Goal: Transaction & Acquisition: Book appointment/travel/reservation

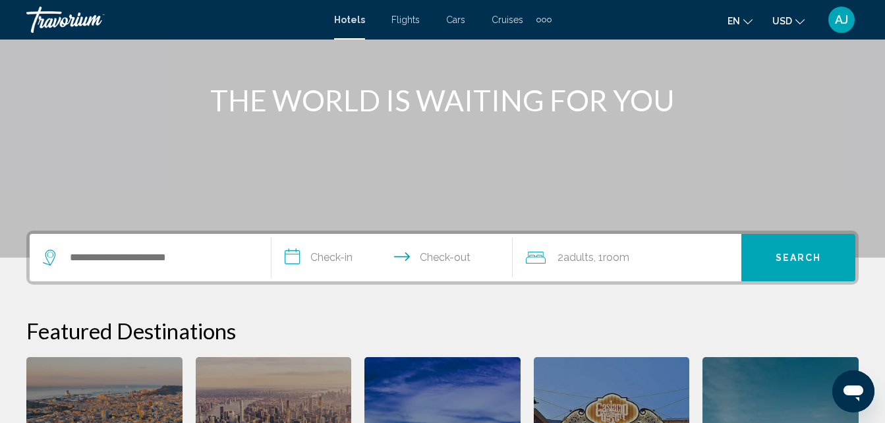
scroll to position [146, 0]
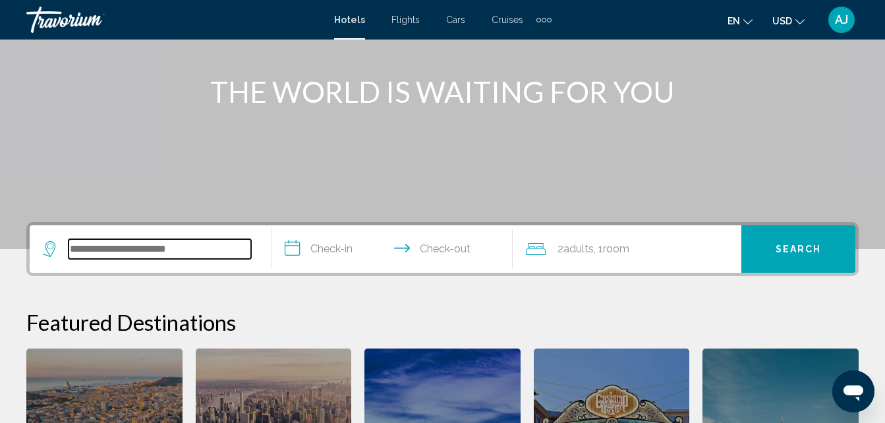
click at [118, 248] on input "Search widget" at bounding box center [160, 249] width 183 height 20
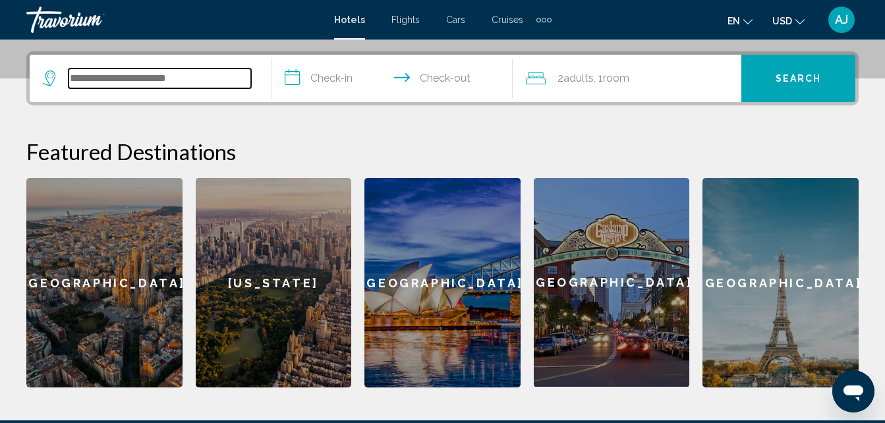
scroll to position [326, 0]
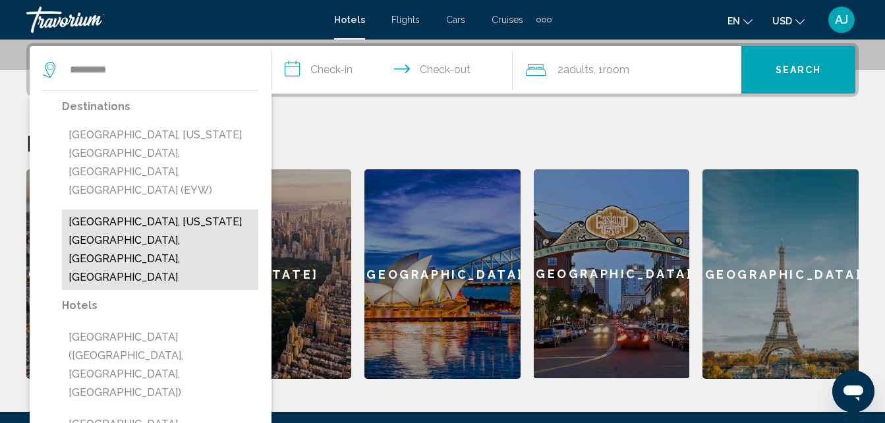
click at [206, 210] on button "[GEOGRAPHIC_DATA], [US_STATE][GEOGRAPHIC_DATA], [GEOGRAPHIC_DATA], [GEOGRAPHIC_…" at bounding box center [160, 250] width 196 height 80
type input "**********"
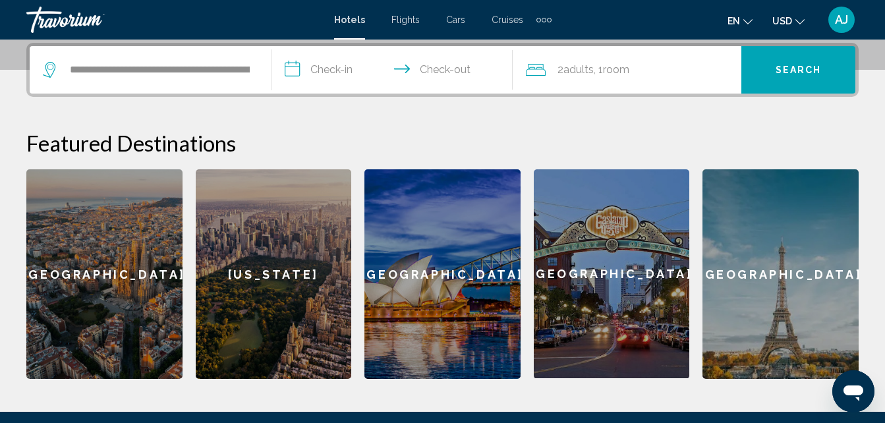
click at [799, 76] on button "Search" at bounding box center [799, 69] width 114 height 47
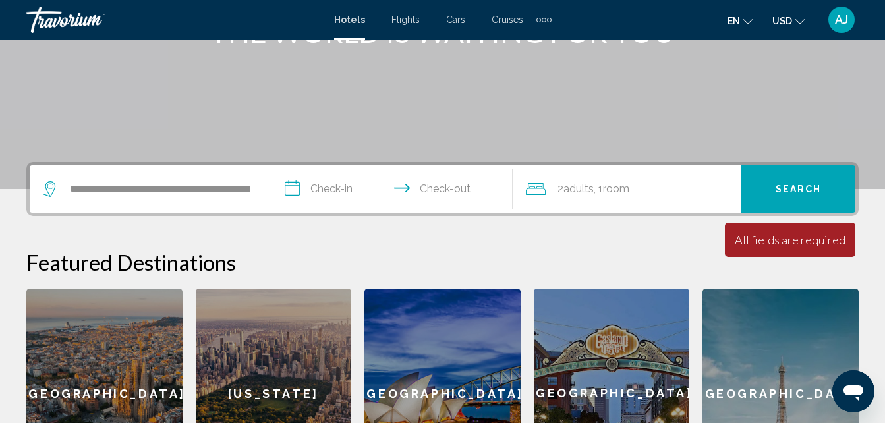
scroll to position [200, 0]
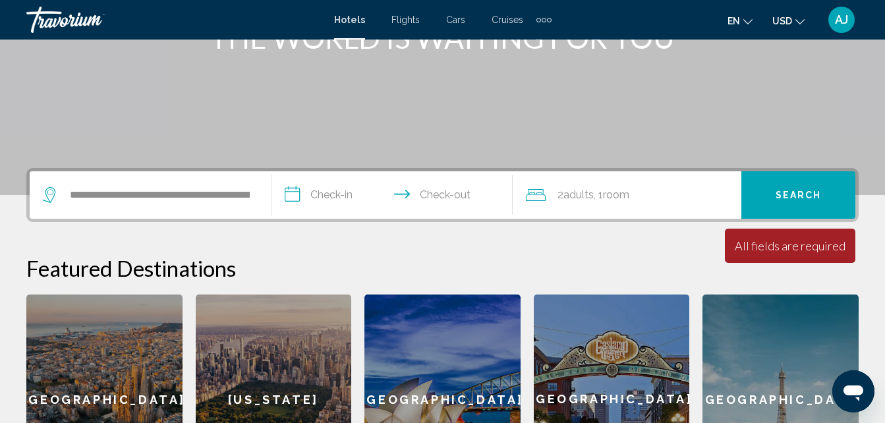
click at [299, 195] on input "**********" at bounding box center [395, 196] width 247 height 51
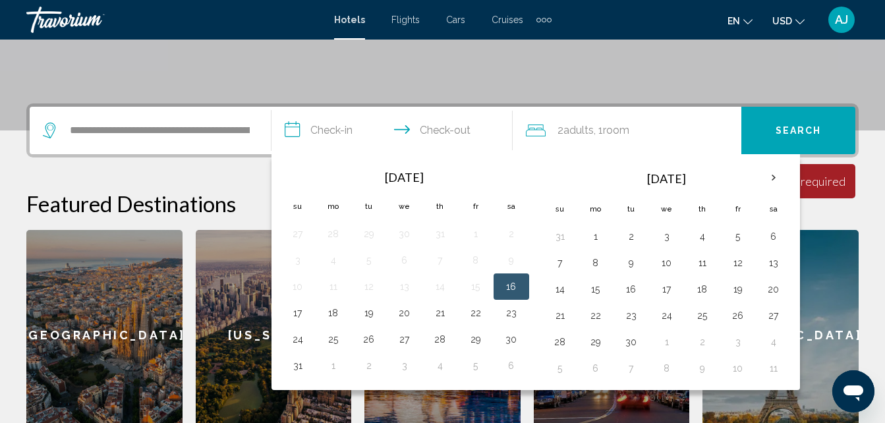
scroll to position [326, 0]
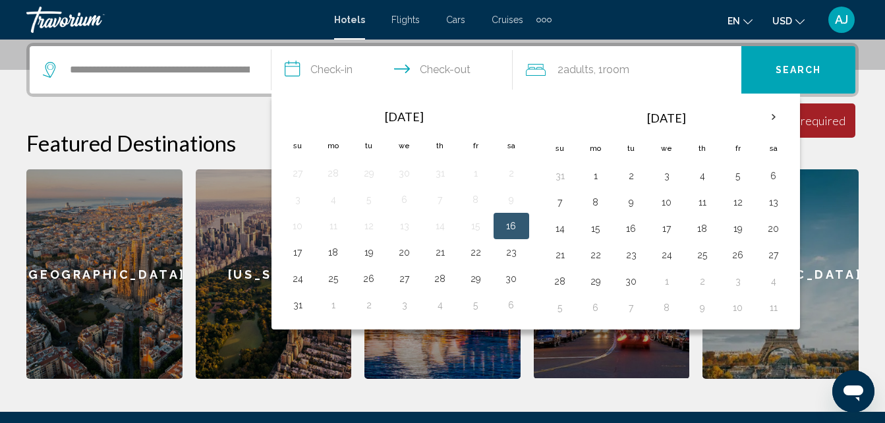
click at [510, 229] on button "16" at bounding box center [511, 226] width 21 height 18
click at [293, 251] on button "17" at bounding box center [297, 252] width 21 height 18
type input "**********"
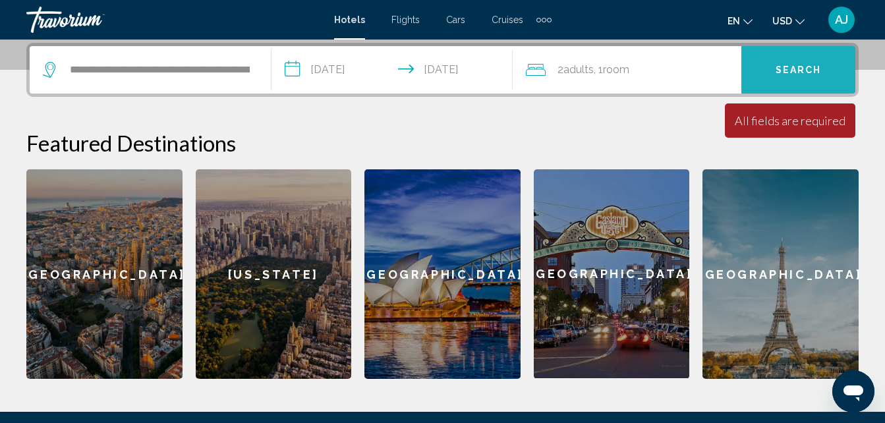
click at [810, 69] on span "Search" at bounding box center [799, 70] width 46 height 11
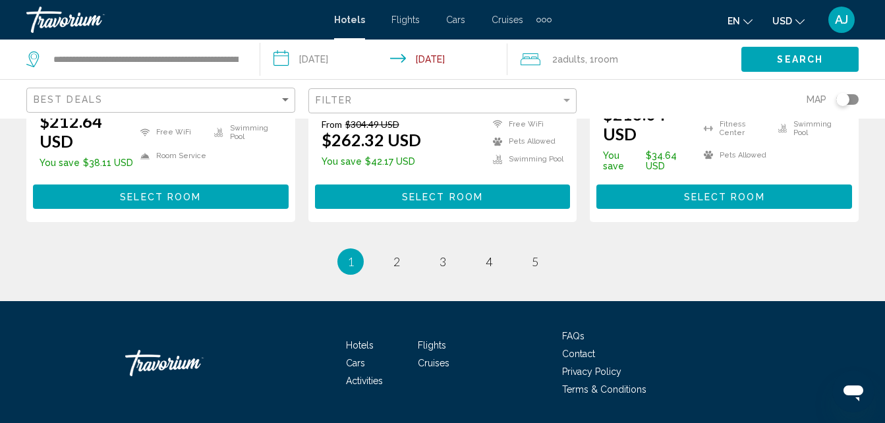
scroll to position [1940, 0]
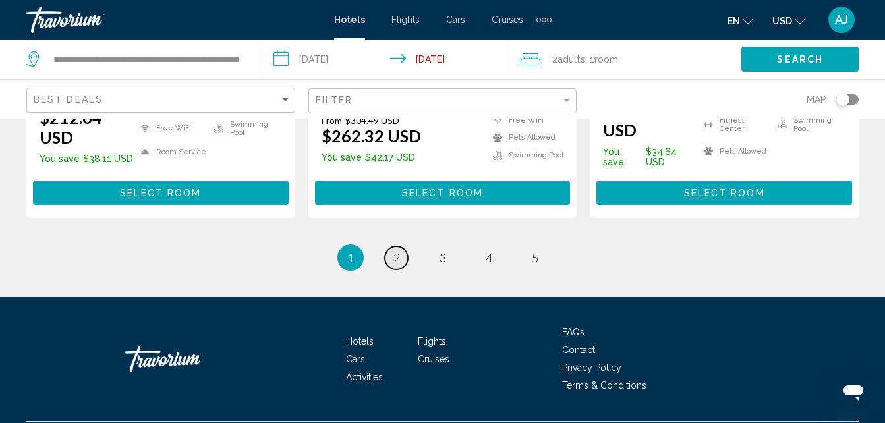
click at [392, 270] on link "page 2" at bounding box center [396, 258] width 23 height 23
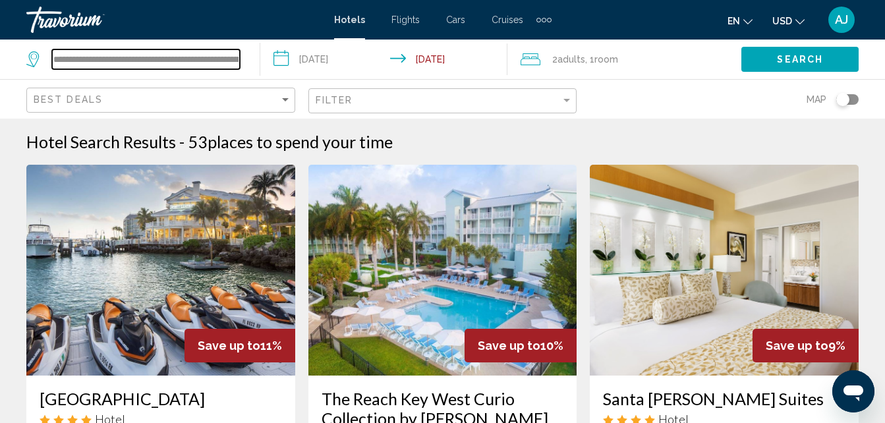
click at [236, 63] on input "**********" at bounding box center [146, 59] width 188 height 20
click at [149, 69] on div "**********" at bounding box center [136, 60] width 220 height 40
click at [32, 57] on icon "Search widget" at bounding box center [34, 59] width 16 height 16
click at [233, 51] on input "**********" at bounding box center [146, 59] width 188 height 20
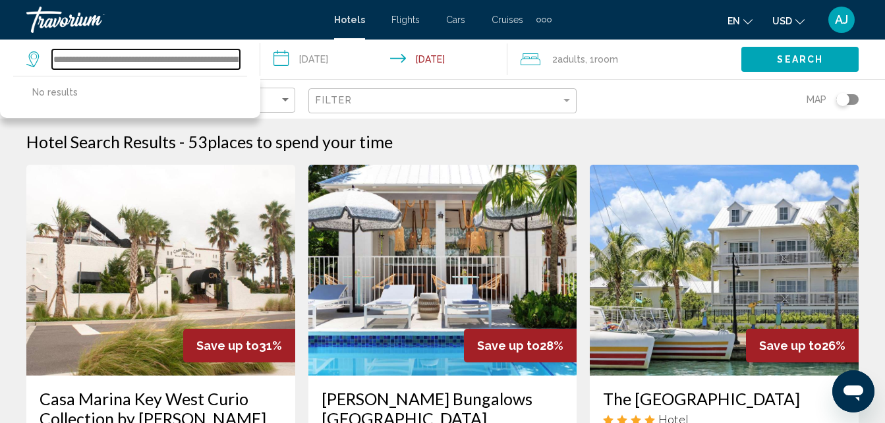
click at [100, 56] on input "**********" at bounding box center [146, 59] width 188 height 20
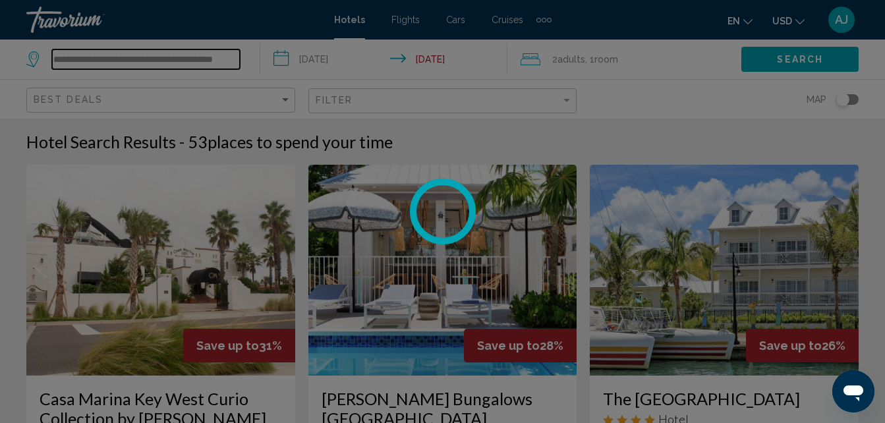
click at [164, 57] on div "**********" at bounding box center [442, 211] width 885 height 423
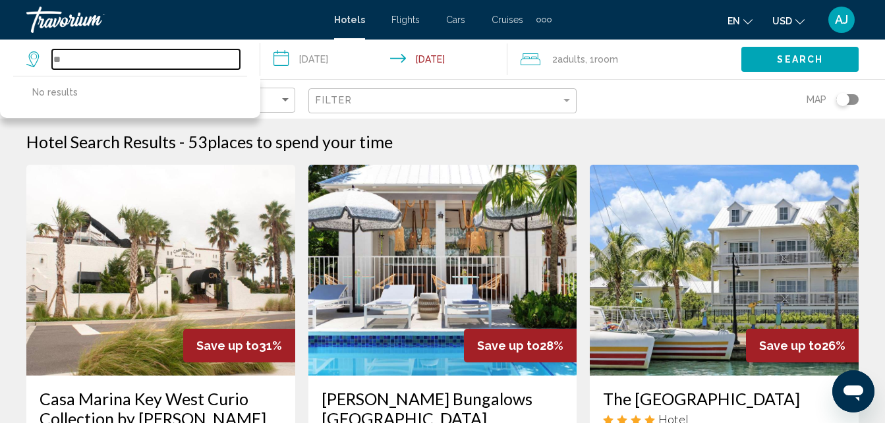
type input "*"
type input "**********"
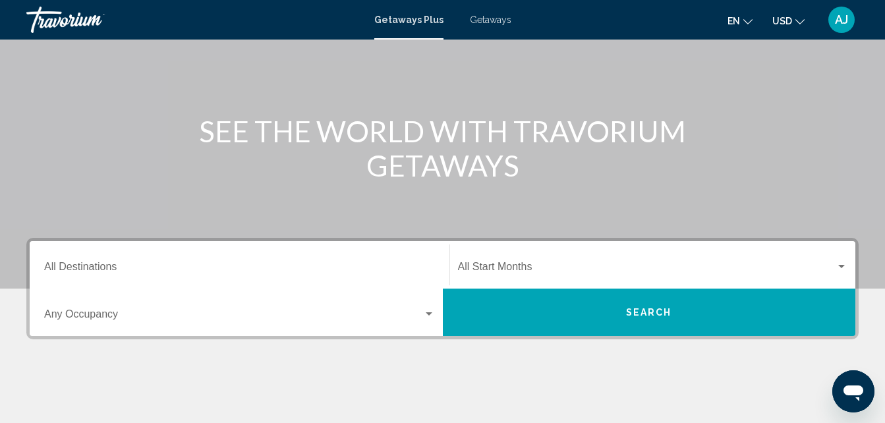
scroll to position [109, 0]
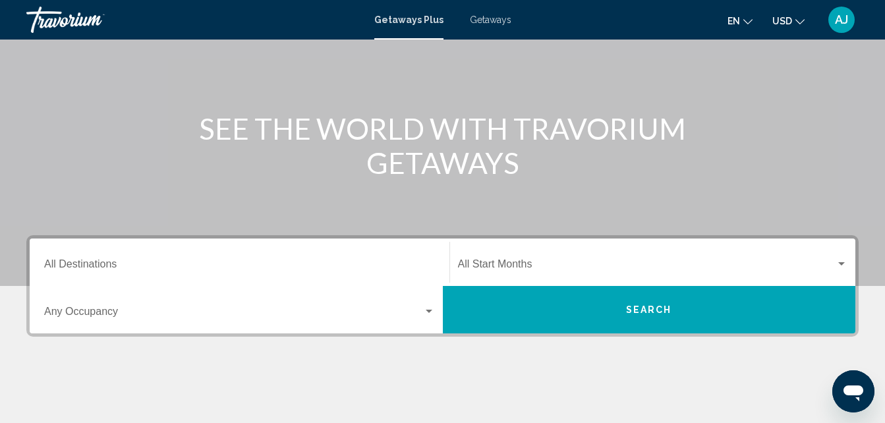
click at [336, 259] on div "Destination All Destinations" at bounding box center [239, 263] width 391 height 42
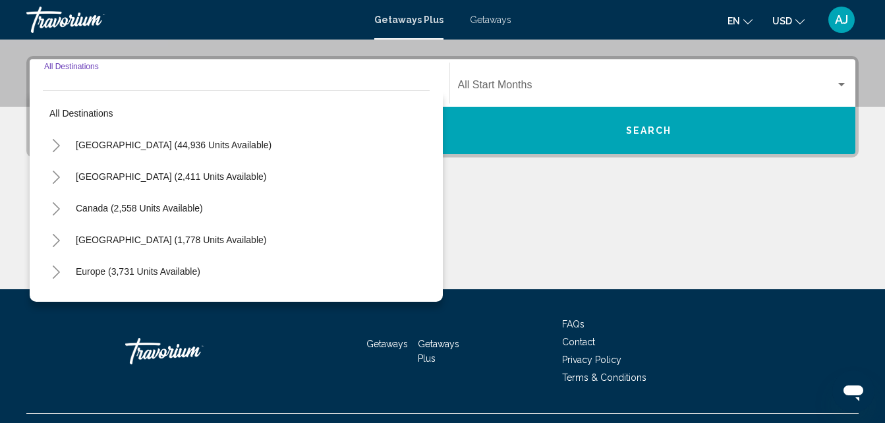
scroll to position [302, 0]
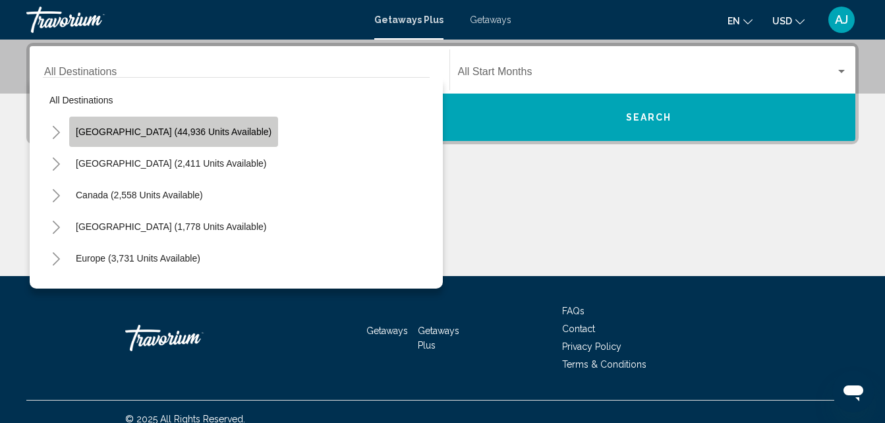
click at [190, 139] on button "United States (44,936 units available)" at bounding box center [173, 132] width 209 height 30
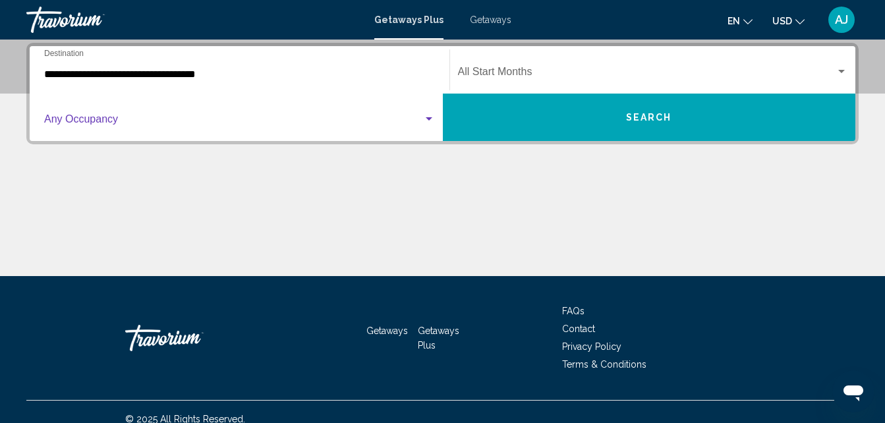
click at [156, 122] on span "Search widget" at bounding box center [233, 122] width 379 height 12
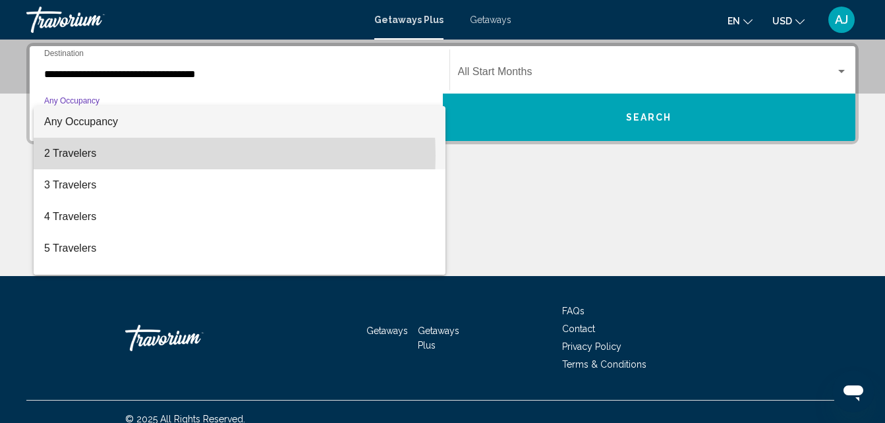
click at [128, 156] on span "2 Travelers" at bounding box center [239, 154] width 391 height 32
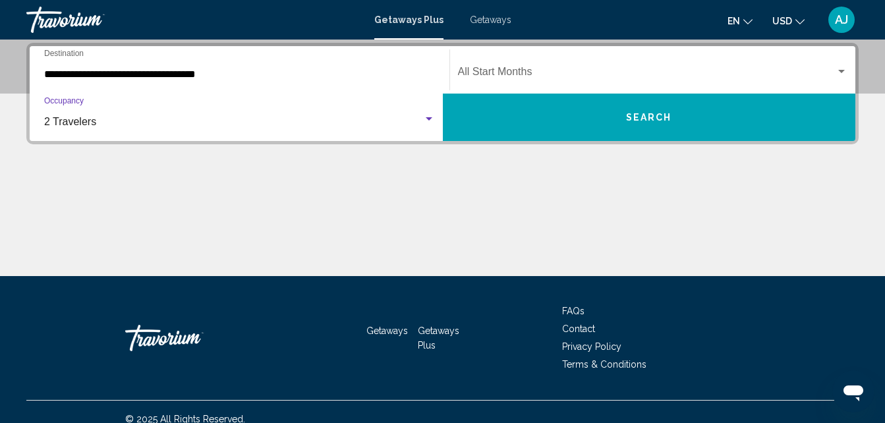
click at [504, 71] on span "Search widget" at bounding box center [647, 75] width 378 height 12
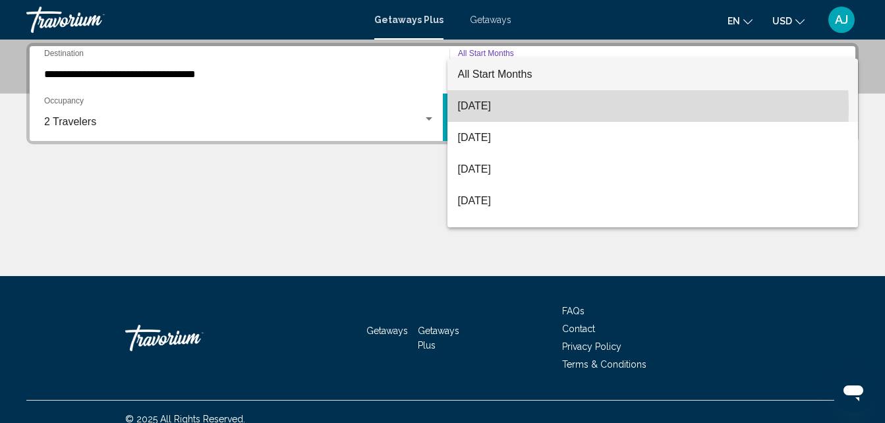
click at [502, 109] on span "August 2025" at bounding box center [653, 106] width 390 height 32
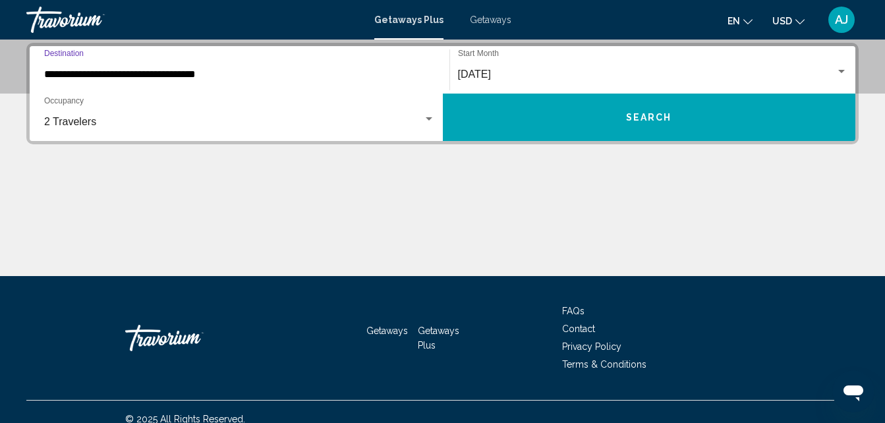
click at [218, 75] on input "**********" at bounding box center [239, 75] width 391 height 12
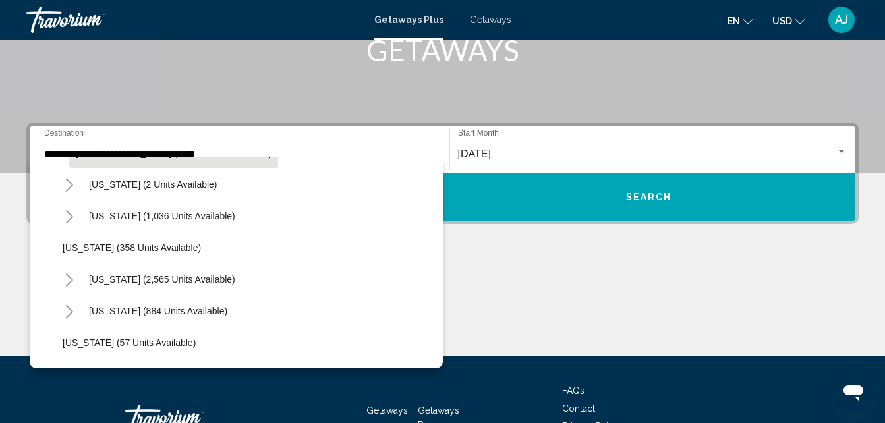
scroll to position [110, 0]
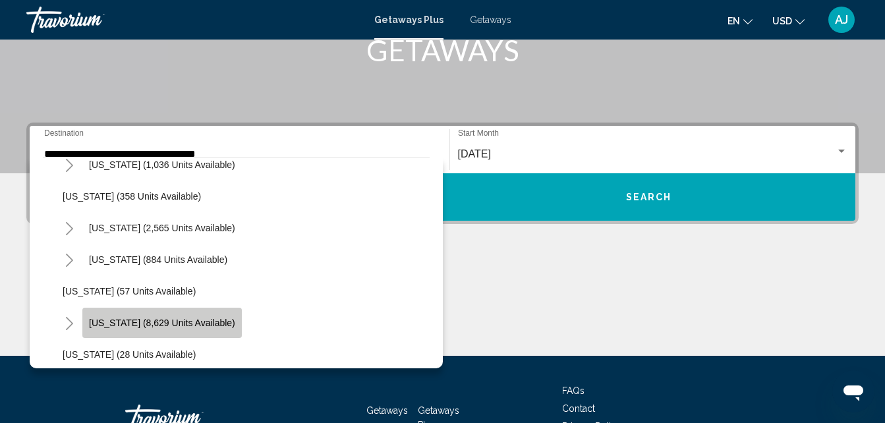
click at [186, 330] on button "Florida (8,629 units available)" at bounding box center [162, 323] width 160 height 30
type input "**********"
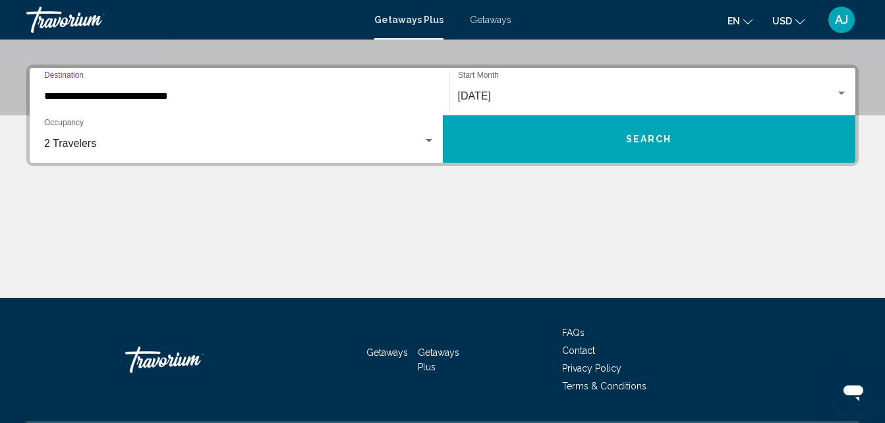
scroll to position [302, 0]
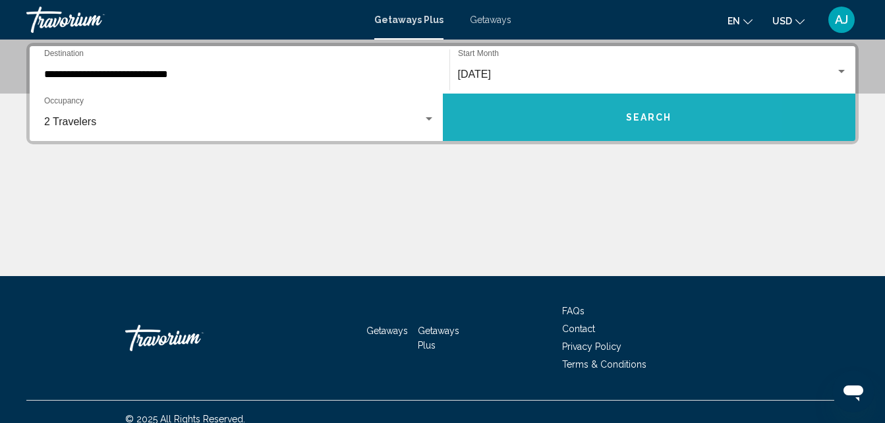
click at [568, 115] on button "Search" at bounding box center [649, 117] width 413 height 47
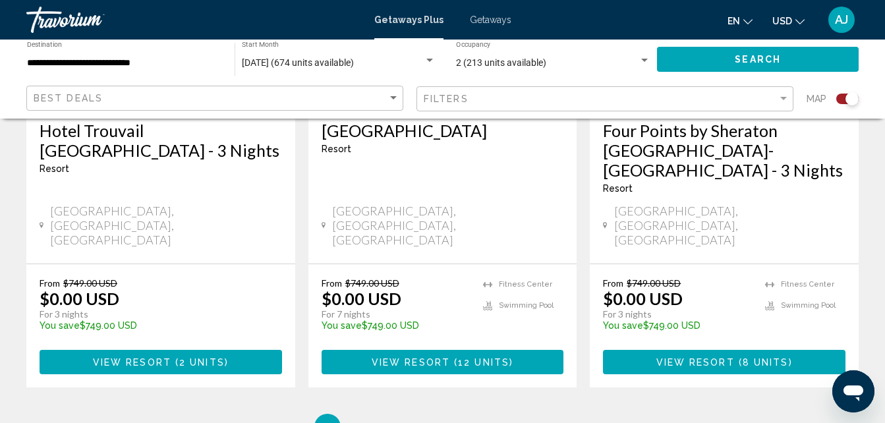
scroll to position [2159, 0]
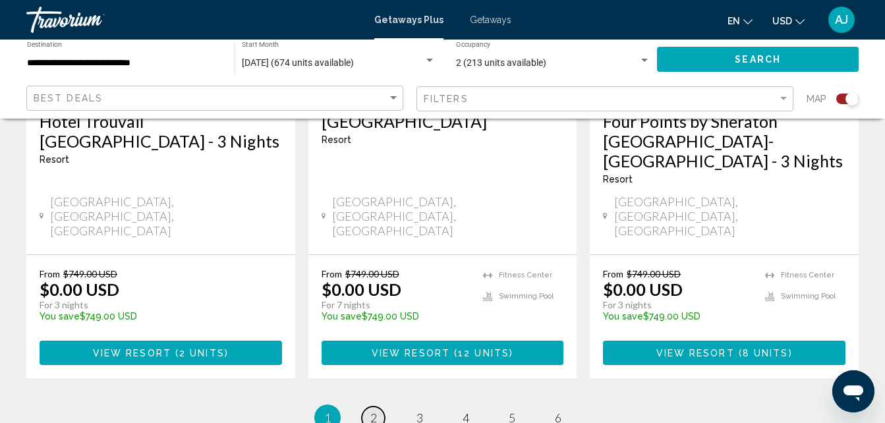
click at [372, 411] on span "2" at bounding box center [374, 418] width 7 height 15
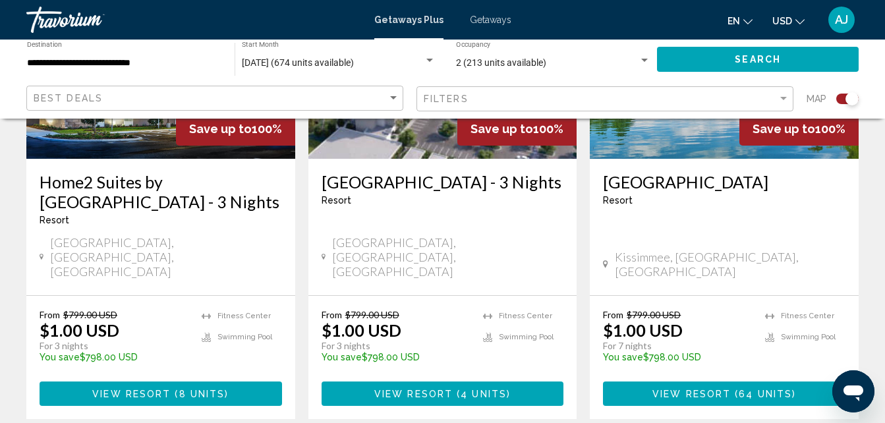
scroll to position [2163, 0]
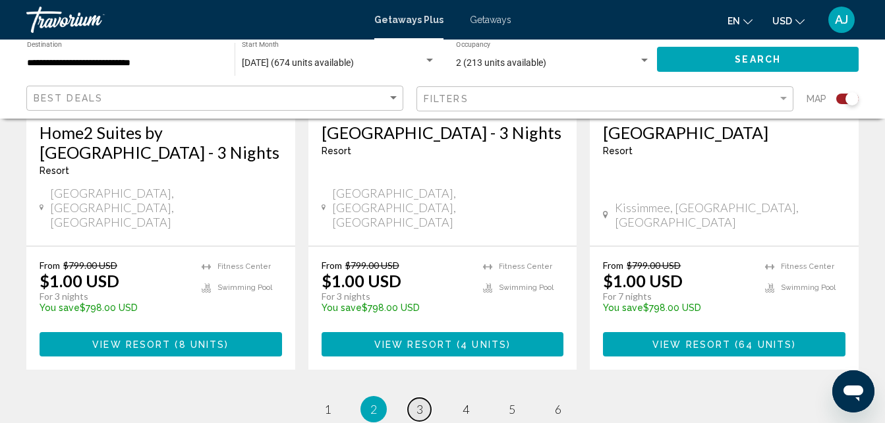
click at [423, 402] on span "3" at bounding box center [420, 409] width 7 height 15
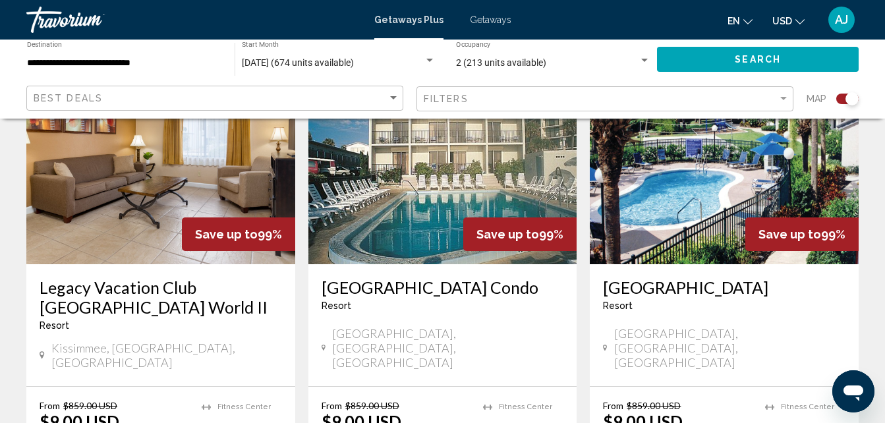
scroll to position [2231, 0]
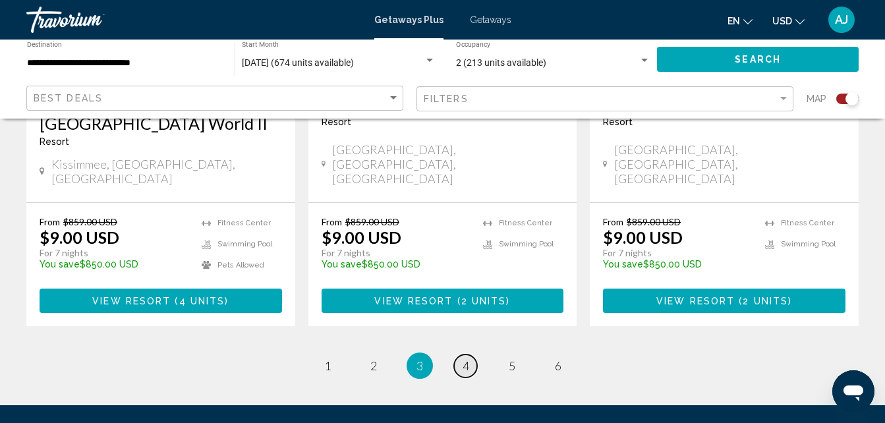
click at [465, 359] on span "4" at bounding box center [466, 366] width 7 height 15
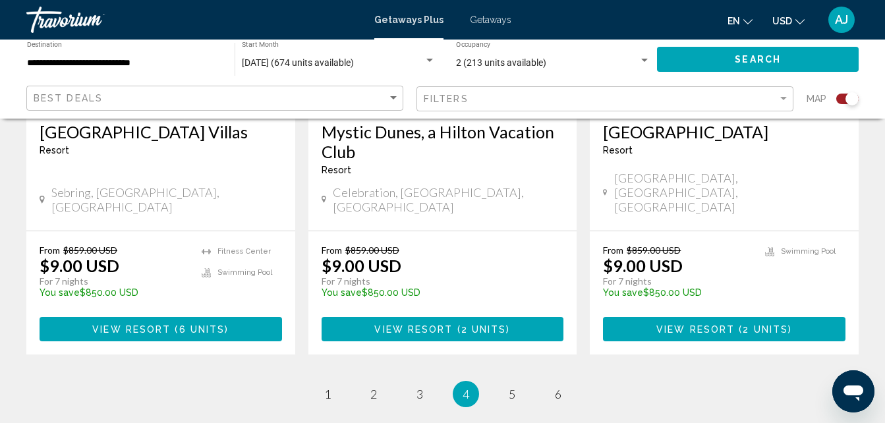
scroll to position [2147, 0]
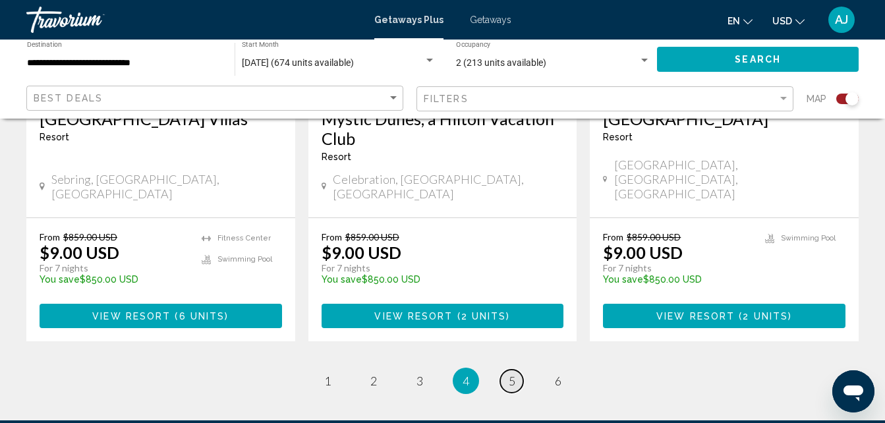
click at [510, 374] on span "5" at bounding box center [512, 381] width 7 height 15
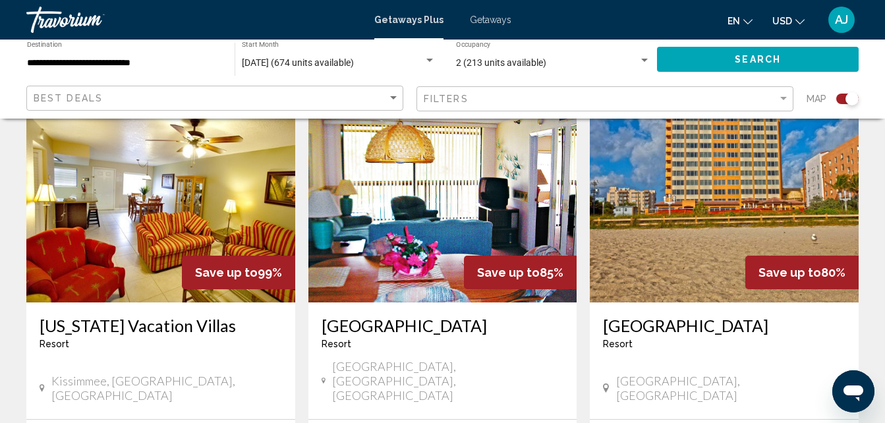
scroll to position [1510, 0]
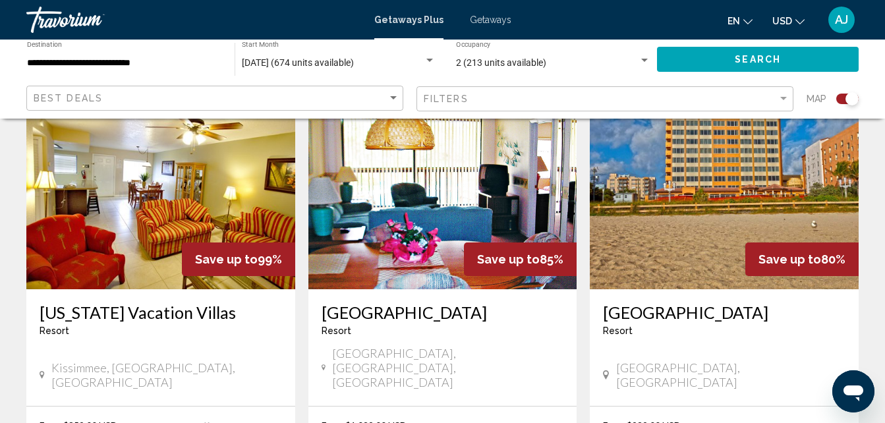
click at [768, 243] on div "Save up to 80%" at bounding box center [802, 260] width 113 height 34
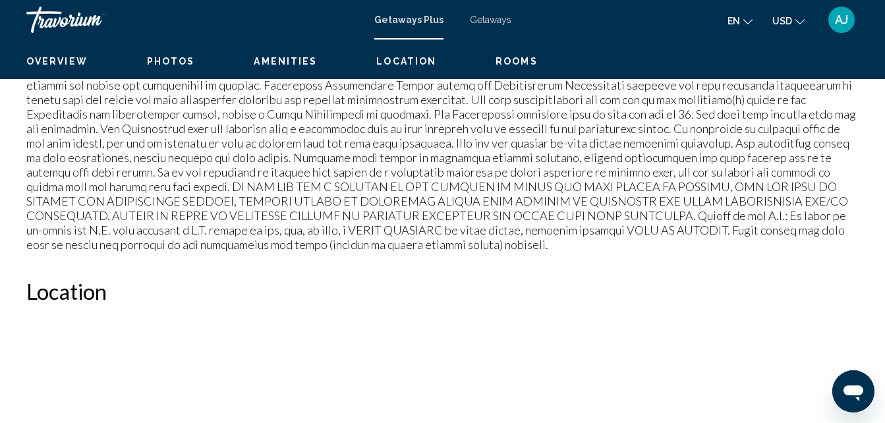
scroll to position [141, 0]
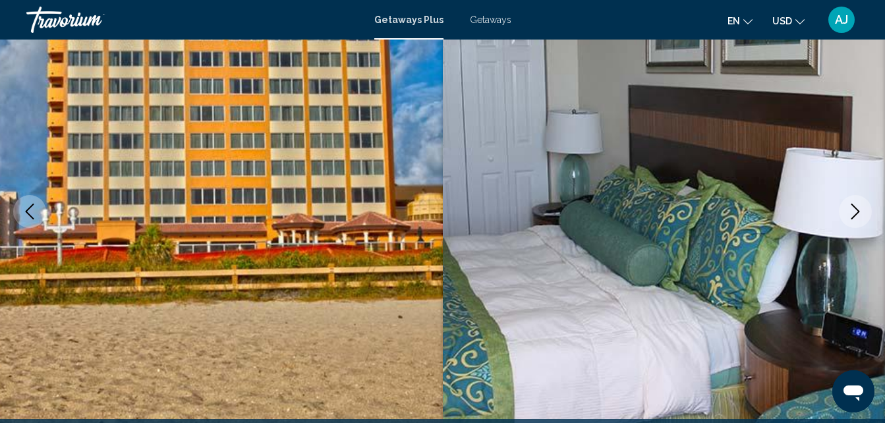
click at [858, 202] on button "Next image" at bounding box center [855, 211] width 33 height 33
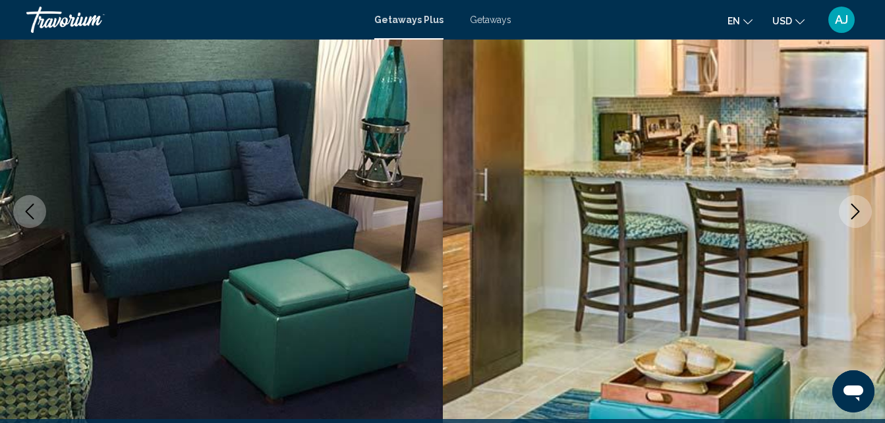
click at [858, 202] on button "Next image" at bounding box center [855, 211] width 33 height 33
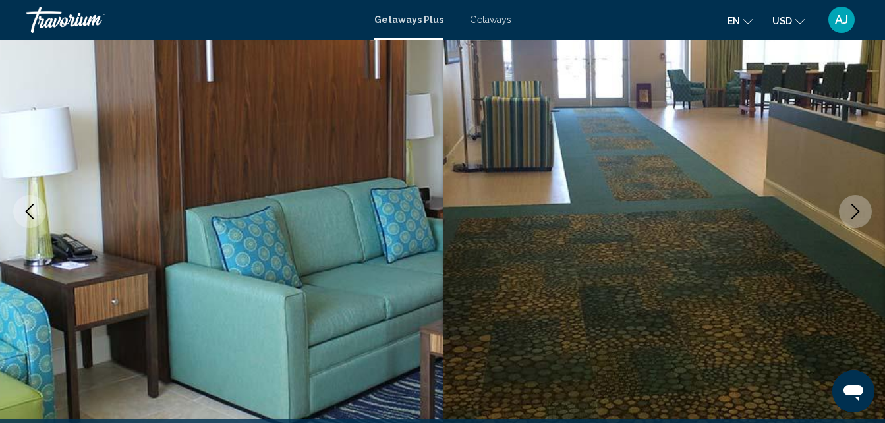
click at [858, 202] on button "Next image" at bounding box center [855, 211] width 33 height 33
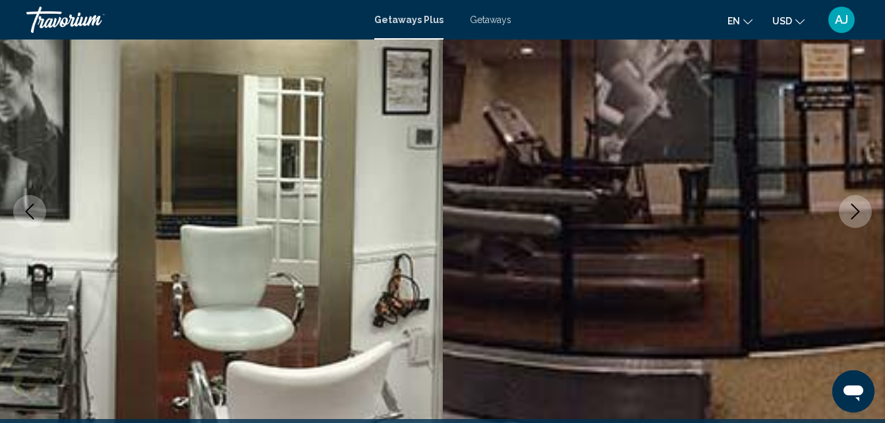
click at [858, 202] on button "Next image" at bounding box center [855, 211] width 33 height 33
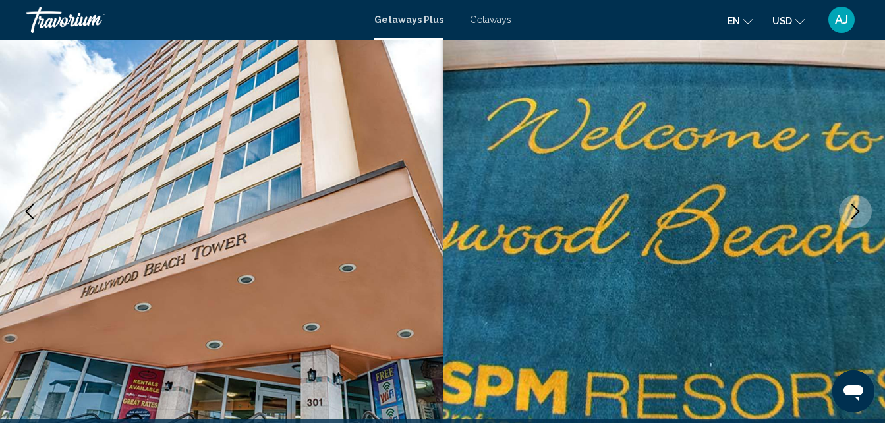
click at [858, 202] on button "Next image" at bounding box center [855, 211] width 33 height 33
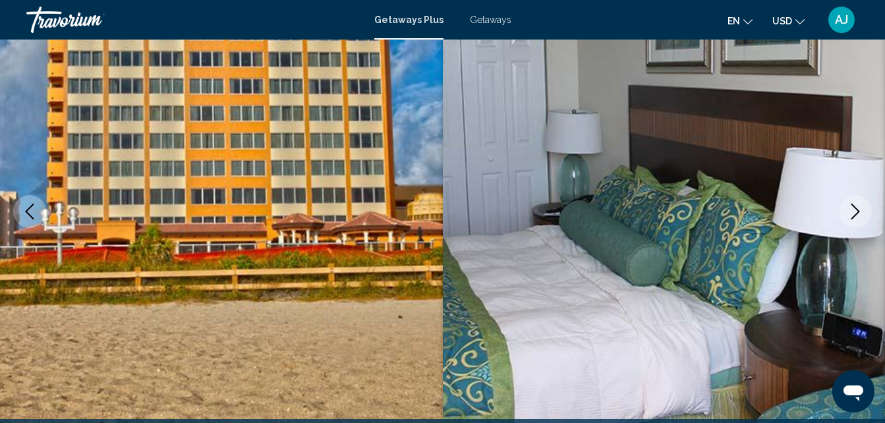
click at [858, 202] on button "Next image" at bounding box center [855, 211] width 33 height 33
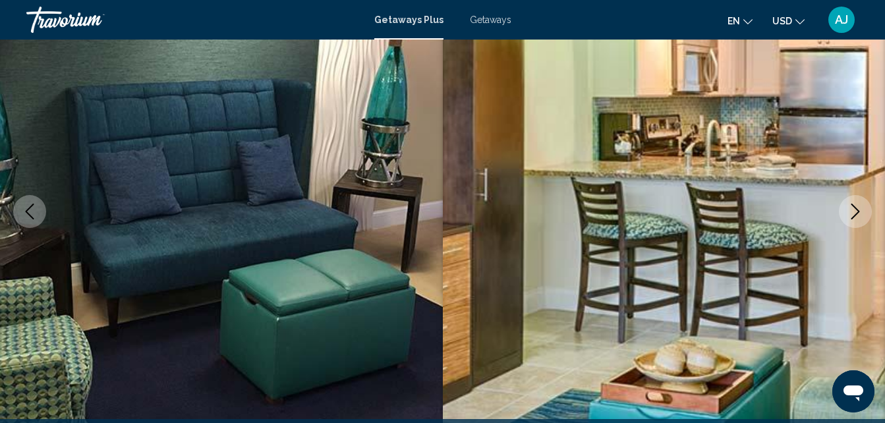
click at [858, 202] on button "Next image" at bounding box center [855, 211] width 33 height 33
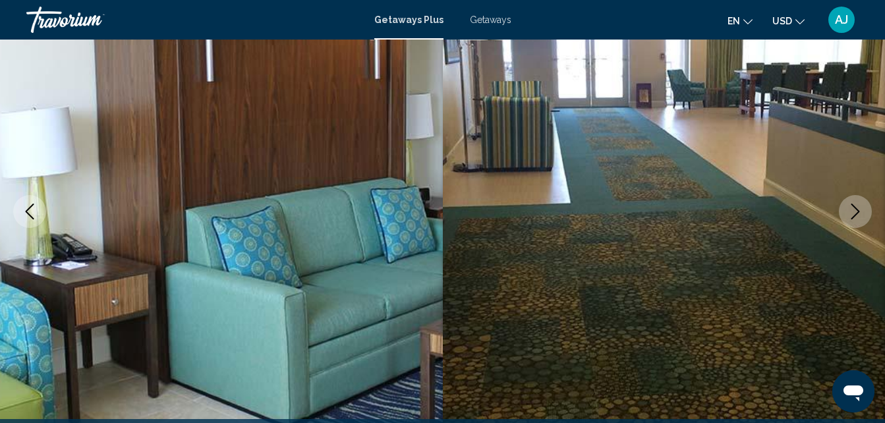
click at [858, 202] on button "Next image" at bounding box center [855, 211] width 33 height 33
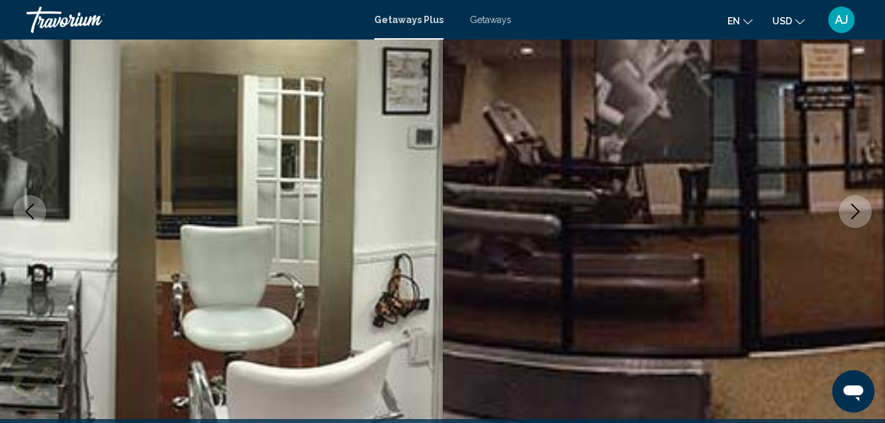
click at [858, 202] on button "Next image" at bounding box center [855, 211] width 33 height 33
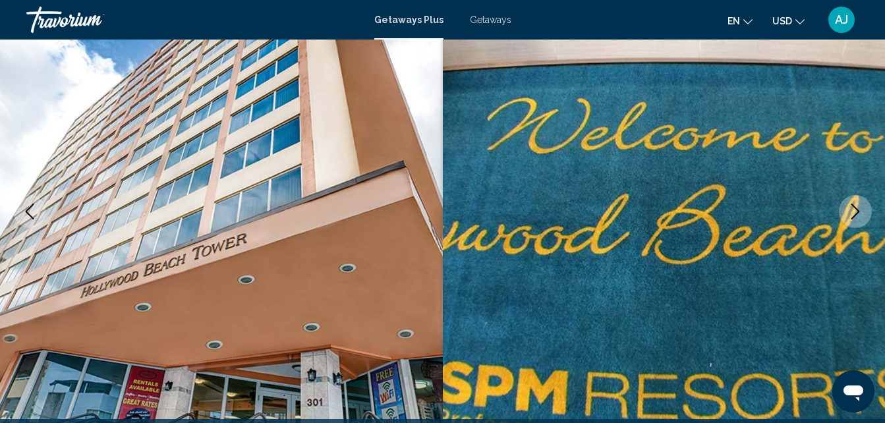
click at [858, 202] on button "Next image" at bounding box center [855, 211] width 33 height 33
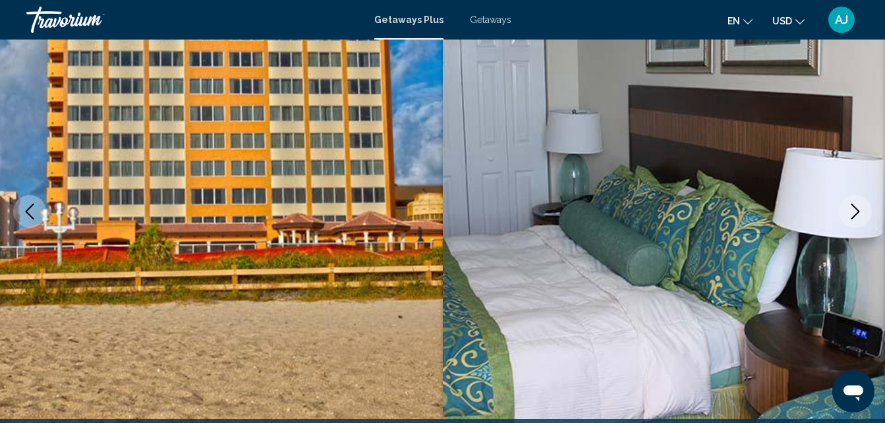
click at [858, 202] on button "Next image" at bounding box center [855, 211] width 33 height 33
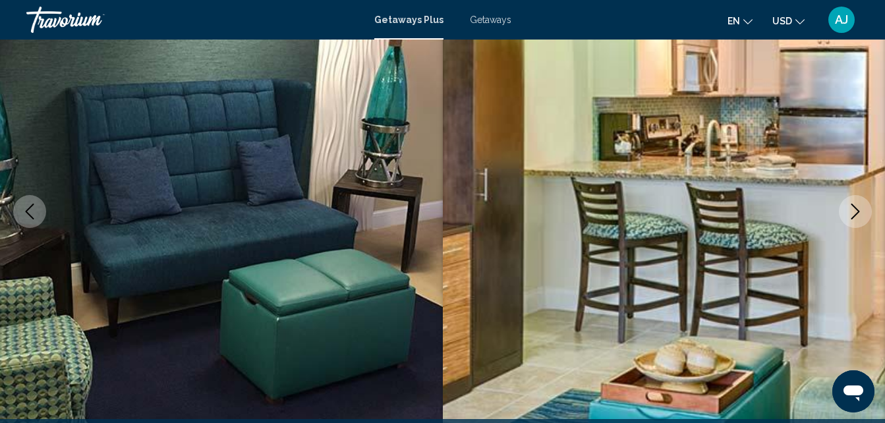
click at [858, 202] on button "Next image" at bounding box center [855, 211] width 33 height 33
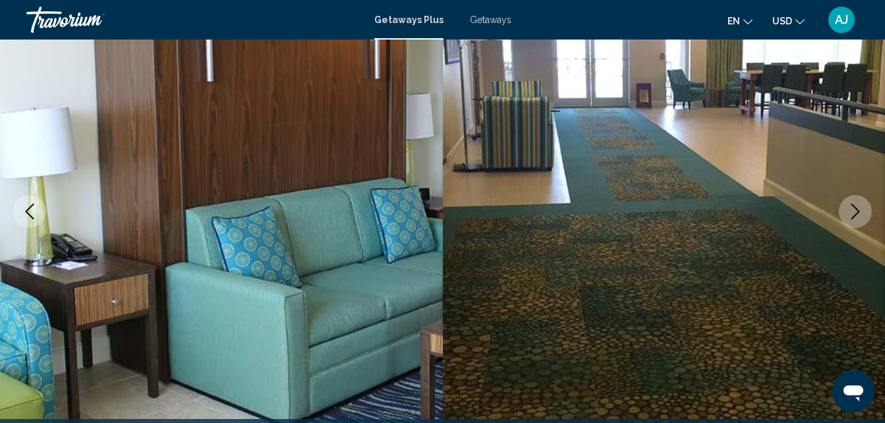
click at [858, 202] on button "Next image" at bounding box center [855, 211] width 33 height 33
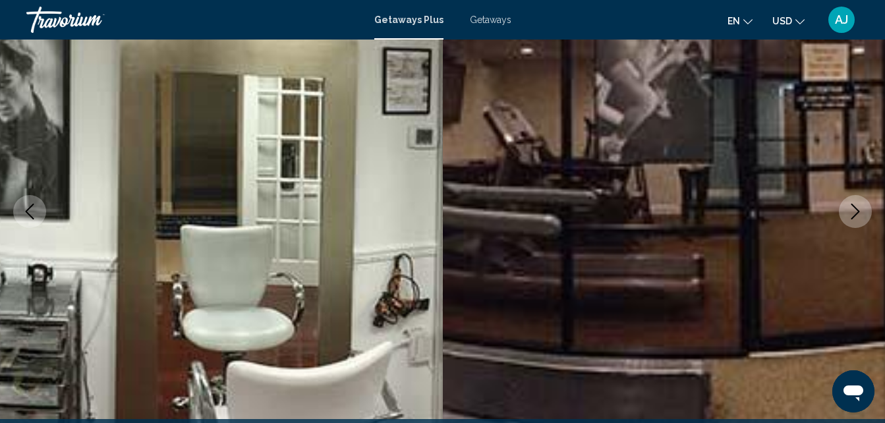
click at [858, 202] on button "Next image" at bounding box center [855, 211] width 33 height 33
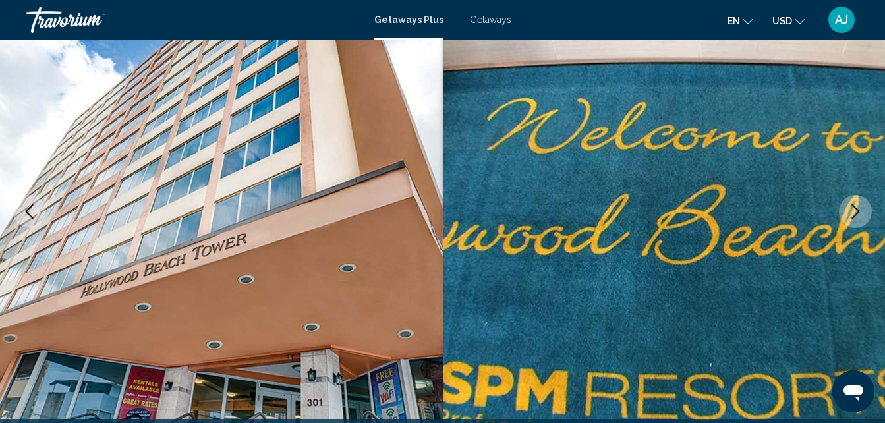
click at [858, 202] on button "Next image" at bounding box center [855, 211] width 33 height 33
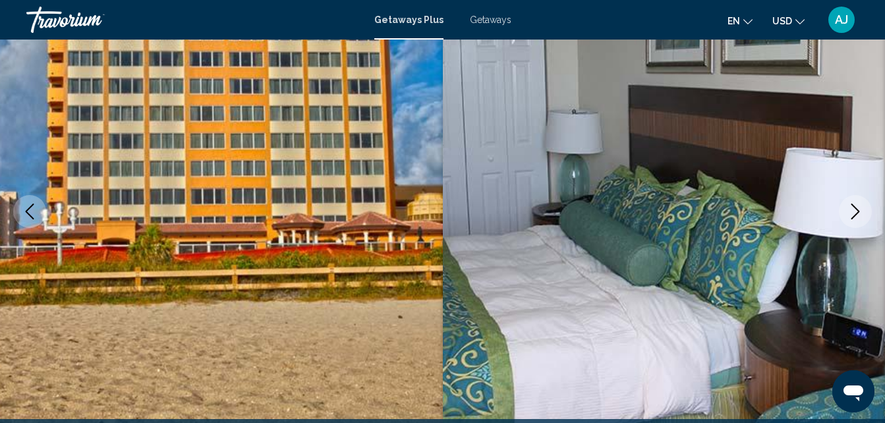
click at [858, 202] on button "Next image" at bounding box center [855, 211] width 33 height 33
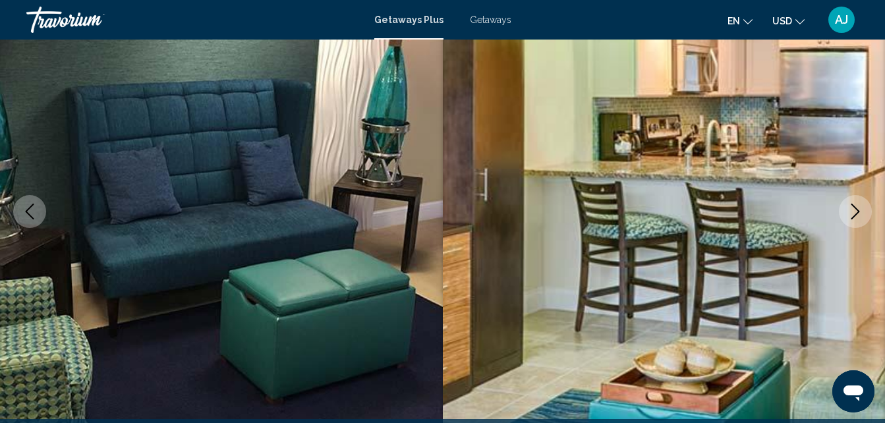
click at [858, 202] on button "Next image" at bounding box center [855, 211] width 33 height 33
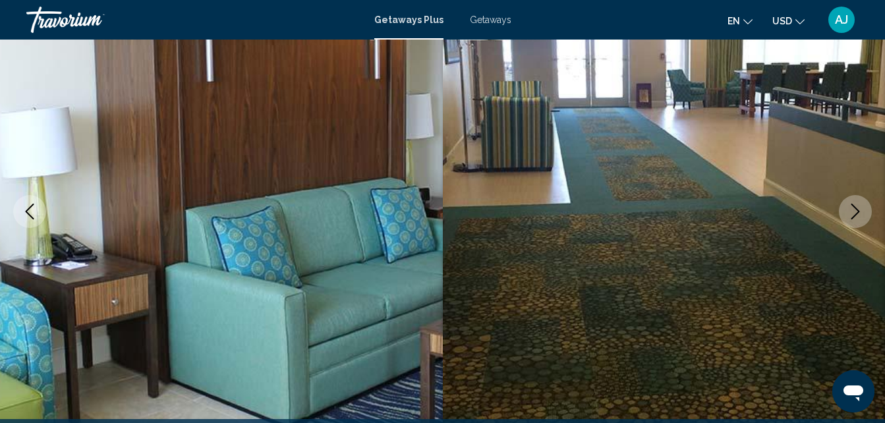
click at [858, 202] on button "Next image" at bounding box center [855, 211] width 33 height 33
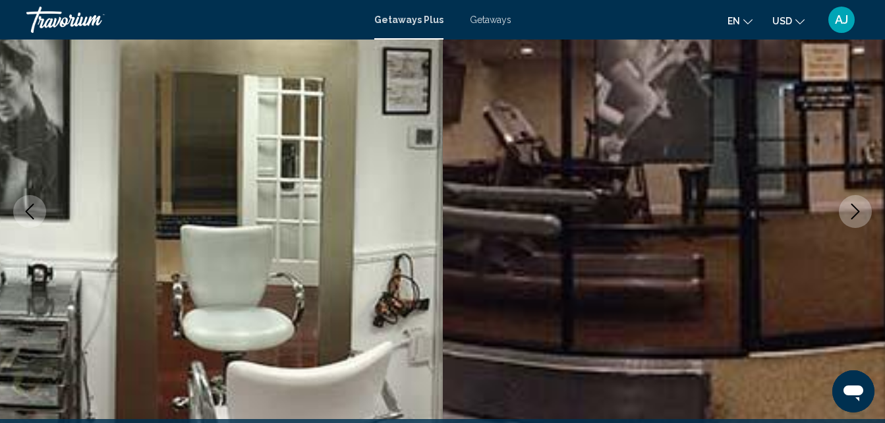
click at [858, 202] on button "Next image" at bounding box center [855, 211] width 33 height 33
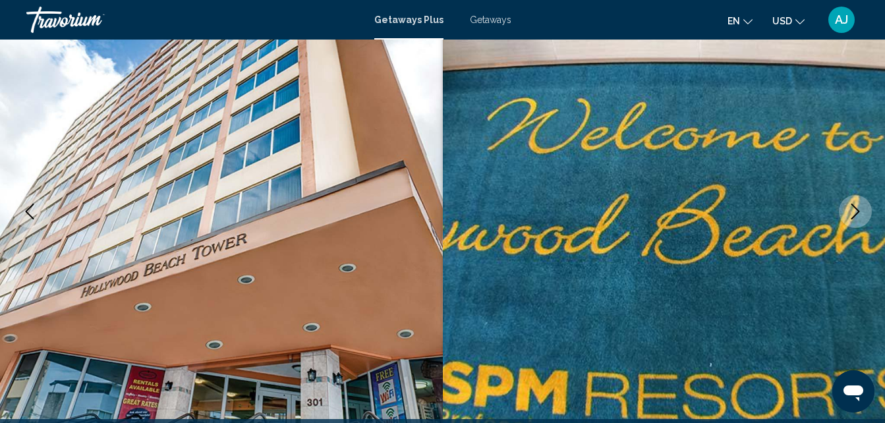
click at [858, 202] on button "Next image" at bounding box center [855, 211] width 33 height 33
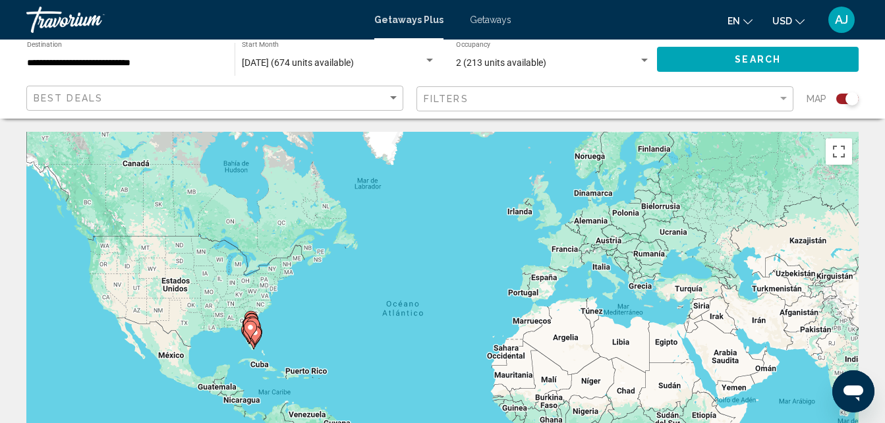
drag, startPoint x: 396, startPoint y: 102, endPoint x: 404, endPoint y: 76, distance: 26.9
click at [404, 76] on div "August 2025 (674 units available) Start Month All Start Months" at bounding box center [339, 60] width 194 height 36
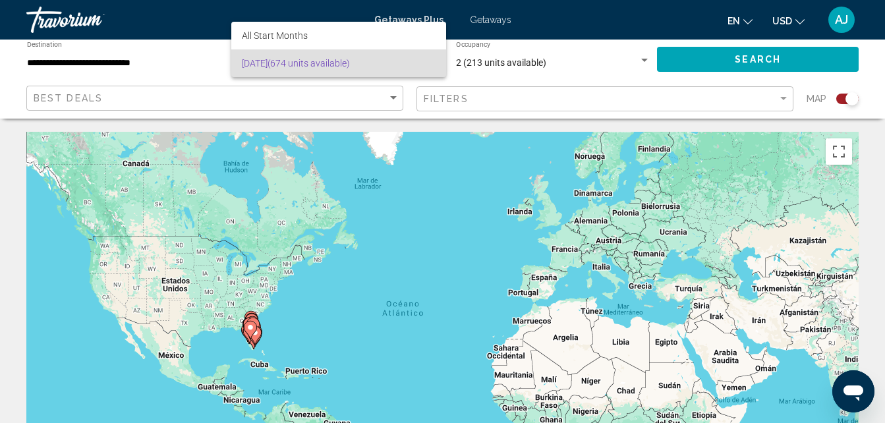
click at [473, 100] on div at bounding box center [442, 211] width 885 height 423
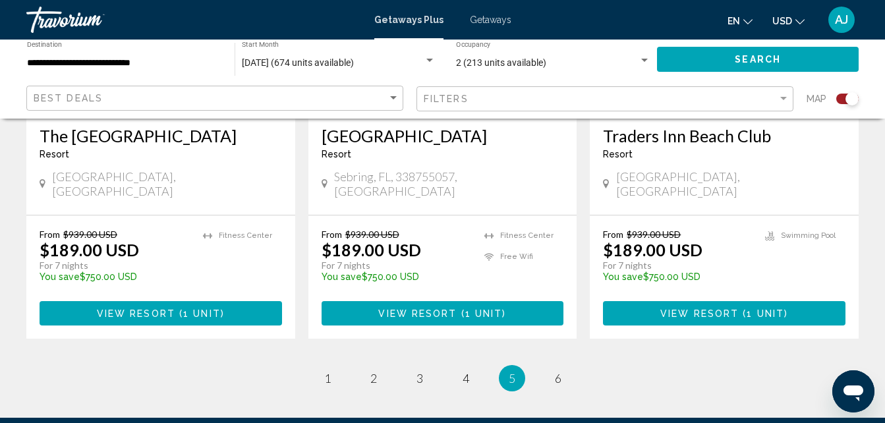
scroll to position [2164, 0]
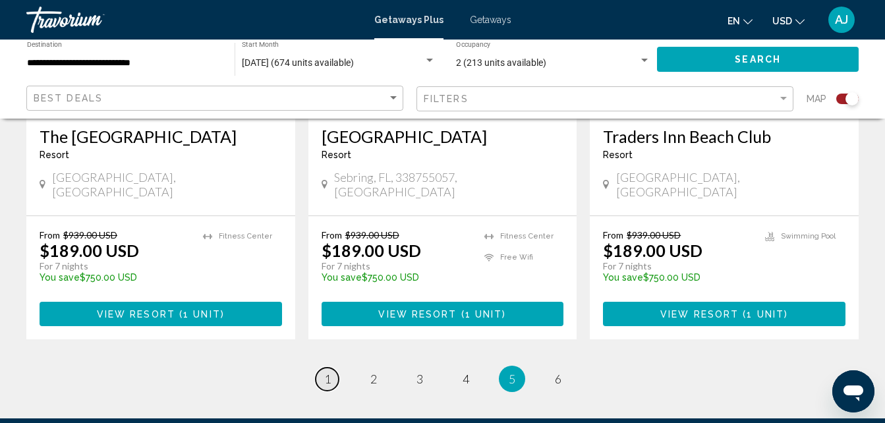
click at [332, 368] on link "page 1" at bounding box center [327, 379] width 23 height 23
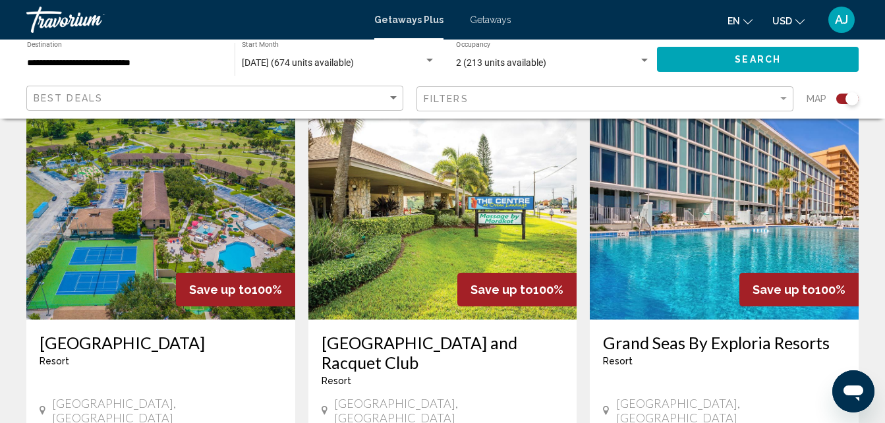
scroll to position [477, 0]
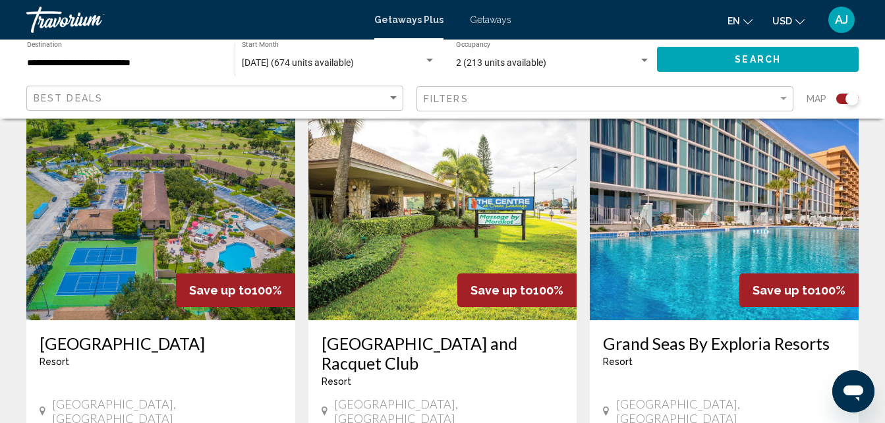
click at [804, 260] on img "Main content" at bounding box center [724, 214] width 269 height 211
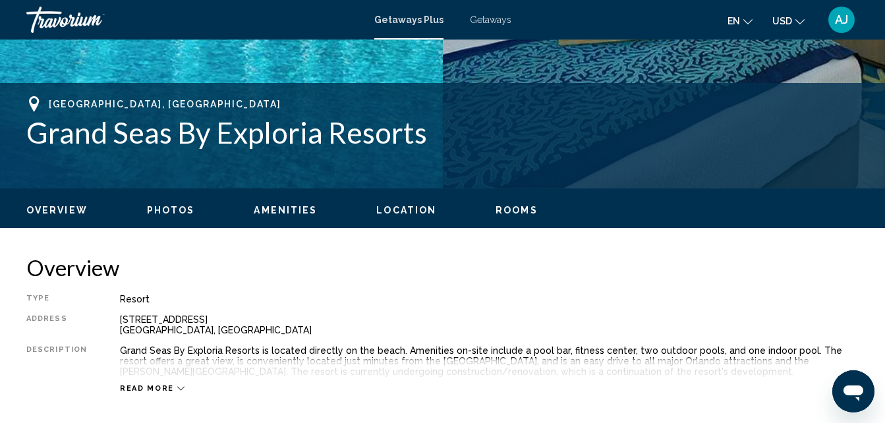
scroll to position [141, 0]
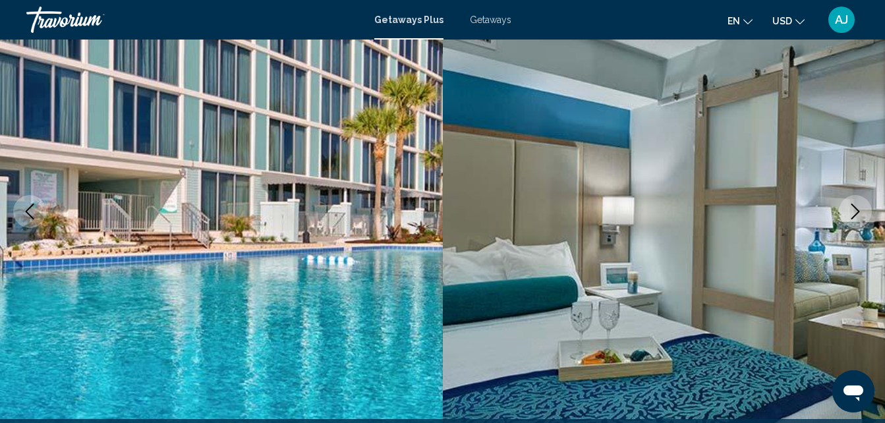
click at [857, 218] on icon "Next image" at bounding box center [856, 212] width 16 height 16
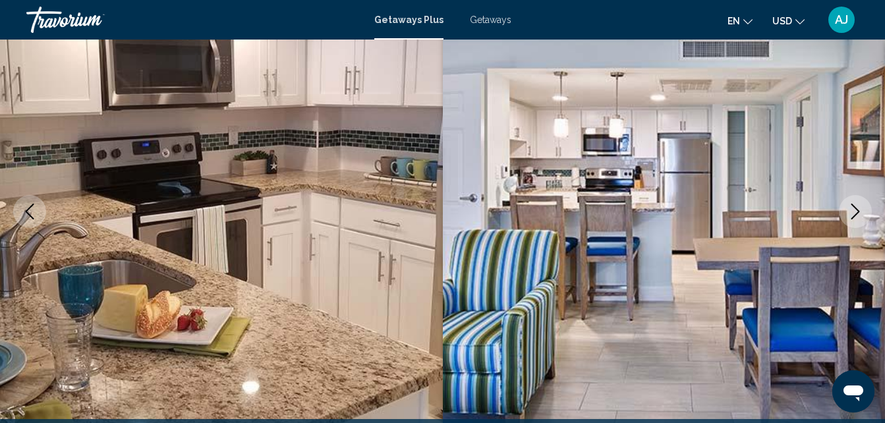
click at [858, 216] on icon "Next image" at bounding box center [856, 212] width 16 height 16
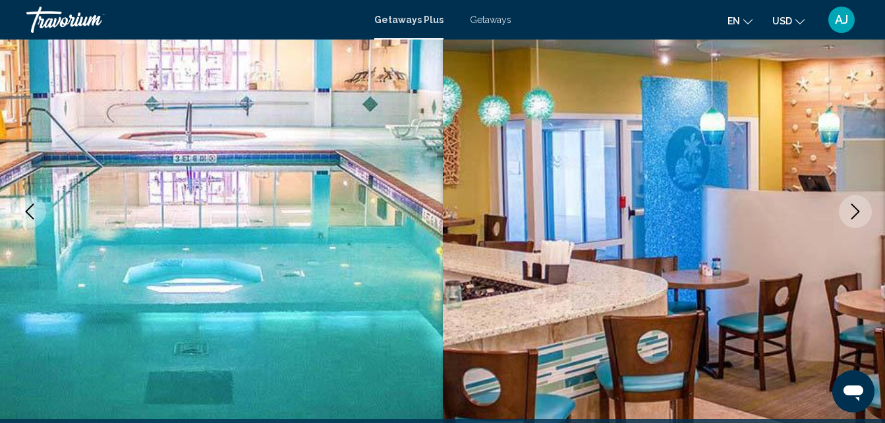
click at [846, 217] on button "Next image" at bounding box center [855, 211] width 33 height 33
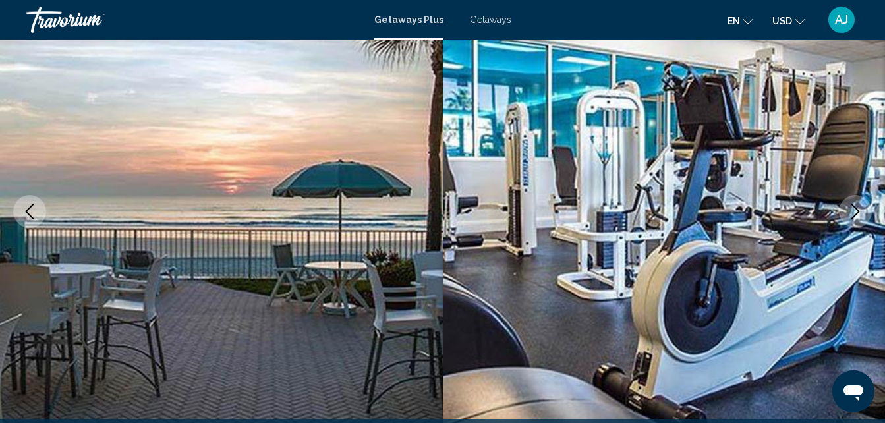
click at [850, 216] on icon "Next image" at bounding box center [856, 212] width 16 height 16
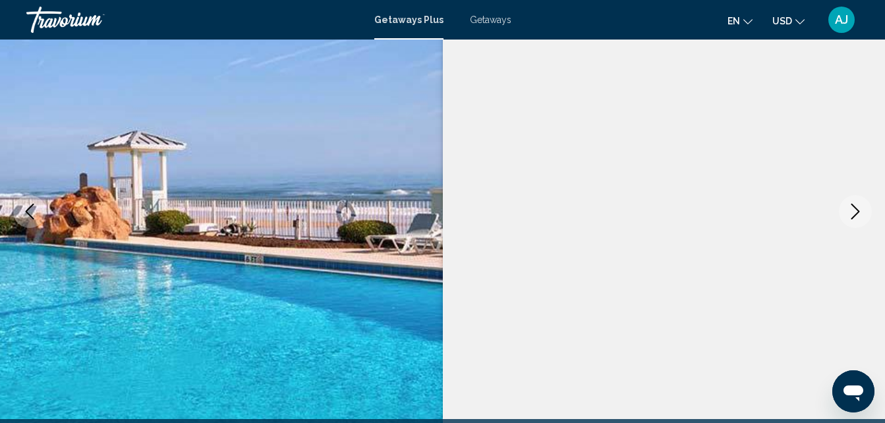
click at [855, 214] on icon "Next image" at bounding box center [856, 212] width 16 height 16
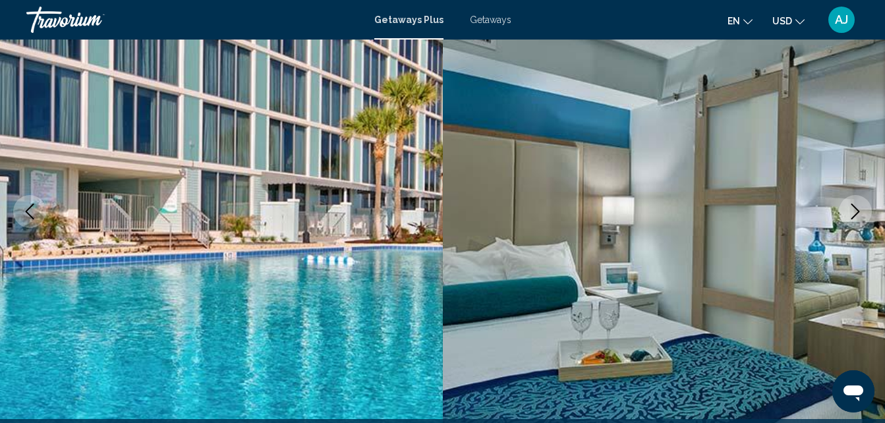
click at [849, 214] on icon "Next image" at bounding box center [856, 212] width 16 height 16
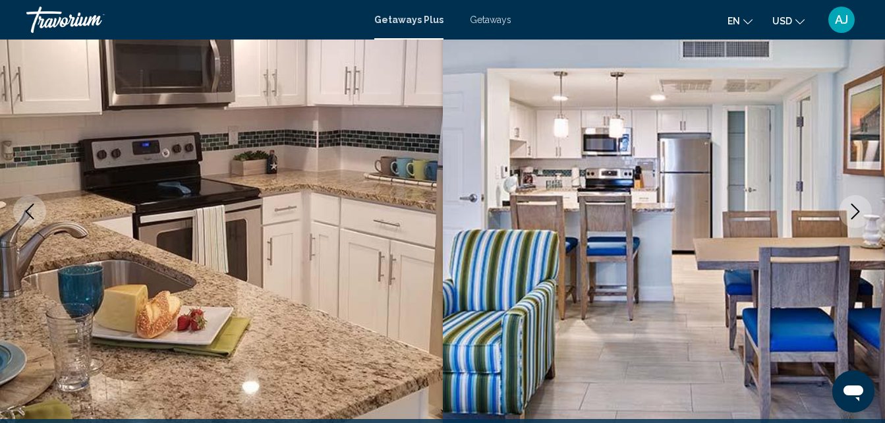
click at [851, 211] on icon "Next image" at bounding box center [856, 212] width 16 height 16
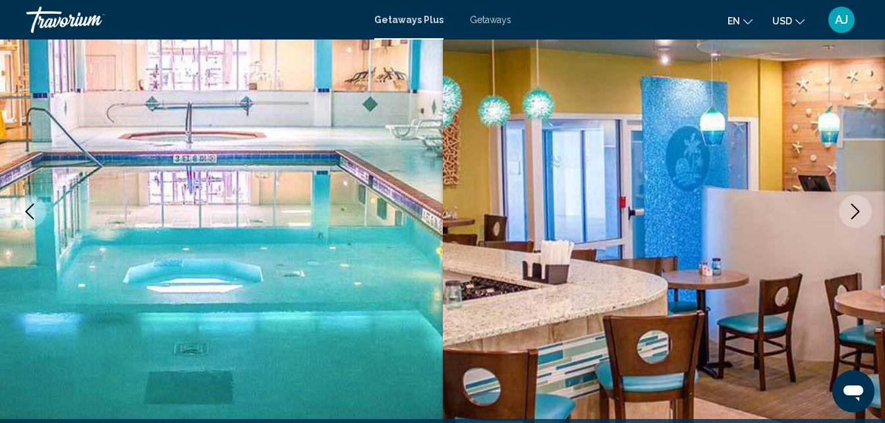
click at [848, 209] on icon "Next image" at bounding box center [856, 212] width 16 height 16
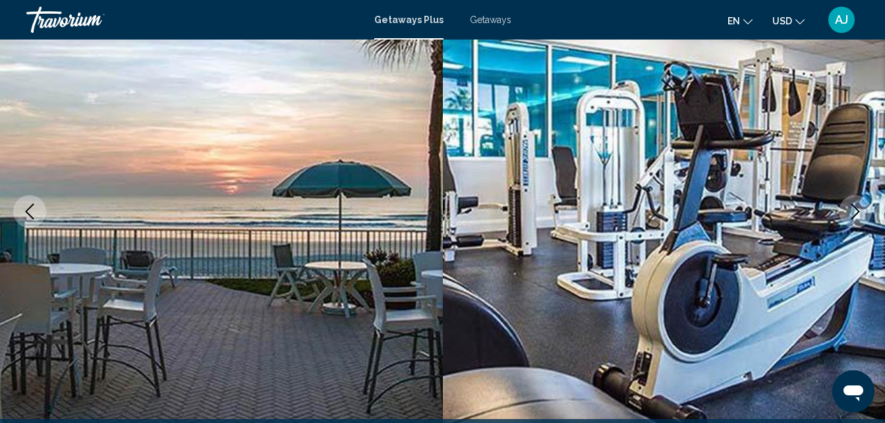
click at [846, 208] on button "Next image" at bounding box center [855, 211] width 33 height 33
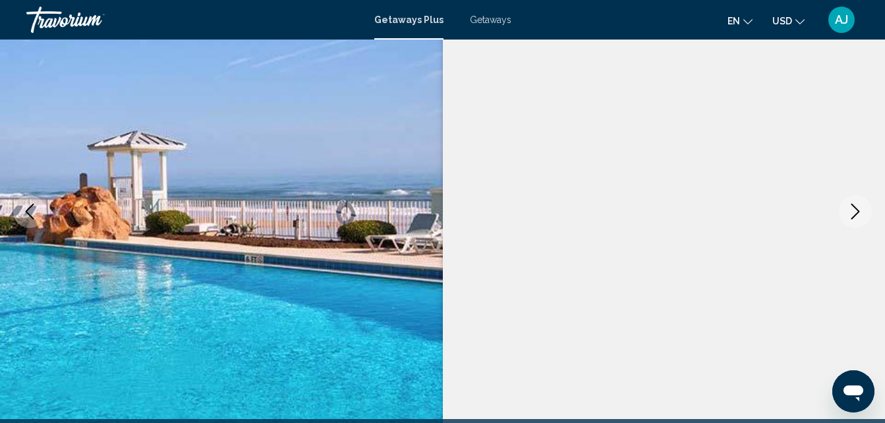
click at [845, 207] on button "Next image" at bounding box center [855, 211] width 33 height 33
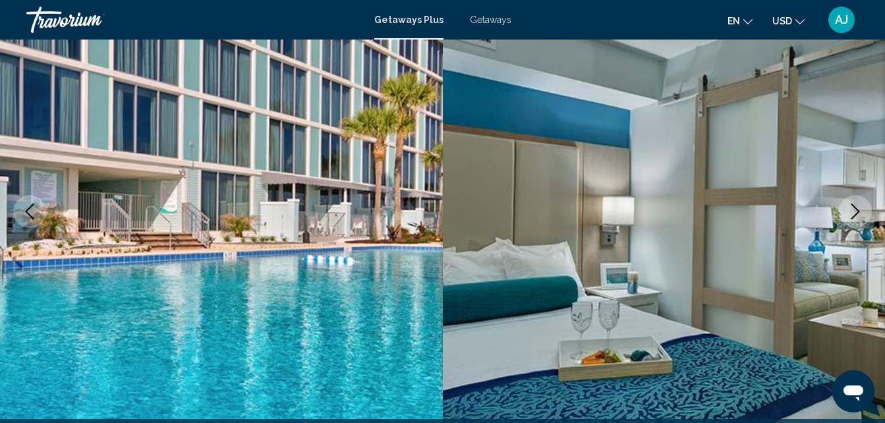
click at [845, 206] on button "Next image" at bounding box center [855, 211] width 33 height 33
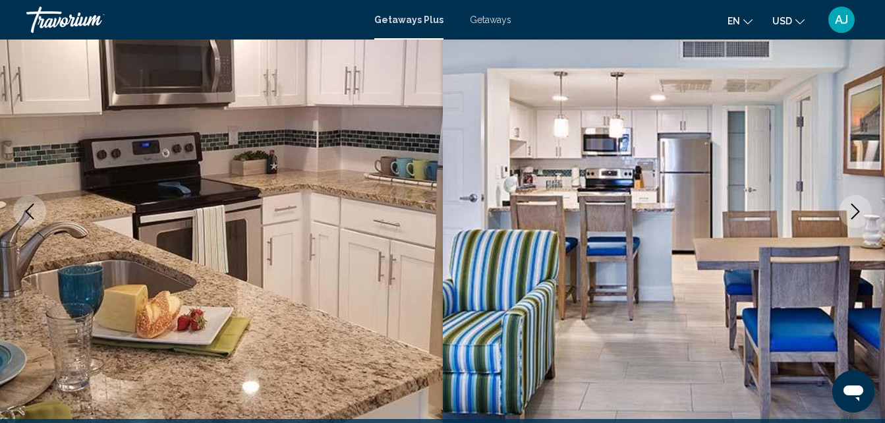
click at [843, 206] on button "Next image" at bounding box center [855, 211] width 33 height 33
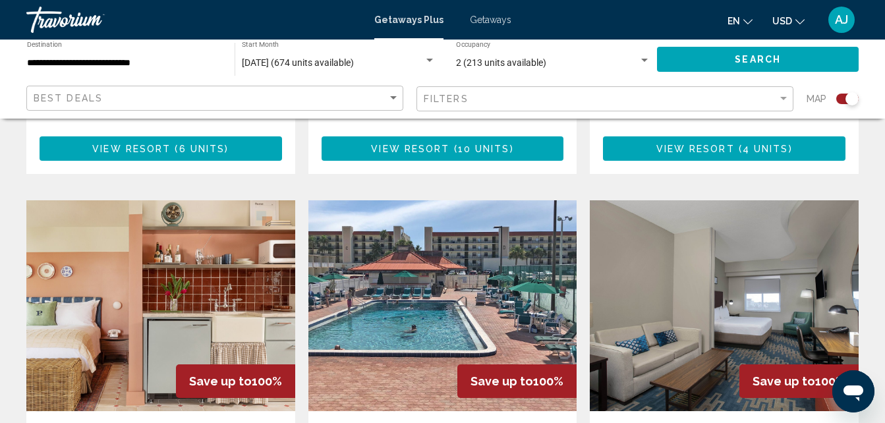
scroll to position [1843, 0]
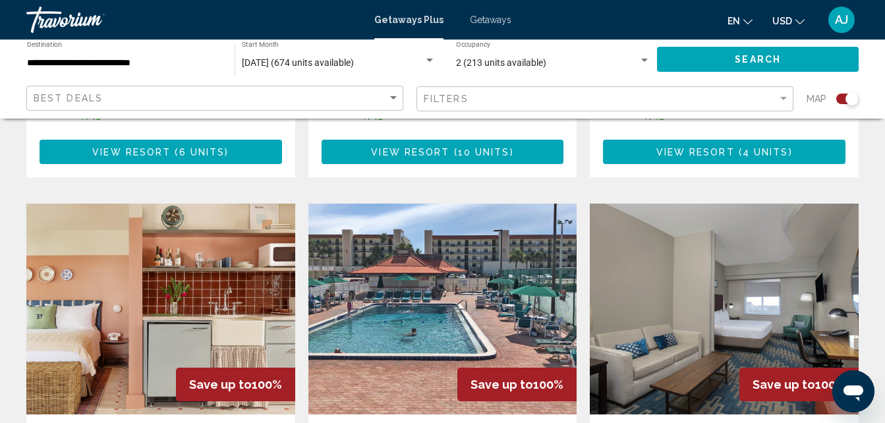
click at [211, 252] on img "Main content" at bounding box center [160, 309] width 269 height 211
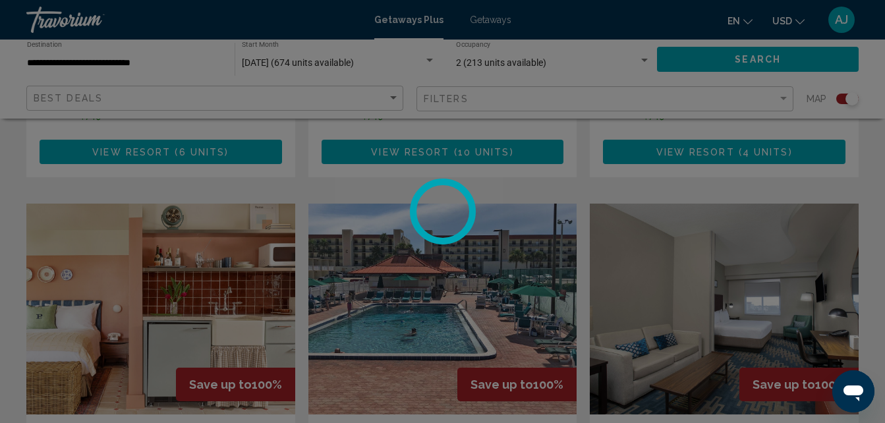
scroll to position [141, 0]
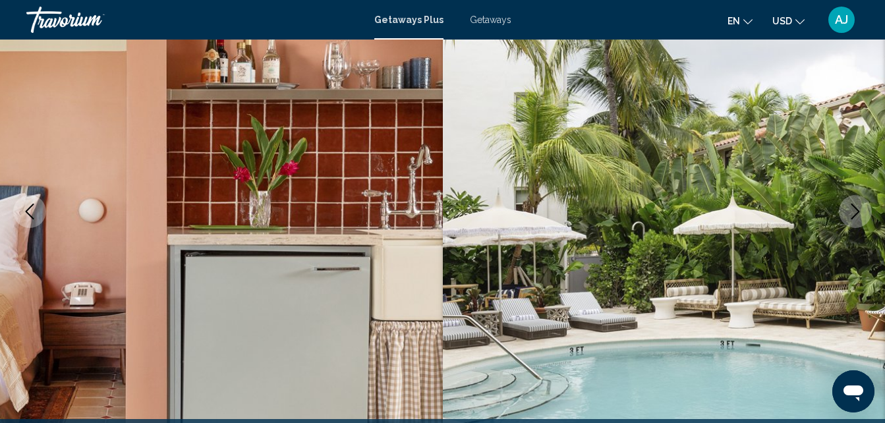
click at [861, 212] on icon "Next image" at bounding box center [856, 212] width 16 height 16
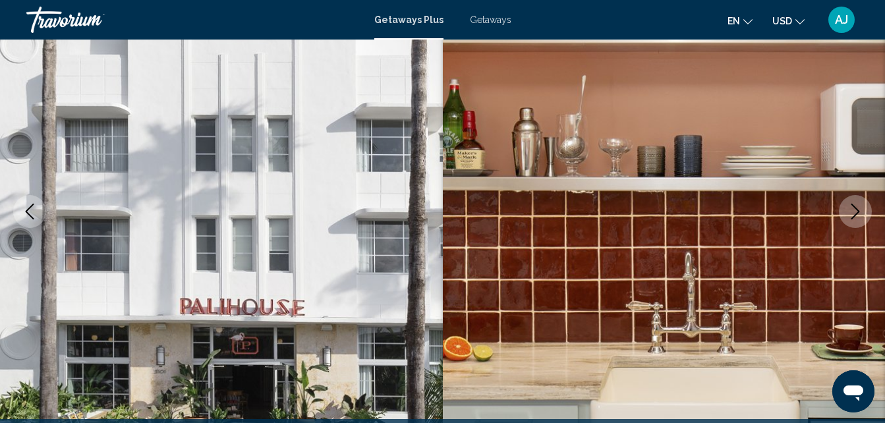
click at [856, 212] on icon "Next image" at bounding box center [856, 212] width 16 height 16
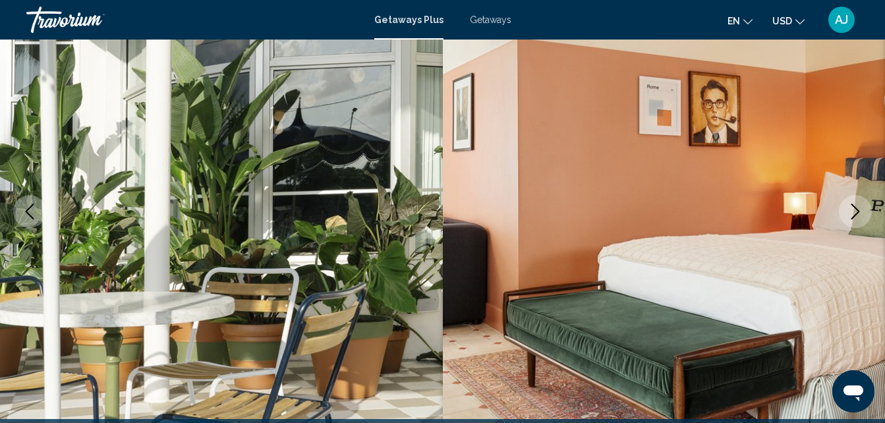
click at [854, 211] on icon "Next image" at bounding box center [856, 212] width 16 height 16
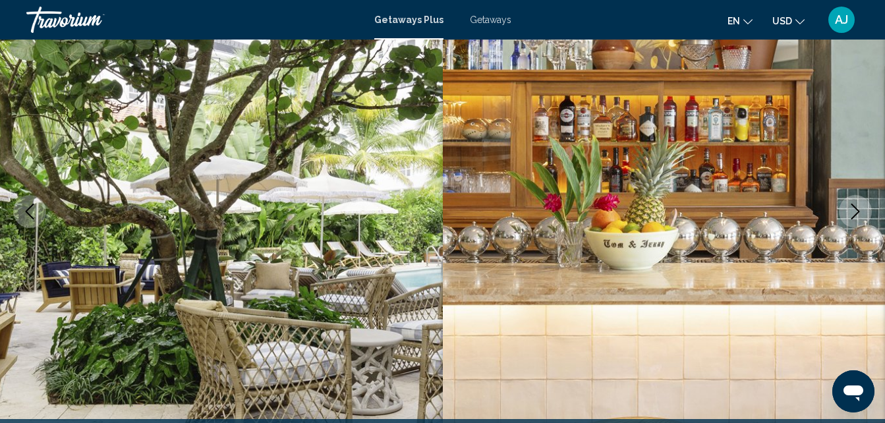
click at [858, 208] on icon "Next image" at bounding box center [856, 212] width 16 height 16
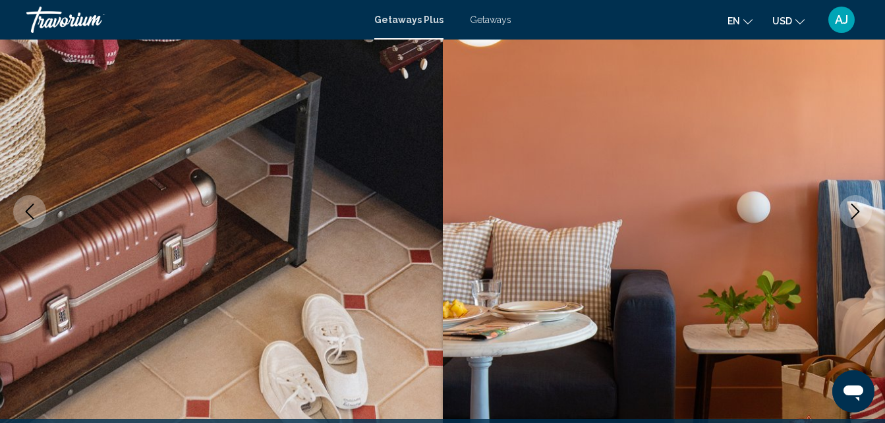
click at [857, 204] on icon "Next image" at bounding box center [856, 212] width 16 height 16
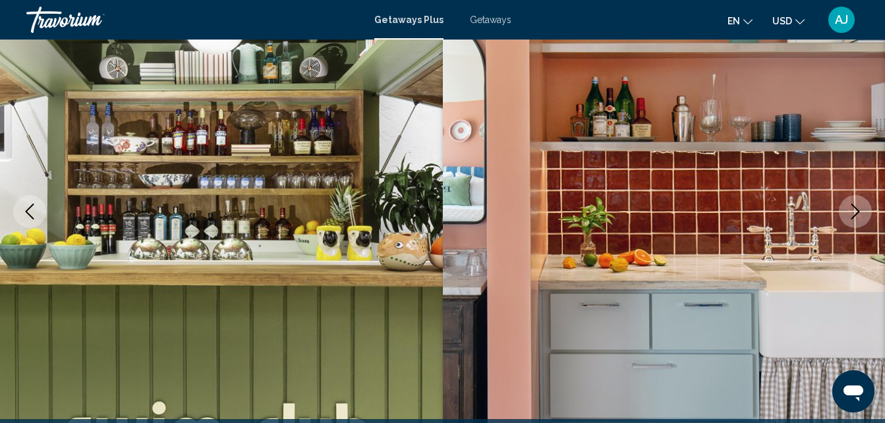
click at [858, 210] on icon "Next image" at bounding box center [856, 212] width 9 height 16
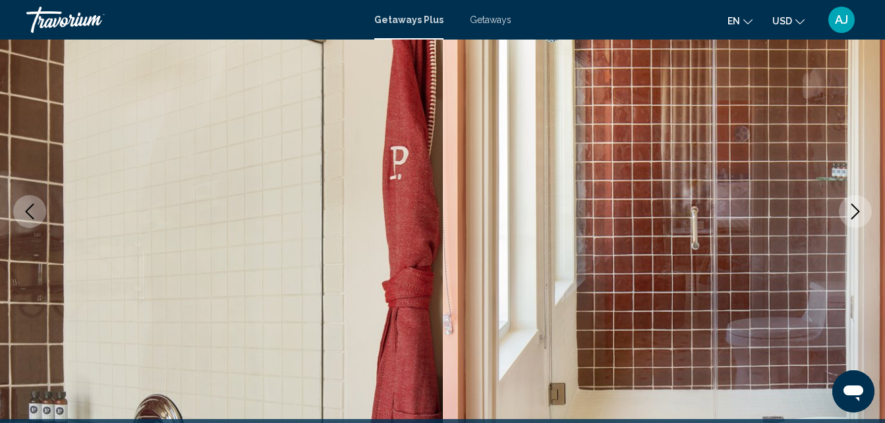
click at [851, 210] on icon "Next image" at bounding box center [856, 212] width 16 height 16
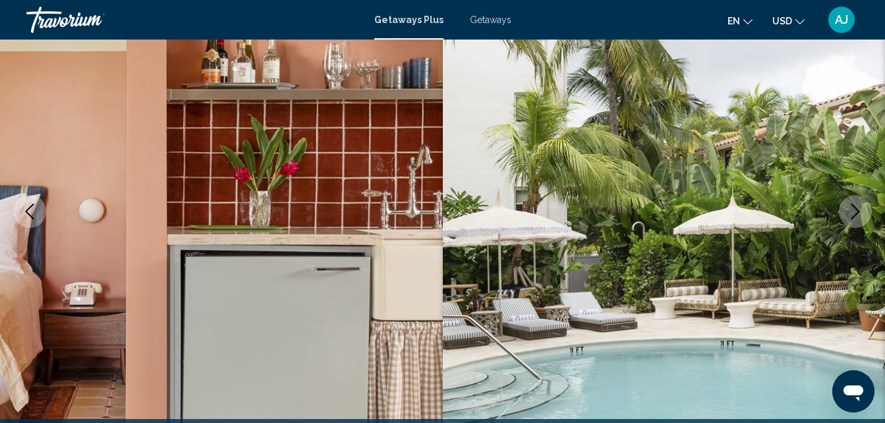
click at [856, 218] on icon "Next image" at bounding box center [856, 212] width 16 height 16
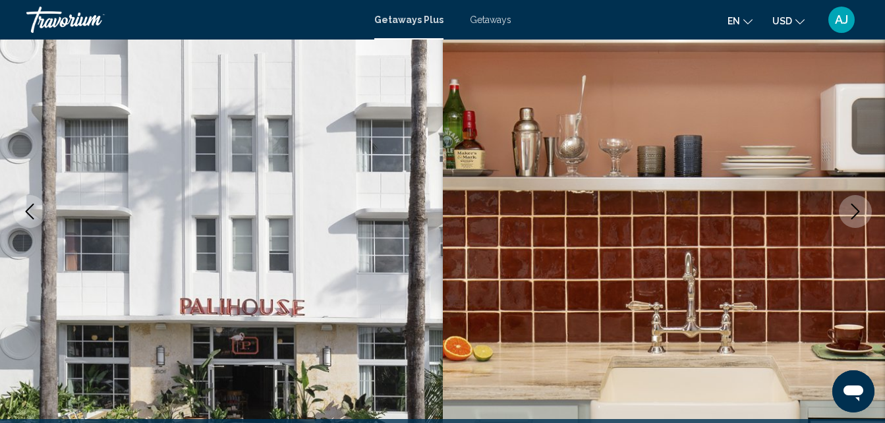
click at [855, 218] on icon "Next image" at bounding box center [856, 212] width 16 height 16
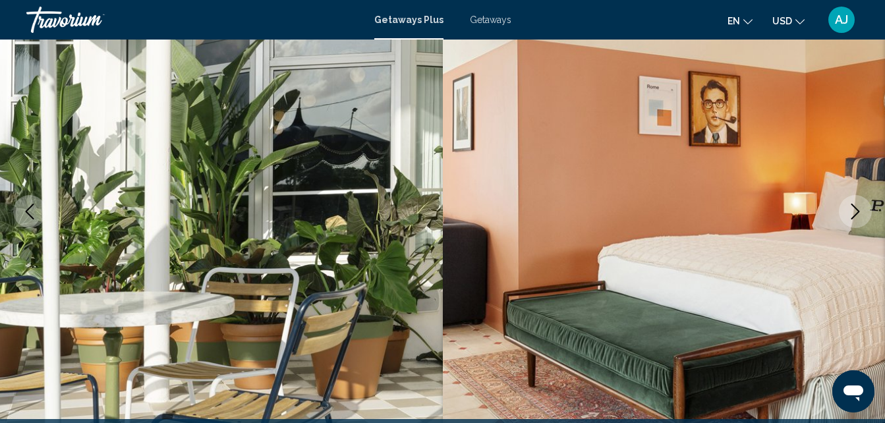
click at [854, 214] on icon "Next image" at bounding box center [856, 212] width 16 height 16
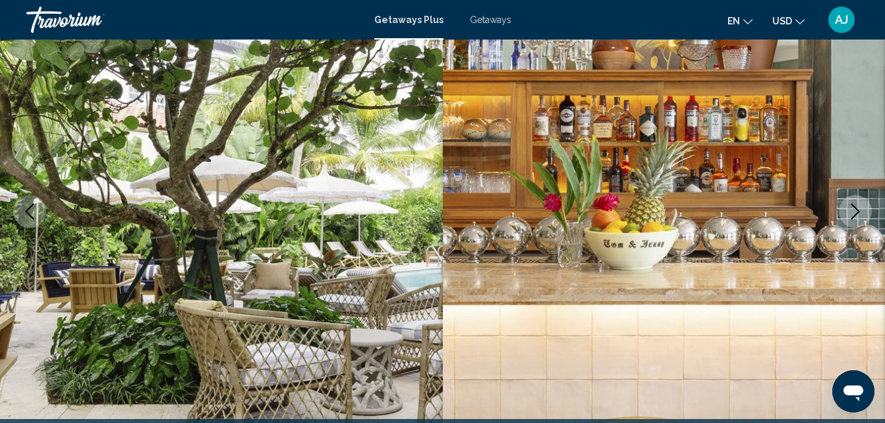
click at [855, 213] on icon "Next image" at bounding box center [856, 212] width 16 height 16
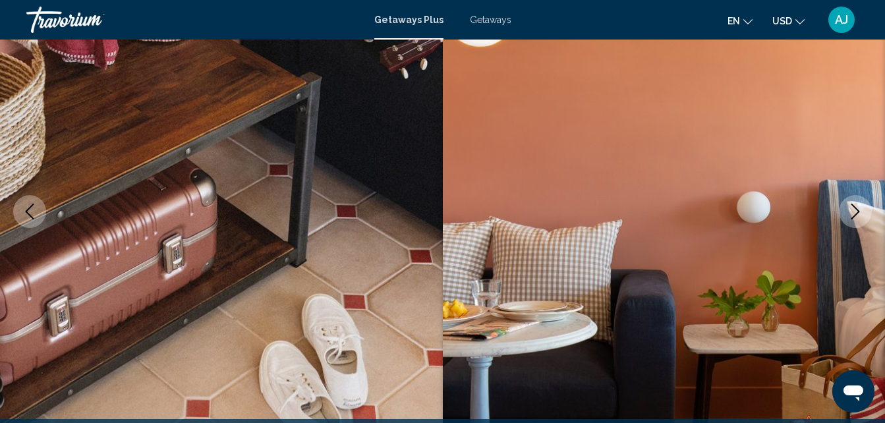
click at [858, 215] on icon "Next image" at bounding box center [856, 212] width 16 height 16
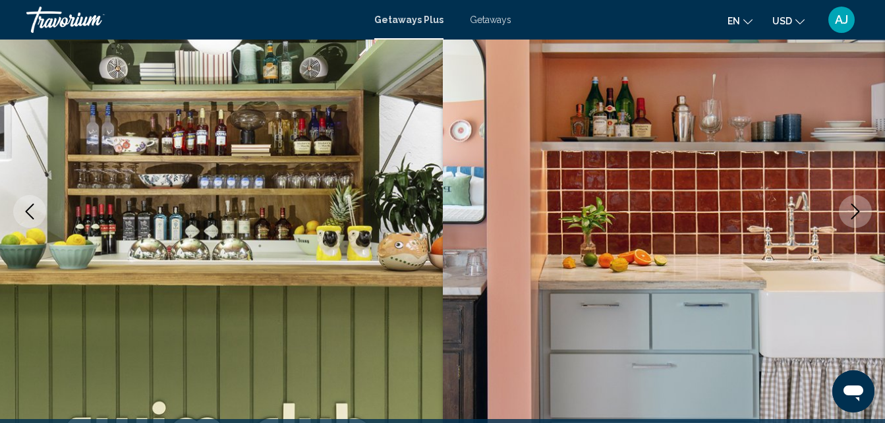
click at [860, 214] on icon "Next image" at bounding box center [856, 212] width 16 height 16
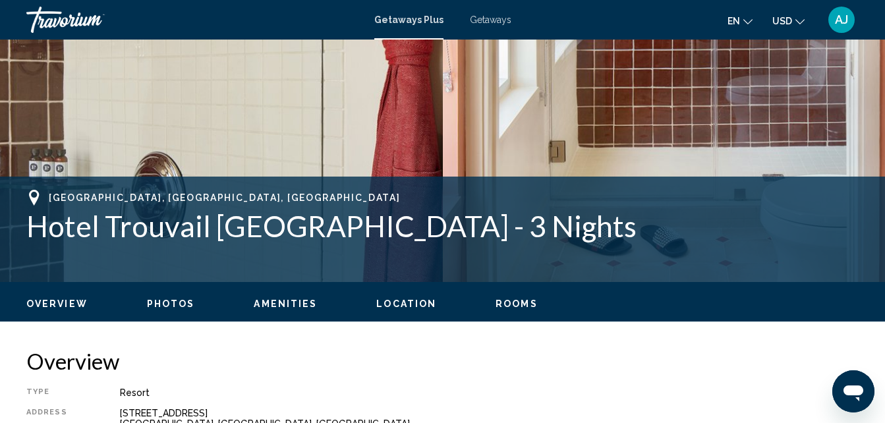
scroll to position [0, 0]
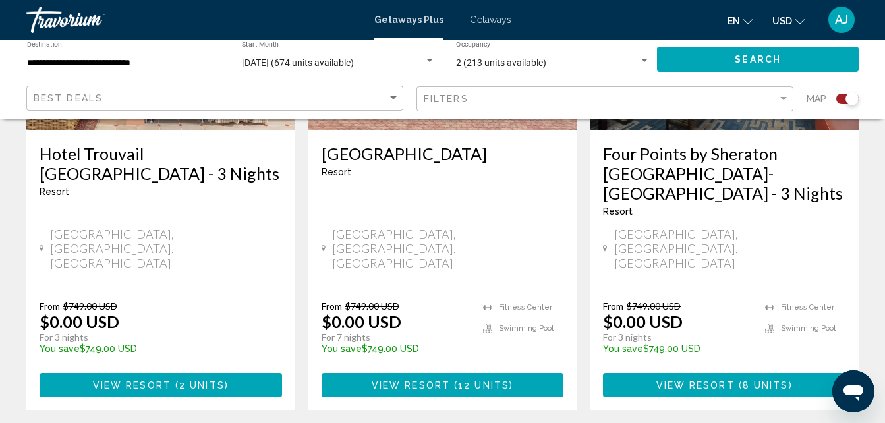
scroll to position [2140, 0]
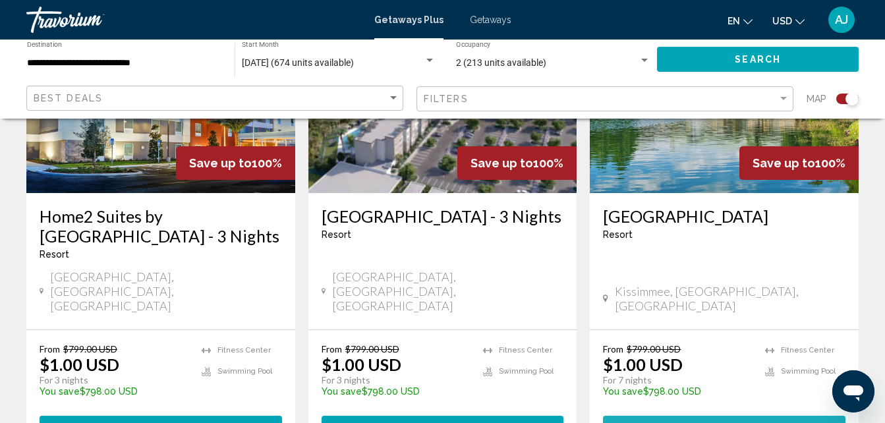
scroll to position [2081, 0]
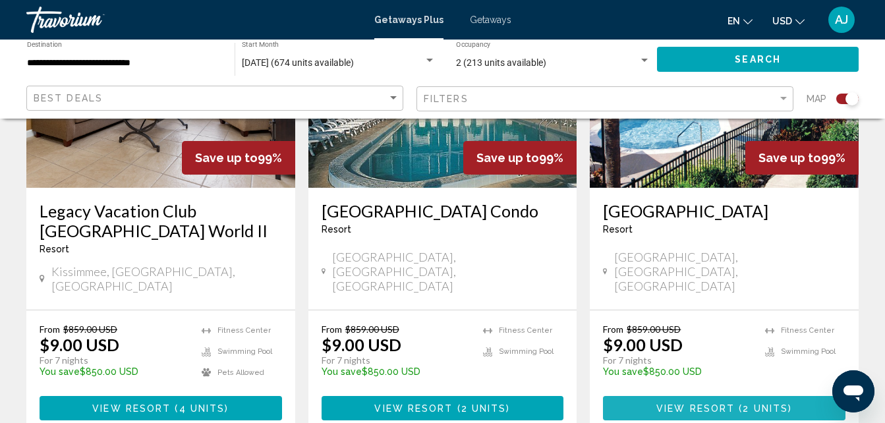
scroll to position [2145, 0]
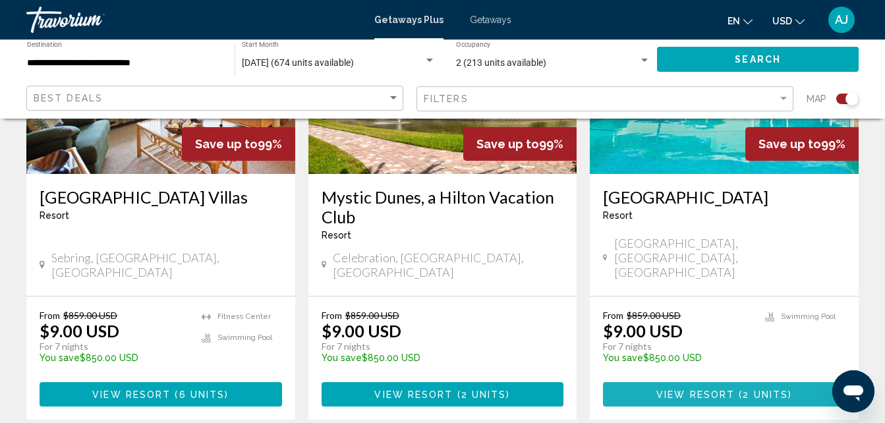
scroll to position [2074, 0]
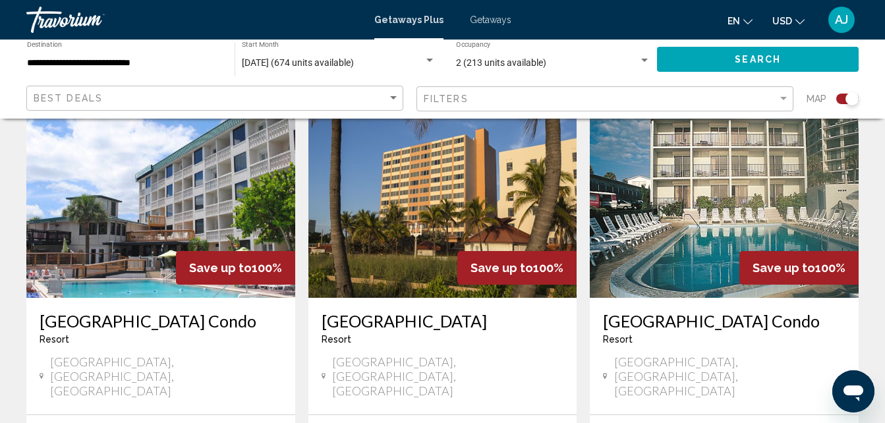
scroll to position [1000, 0]
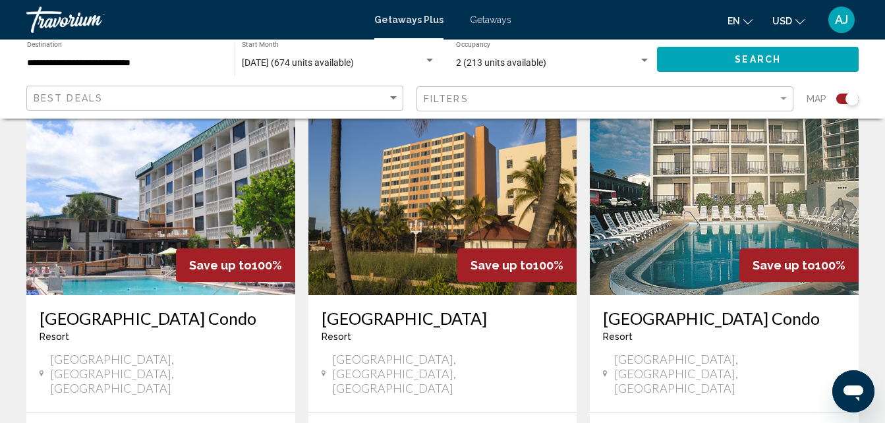
click at [493, 254] on img "Main content" at bounding box center [443, 189] width 269 height 211
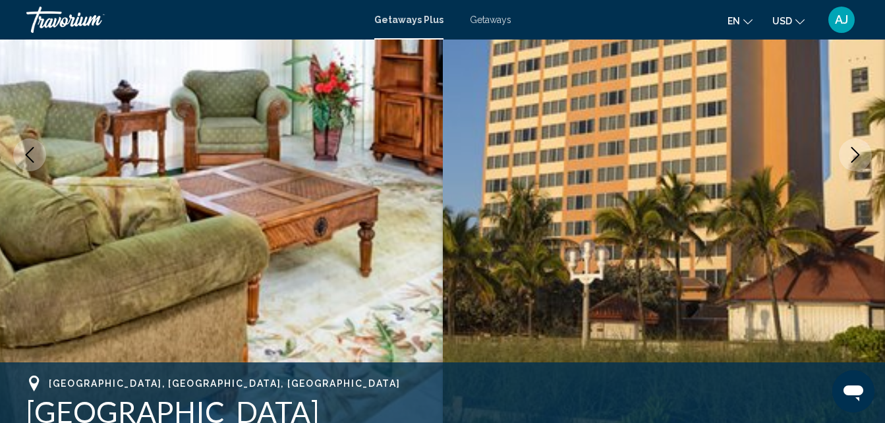
scroll to position [208, 0]
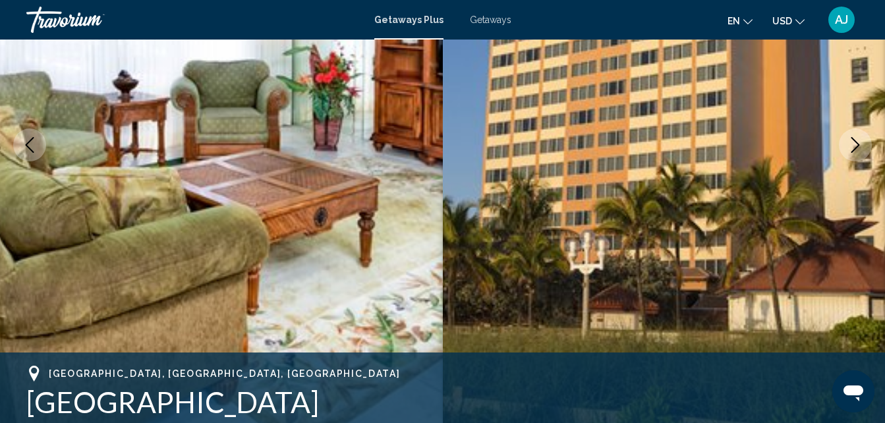
click at [853, 152] on icon "Next image" at bounding box center [856, 145] width 16 height 16
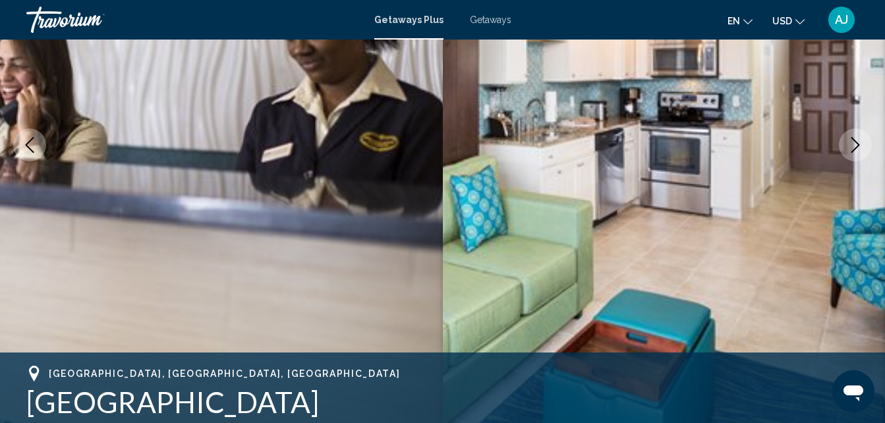
click at [844, 144] on button "Next image" at bounding box center [855, 145] width 33 height 33
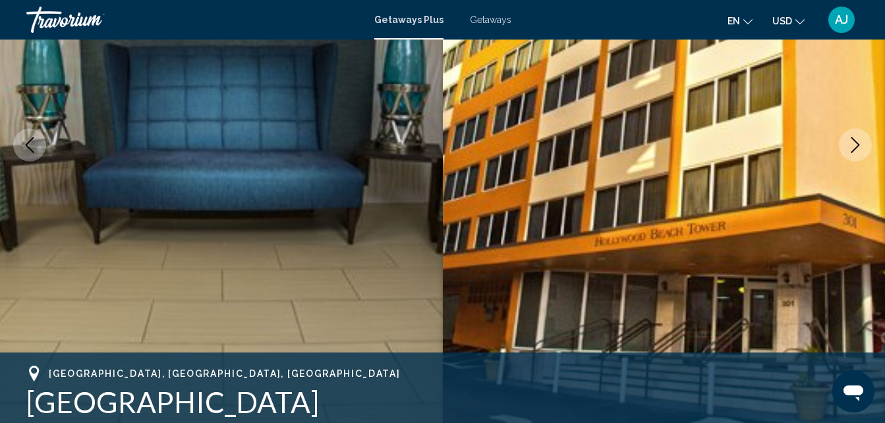
click at [854, 155] on button "Next image" at bounding box center [855, 145] width 33 height 33
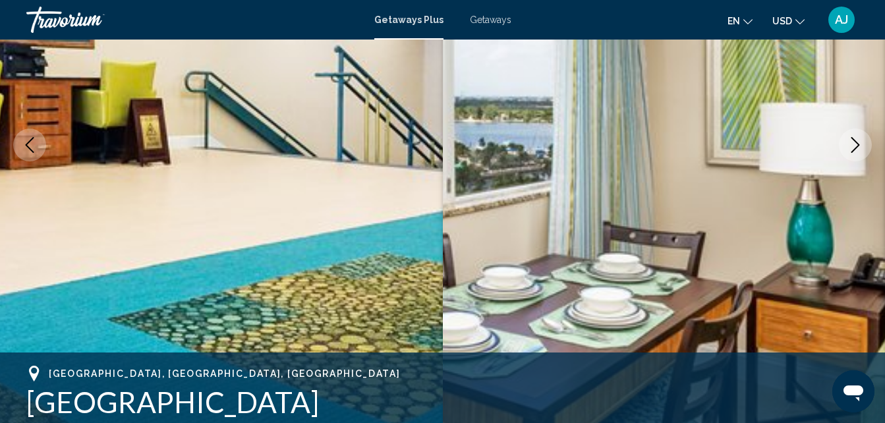
click at [853, 152] on icon "Next image" at bounding box center [856, 145] width 9 height 16
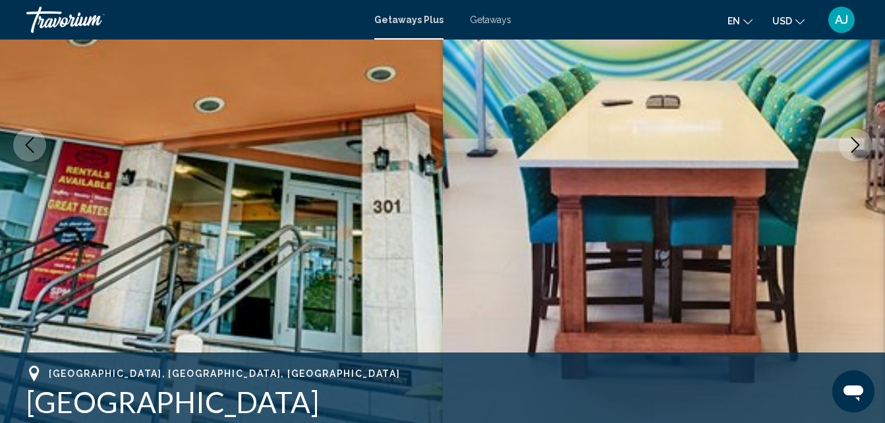
click at [858, 154] on button "Next image" at bounding box center [855, 145] width 33 height 33
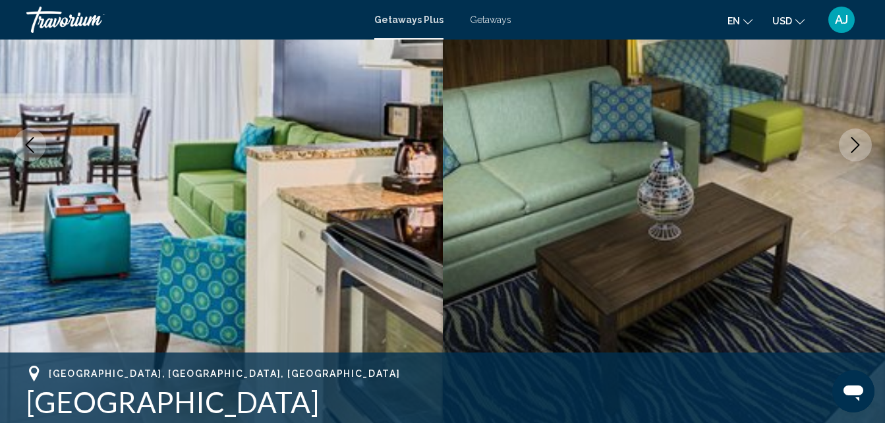
click at [854, 152] on icon "Next image" at bounding box center [856, 145] width 16 height 16
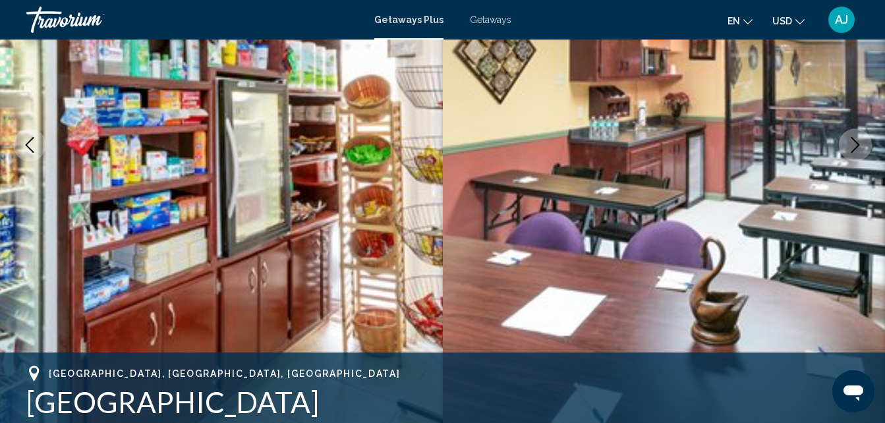
click at [856, 158] on button "Next image" at bounding box center [855, 145] width 33 height 33
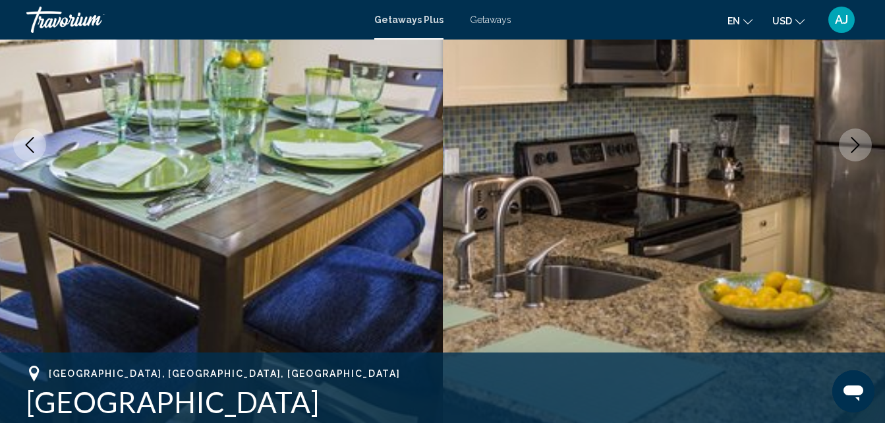
click at [860, 158] on button "Next image" at bounding box center [855, 145] width 33 height 33
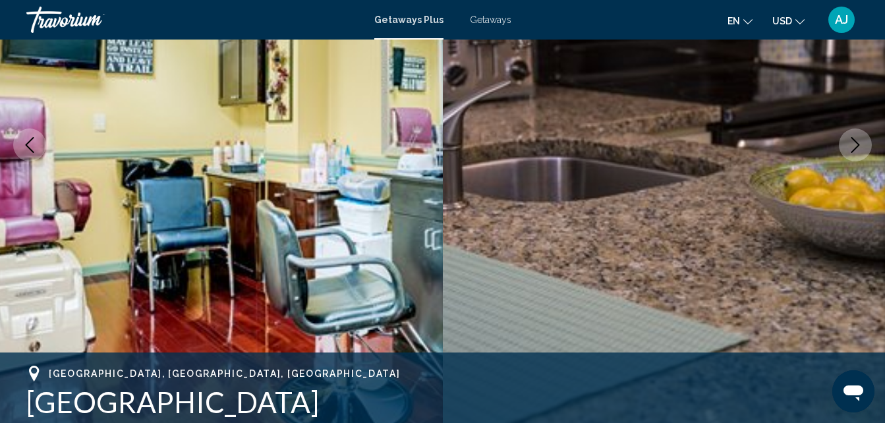
click at [851, 156] on button "Next image" at bounding box center [855, 145] width 33 height 33
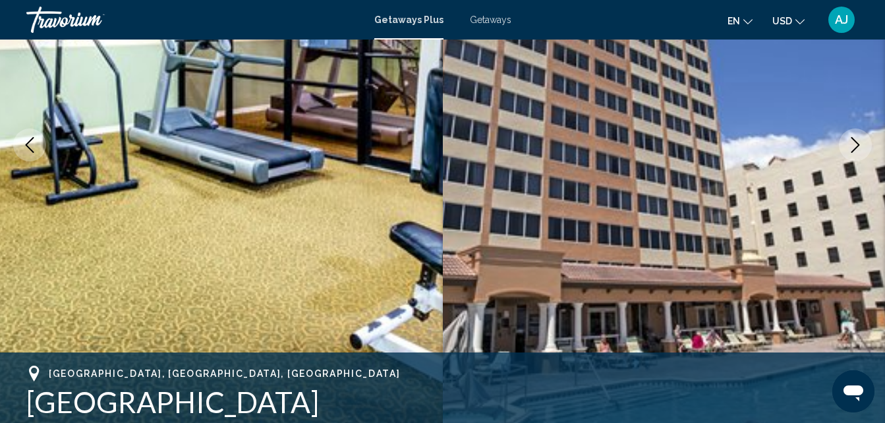
click at [848, 156] on button "Next image" at bounding box center [855, 145] width 33 height 33
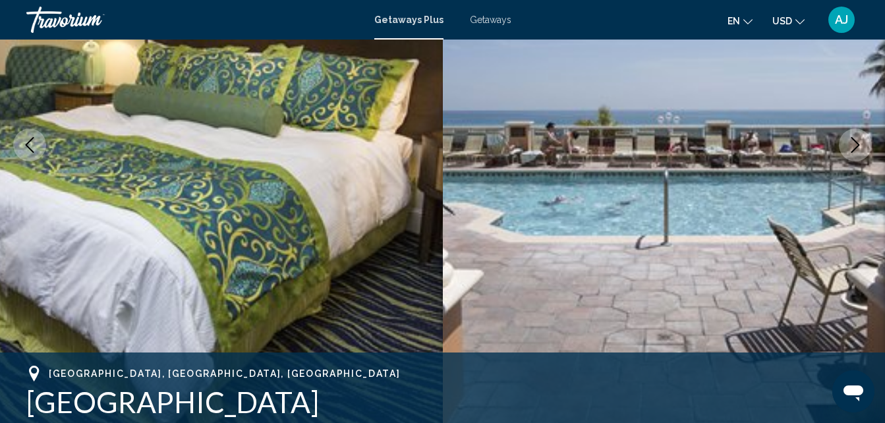
click at [856, 152] on icon "Next image" at bounding box center [856, 145] width 16 height 16
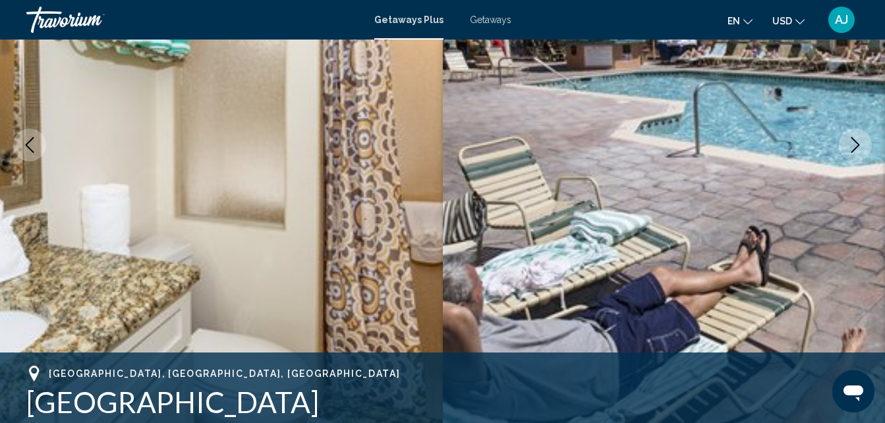
click at [857, 153] on button "Next image" at bounding box center [855, 145] width 33 height 33
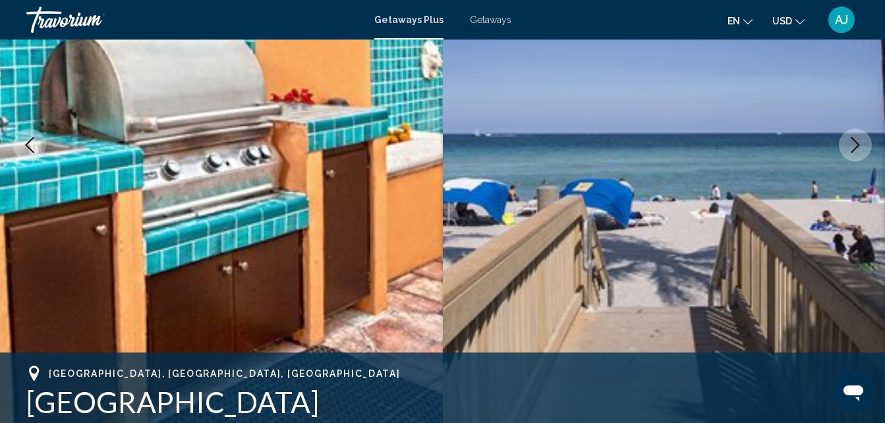
click at [860, 152] on icon "Next image" at bounding box center [856, 145] width 16 height 16
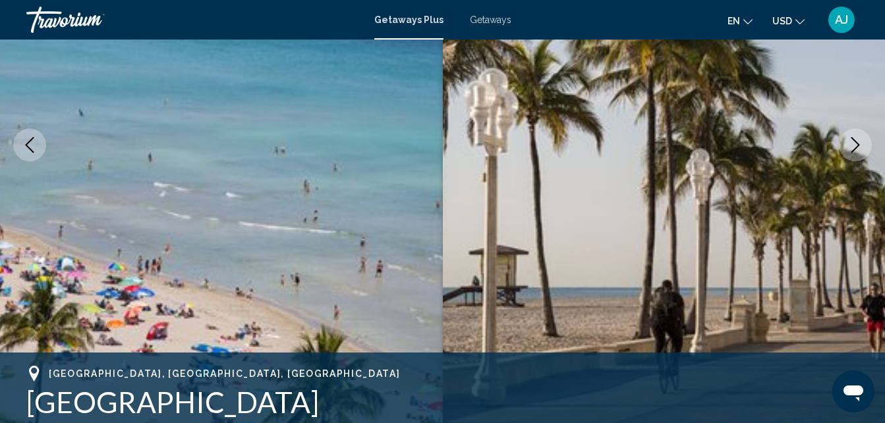
click at [858, 156] on button "Next image" at bounding box center [855, 145] width 33 height 33
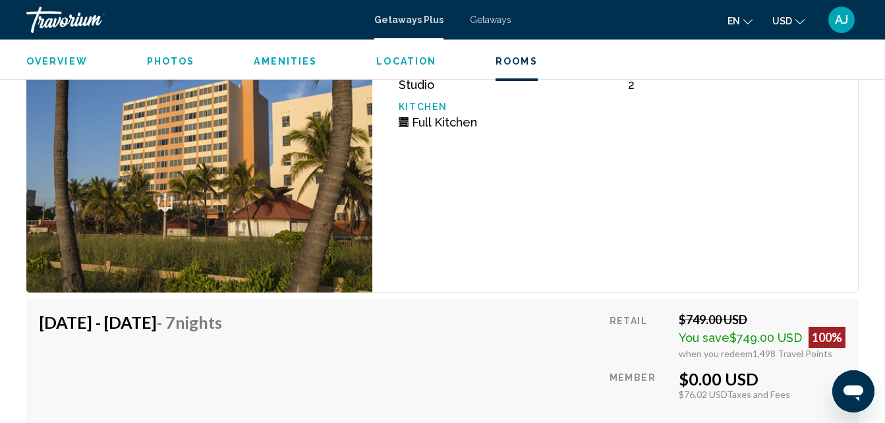
scroll to position [3139, 0]
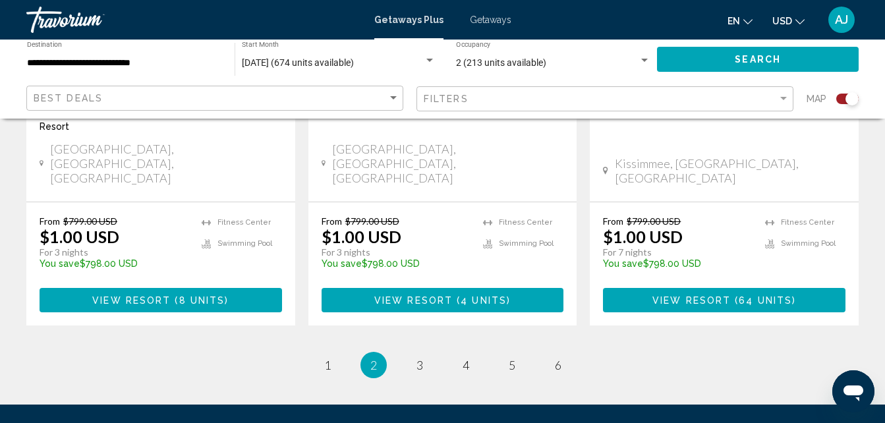
scroll to position [2211, 0]
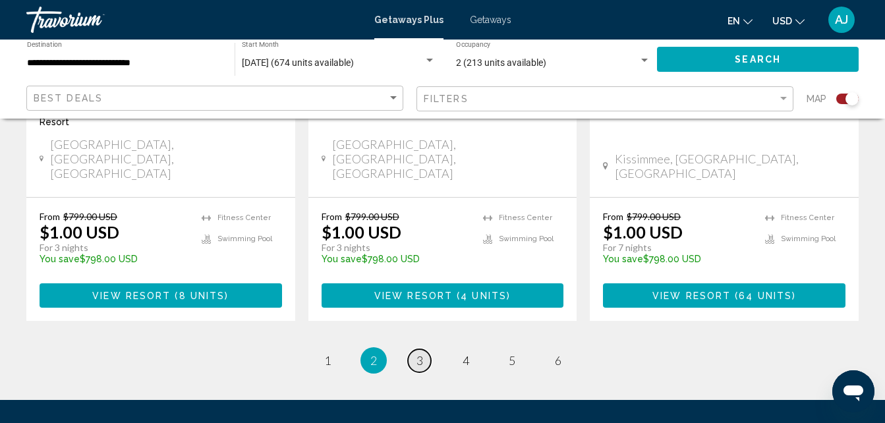
click at [419, 353] on span "3" at bounding box center [420, 360] width 7 height 15
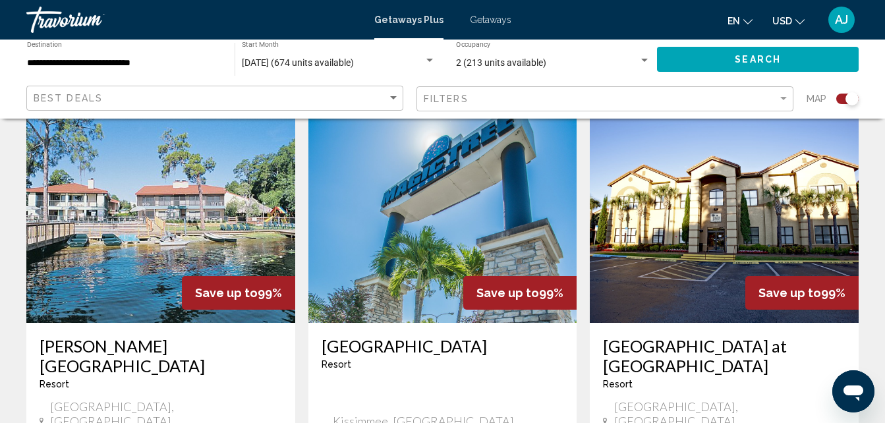
scroll to position [997, 0]
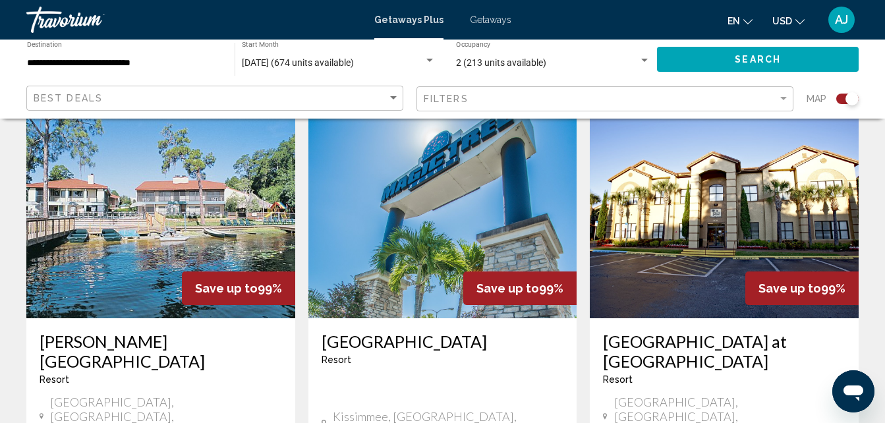
click at [440, 260] on img "Main content" at bounding box center [443, 212] width 269 height 211
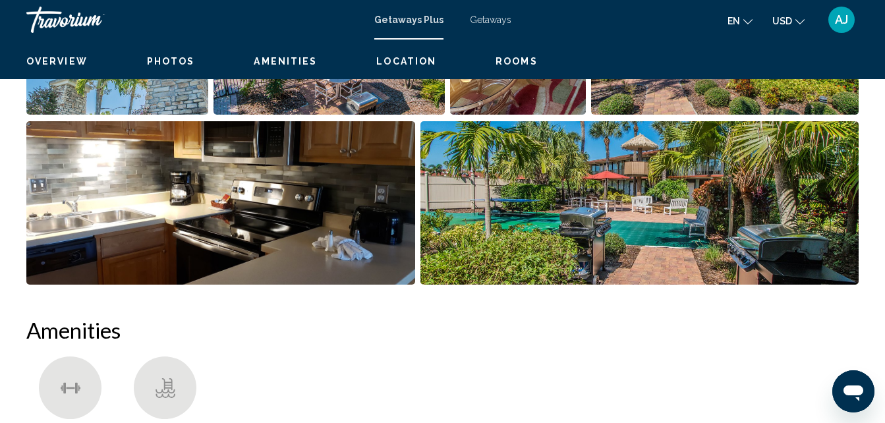
scroll to position [141, 0]
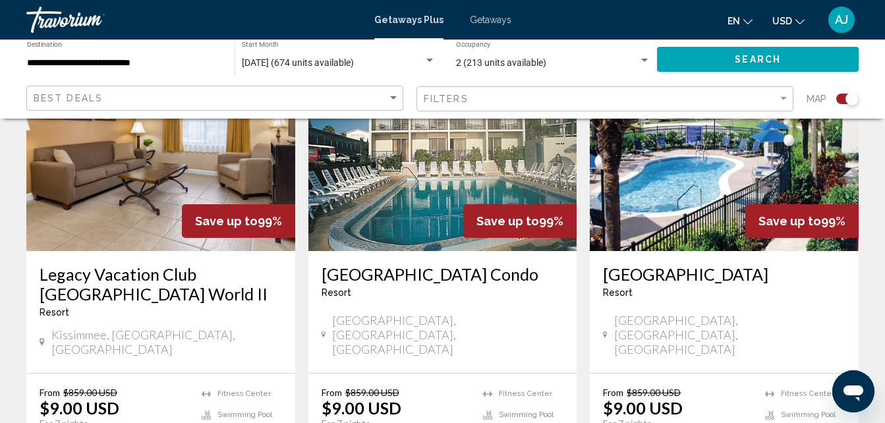
scroll to position [2209, 0]
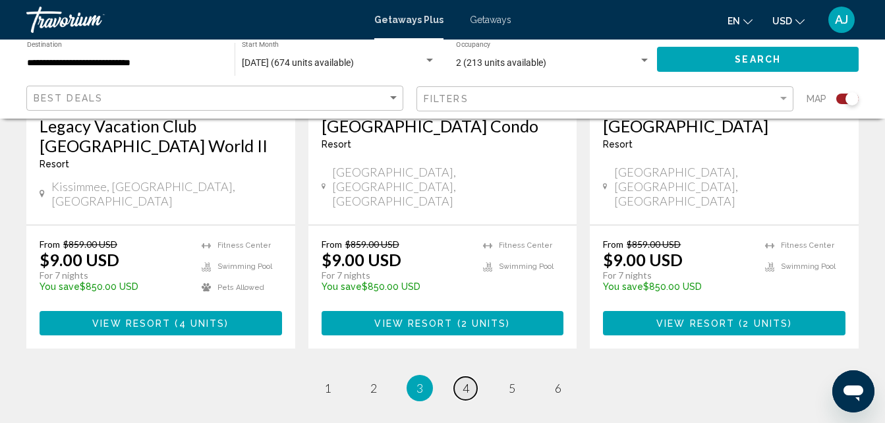
click at [471, 377] on link "page 4" at bounding box center [465, 388] width 23 height 23
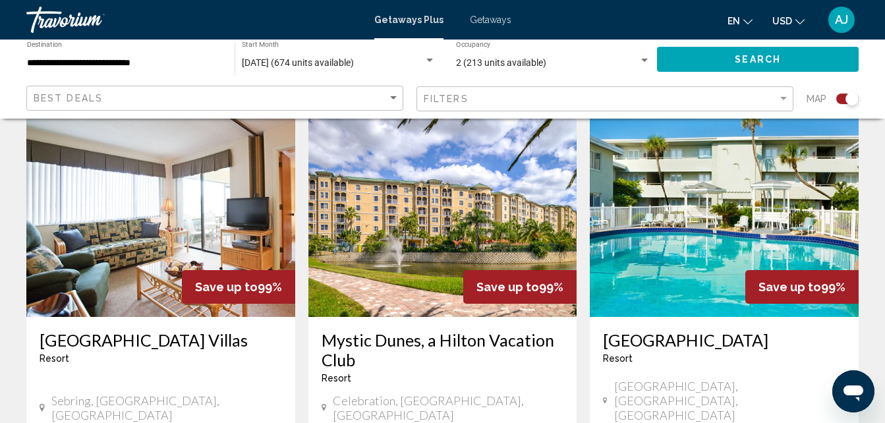
scroll to position [2108, 0]
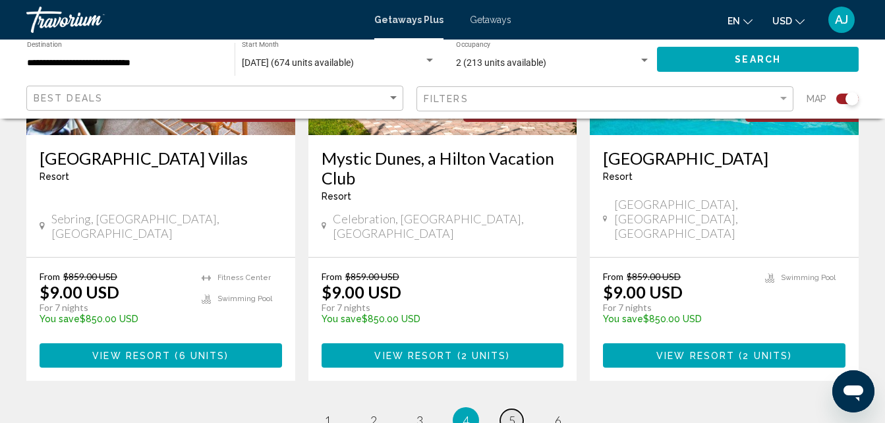
click at [511, 413] on span "5" at bounding box center [512, 420] width 7 height 15
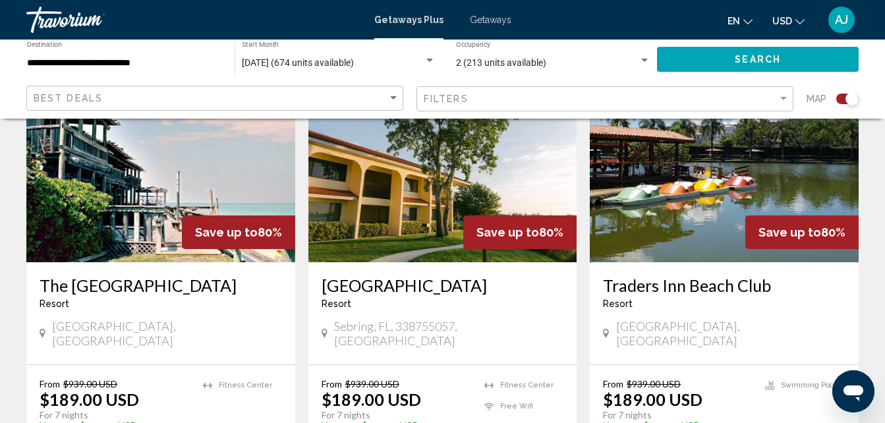
scroll to position [2028, 0]
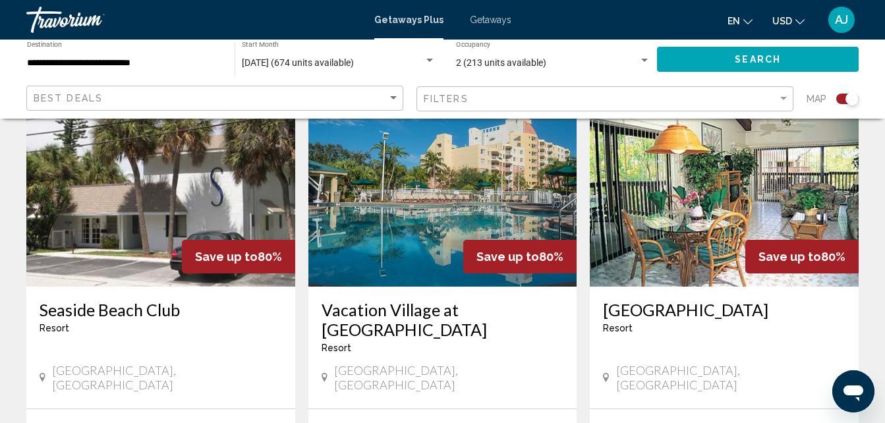
scroll to position [502, 0]
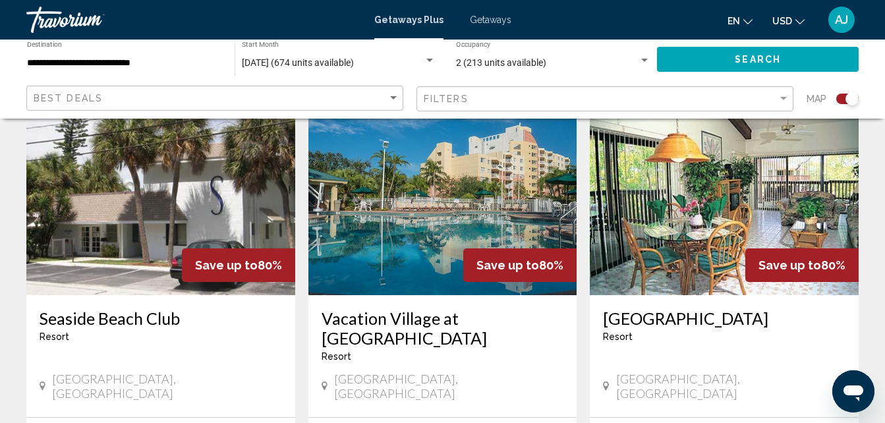
click at [883, 220] on div "Para navegar por el mapa con gestos táctiles, presiona dos veces y mantén el de…" at bounding box center [442, 353] width 885 height 1449
drag, startPoint x: 883, startPoint y: 220, endPoint x: 885, endPoint y: 233, distance: 13.4
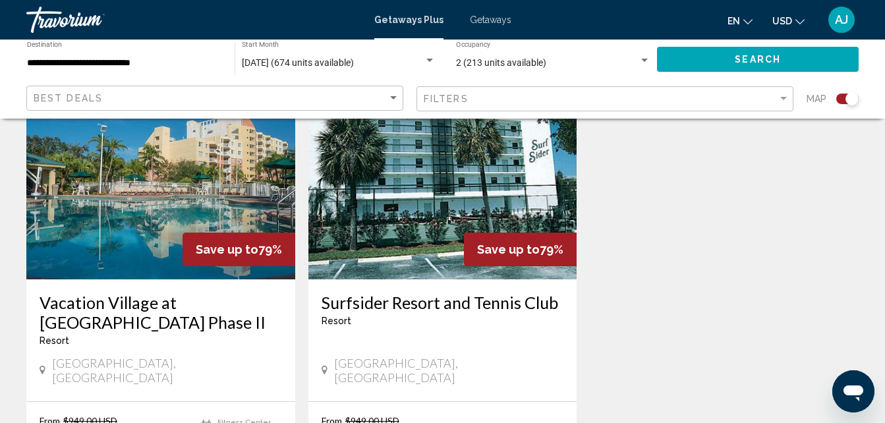
scroll to position [1005, 0]
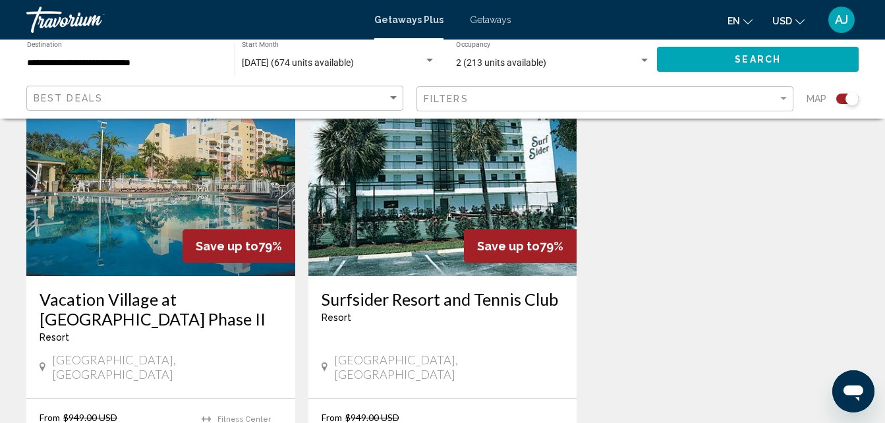
click at [448, 167] on img "Main content" at bounding box center [443, 170] width 269 height 211
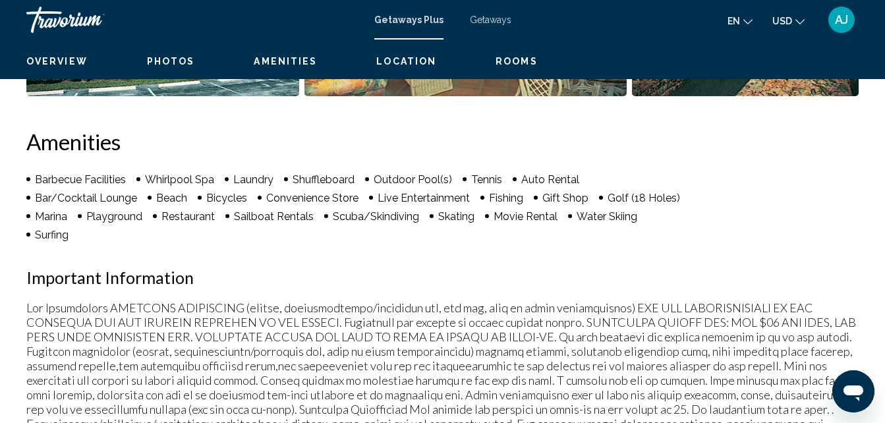
scroll to position [141, 0]
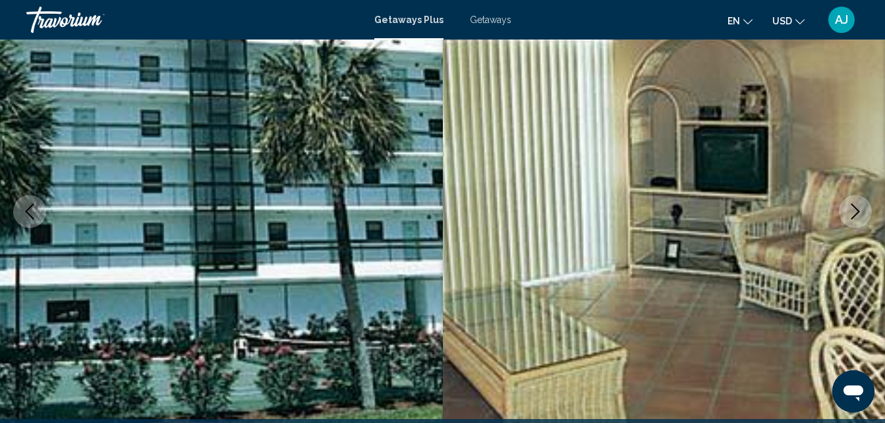
click at [850, 216] on icon "Next image" at bounding box center [856, 212] width 16 height 16
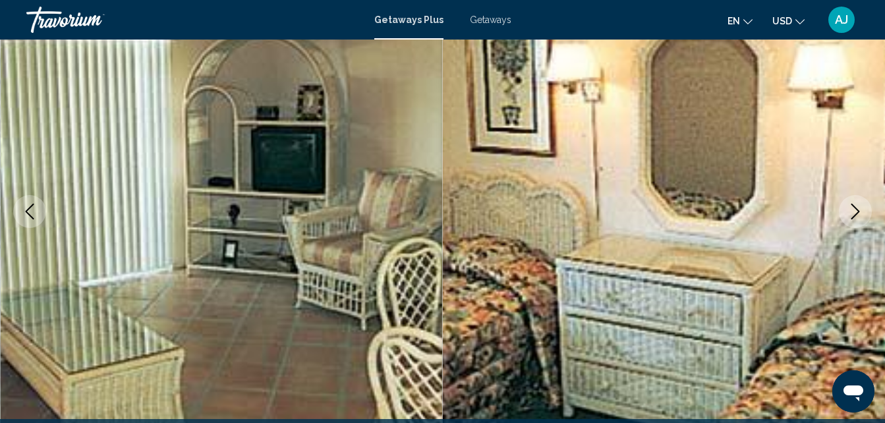
click at [850, 216] on icon "Next image" at bounding box center [856, 212] width 16 height 16
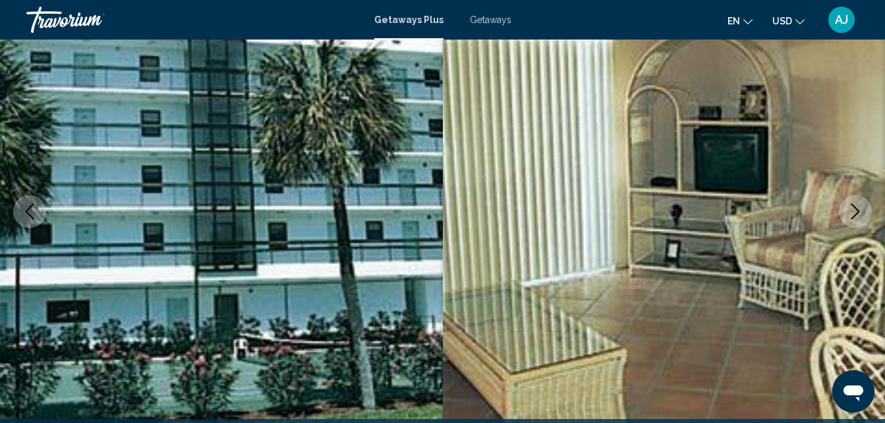
click at [849, 213] on icon "Next image" at bounding box center [856, 212] width 16 height 16
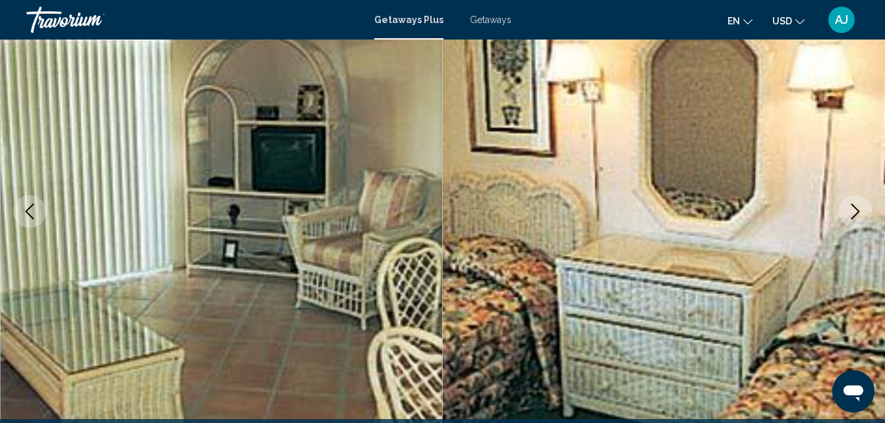
click at [849, 213] on icon "Next image" at bounding box center [856, 212] width 16 height 16
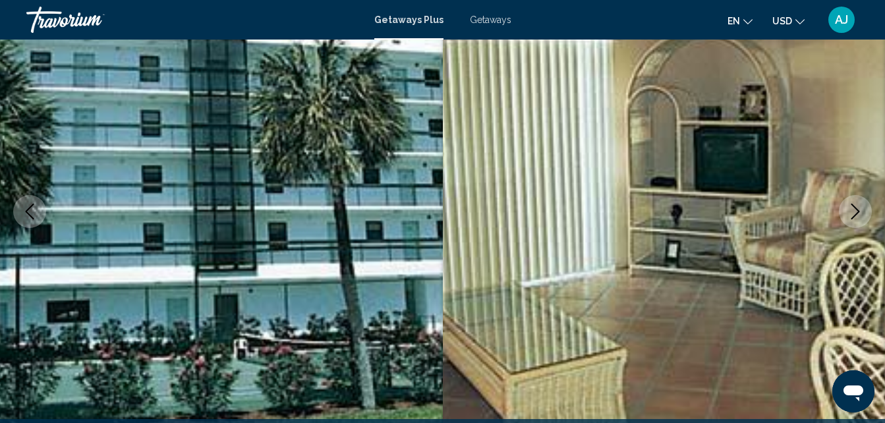
click at [849, 213] on icon "Next image" at bounding box center [856, 212] width 16 height 16
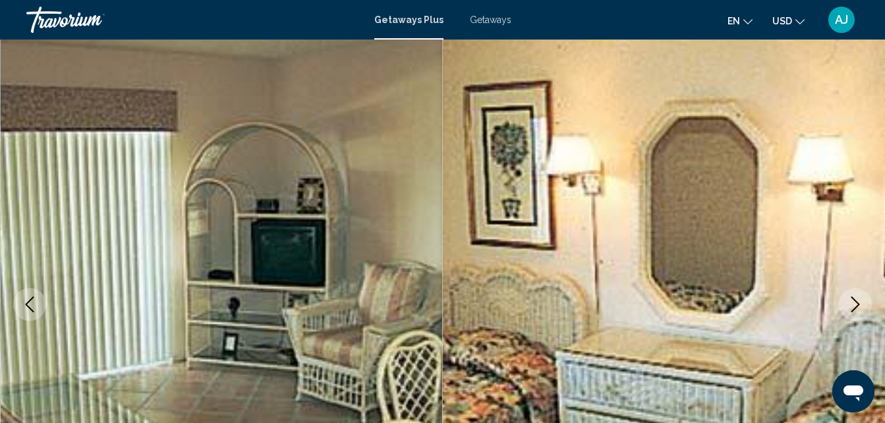
scroll to position [0, 0]
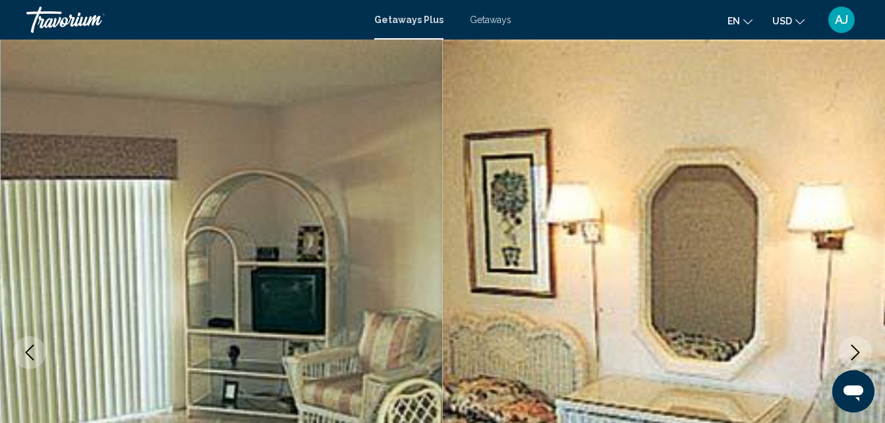
drag, startPoint x: 827, startPoint y: 7, endPoint x: 821, endPoint y: -20, distance: 27.0
click at [821, 0] on html "Skip to main content Getaways Plus Getaways en English Español Français Italian…" at bounding box center [442, 211] width 885 height 423
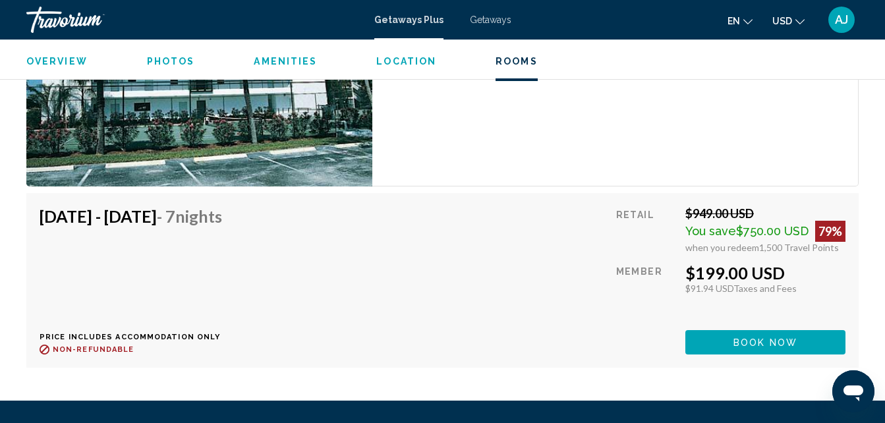
scroll to position [2205, 0]
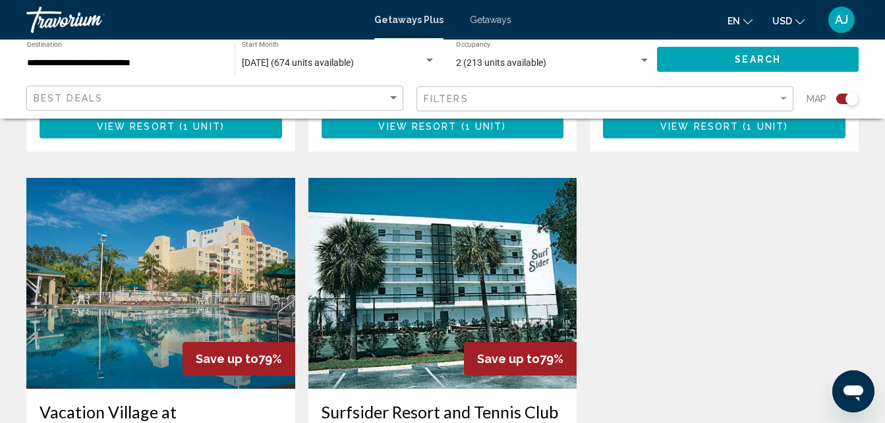
scroll to position [895, 0]
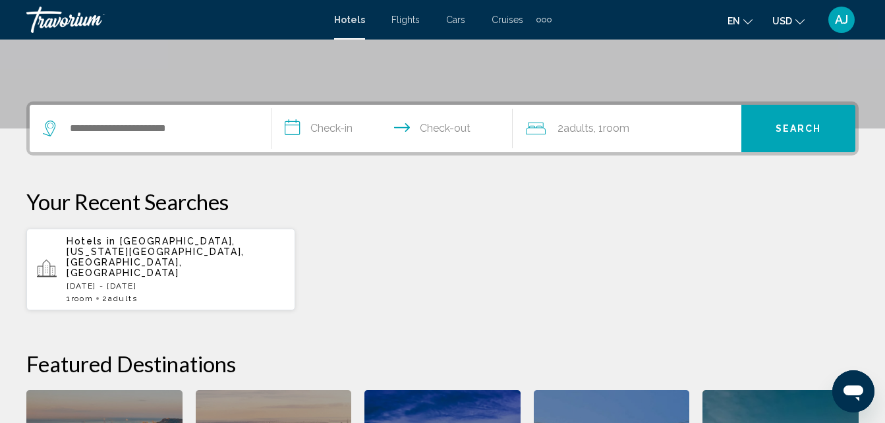
scroll to position [268, 0]
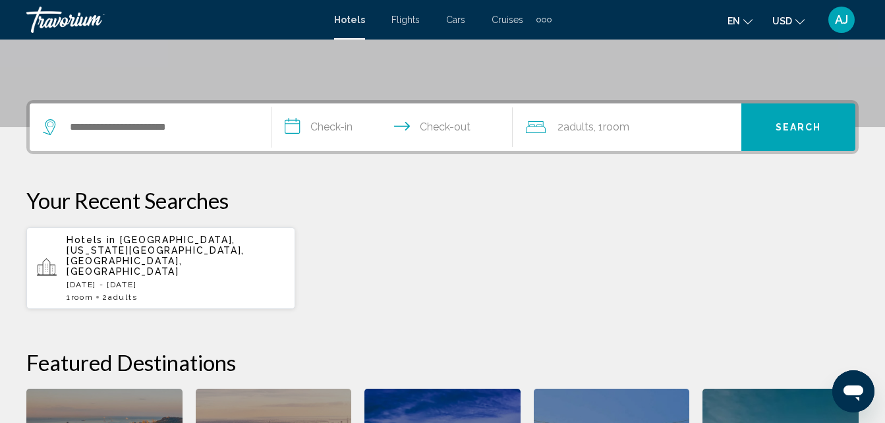
click at [152, 243] on span "[GEOGRAPHIC_DATA], [US_STATE][GEOGRAPHIC_DATA], [GEOGRAPHIC_DATA], [GEOGRAPHIC_…" at bounding box center [156, 256] width 178 height 42
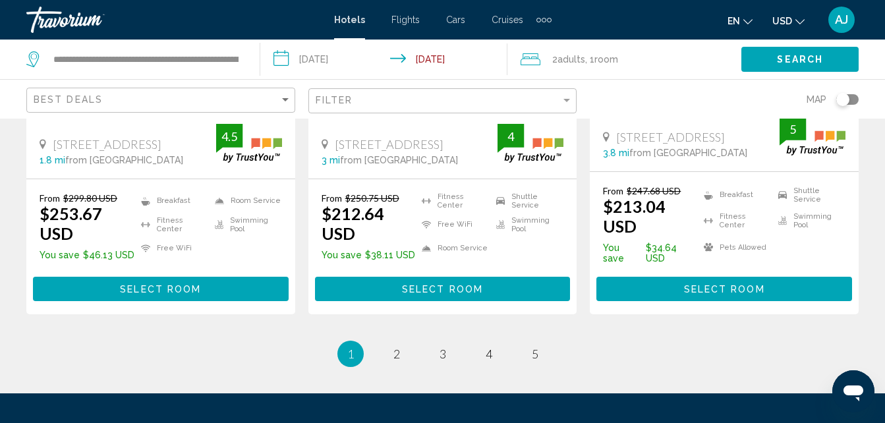
scroll to position [1847, 0]
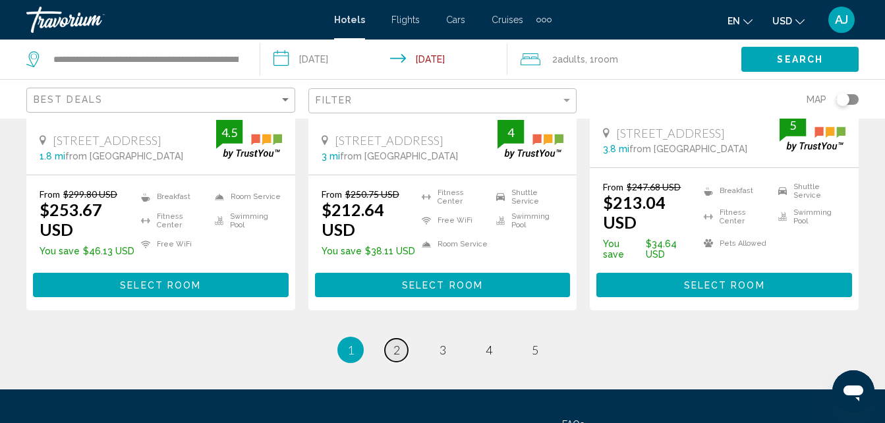
click at [402, 362] on link "page 2" at bounding box center [396, 350] width 23 height 23
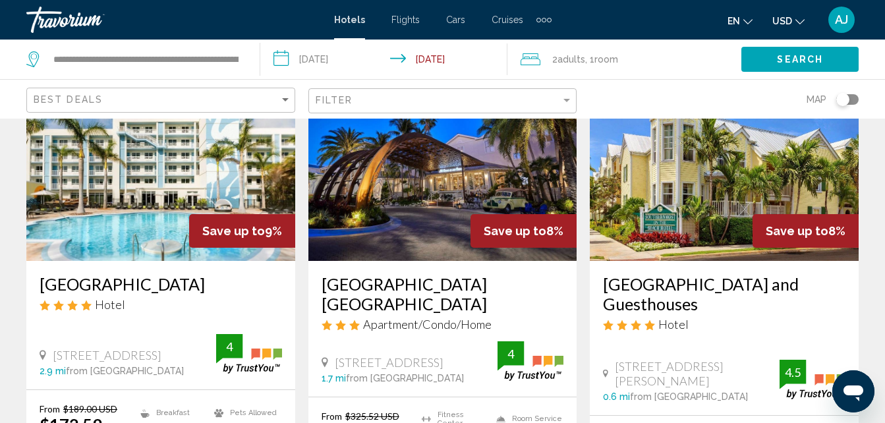
scroll to position [616, 0]
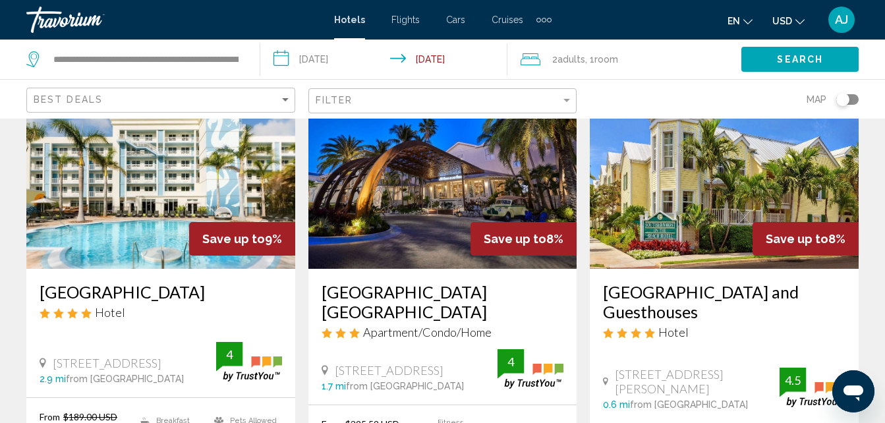
click at [462, 190] on img "Main content" at bounding box center [443, 163] width 269 height 211
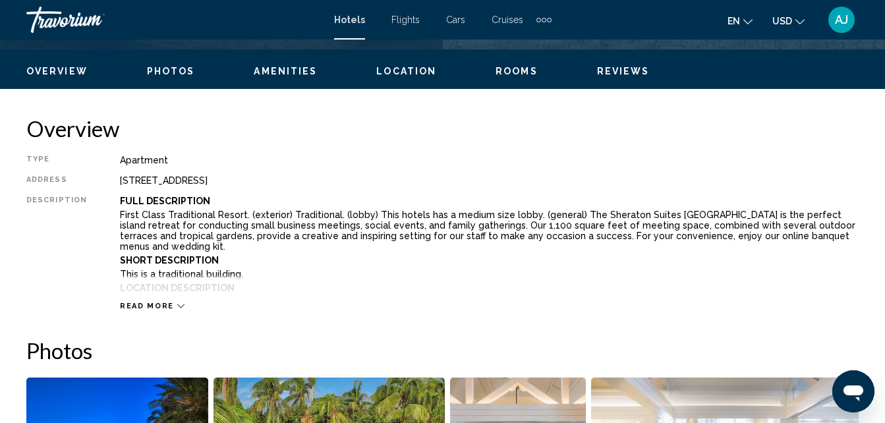
scroll to position [141, 0]
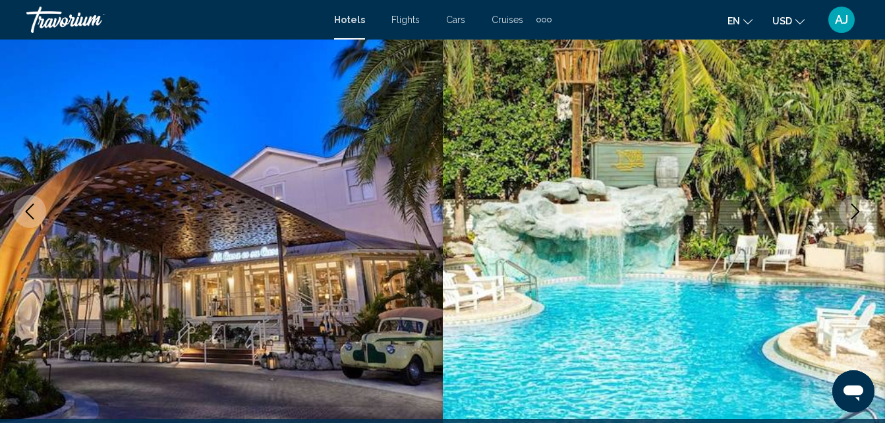
click at [852, 208] on icon "Next image" at bounding box center [856, 212] width 16 height 16
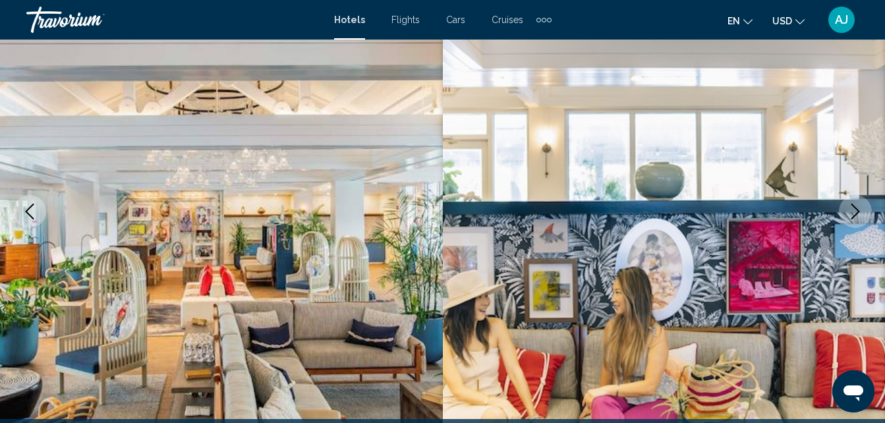
click at [851, 208] on icon "Next image" at bounding box center [856, 212] width 16 height 16
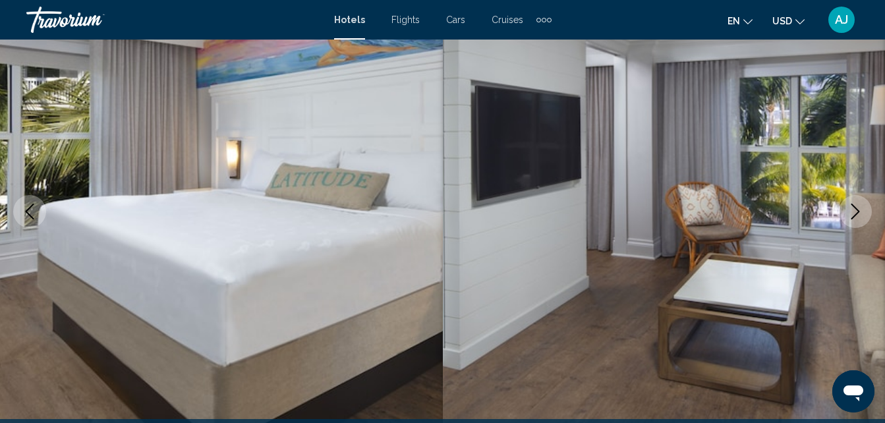
click at [851, 208] on icon "Next image" at bounding box center [856, 212] width 16 height 16
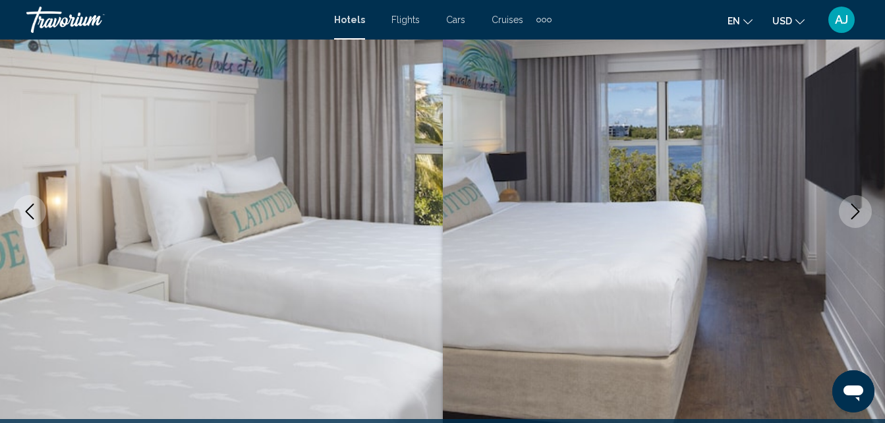
click at [851, 208] on icon "Next image" at bounding box center [856, 212] width 16 height 16
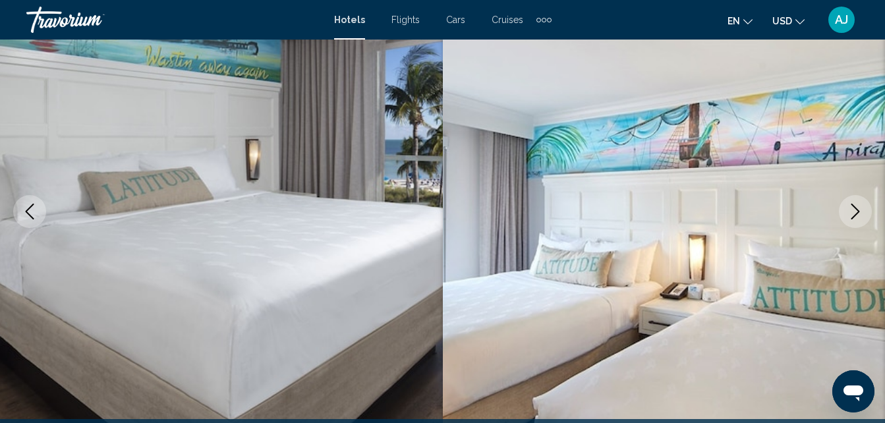
click at [851, 208] on icon "Next image" at bounding box center [856, 212] width 16 height 16
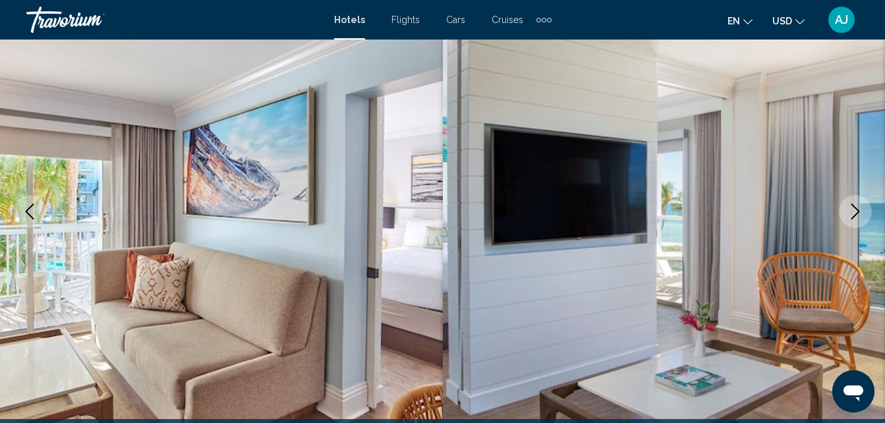
click at [851, 208] on icon "Next image" at bounding box center [856, 212] width 16 height 16
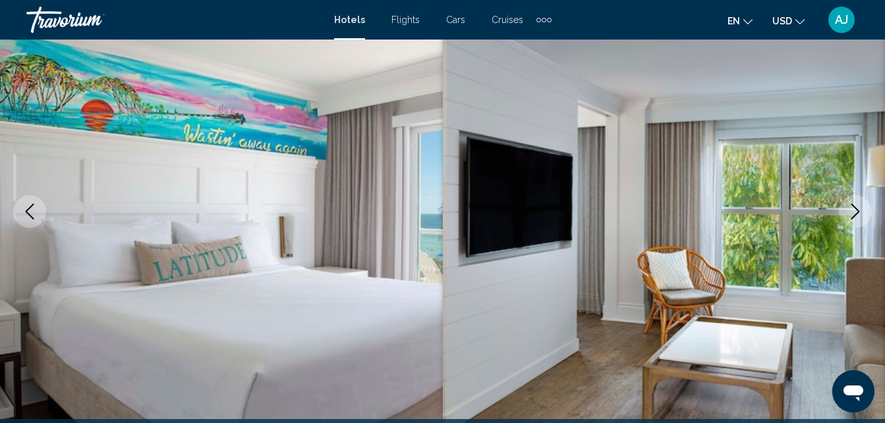
click at [851, 208] on icon "Next image" at bounding box center [856, 212] width 16 height 16
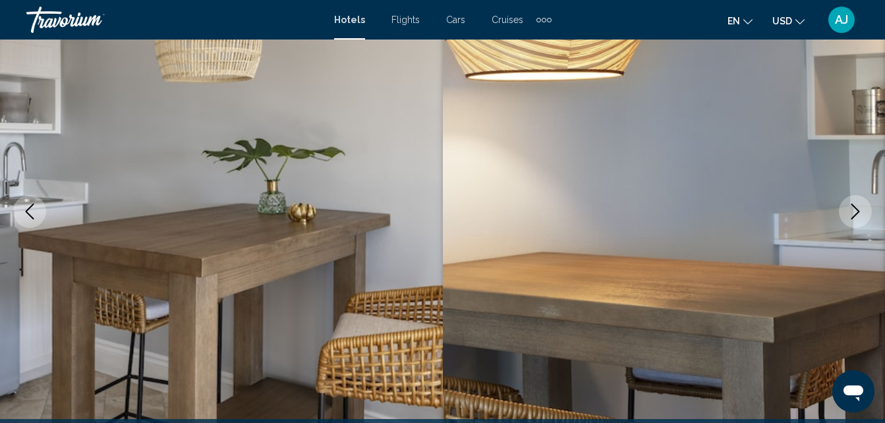
click at [851, 208] on icon "Next image" at bounding box center [856, 212] width 16 height 16
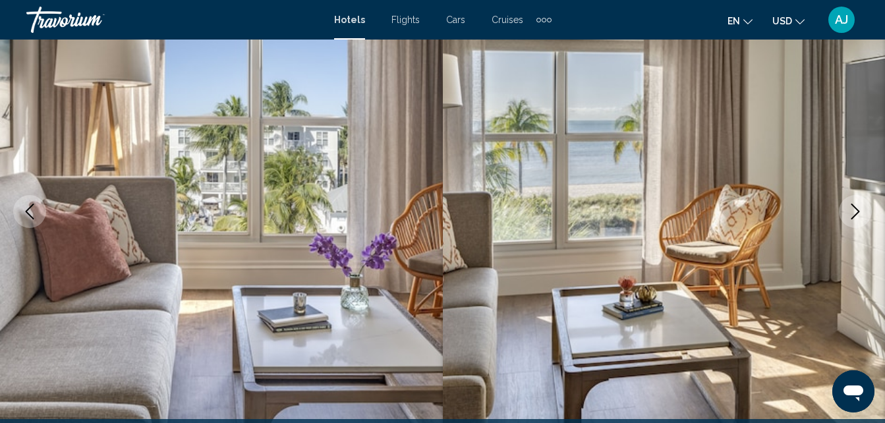
click at [851, 208] on icon "Next image" at bounding box center [856, 212] width 16 height 16
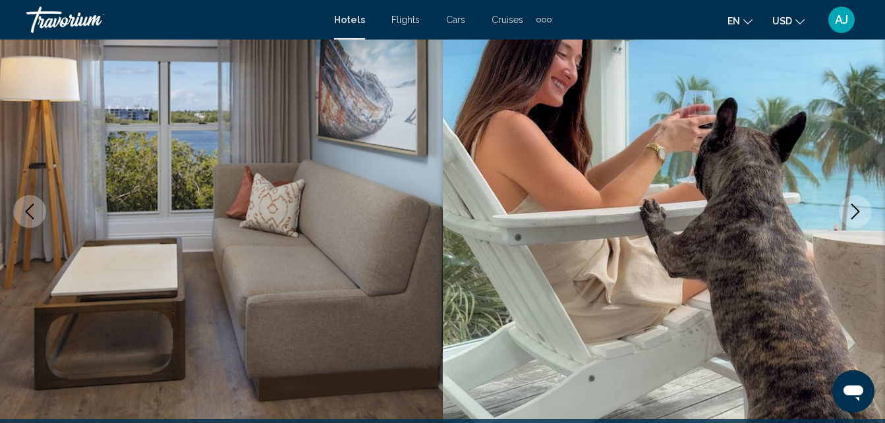
click at [851, 208] on icon "Next image" at bounding box center [856, 212] width 16 height 16
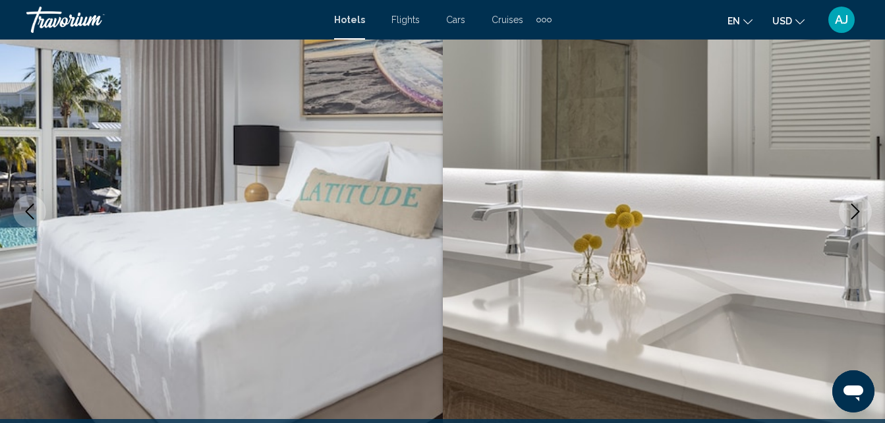
click at [851, 208] on icon "Next image" at bounding box center [856, 212] width 16 height 16
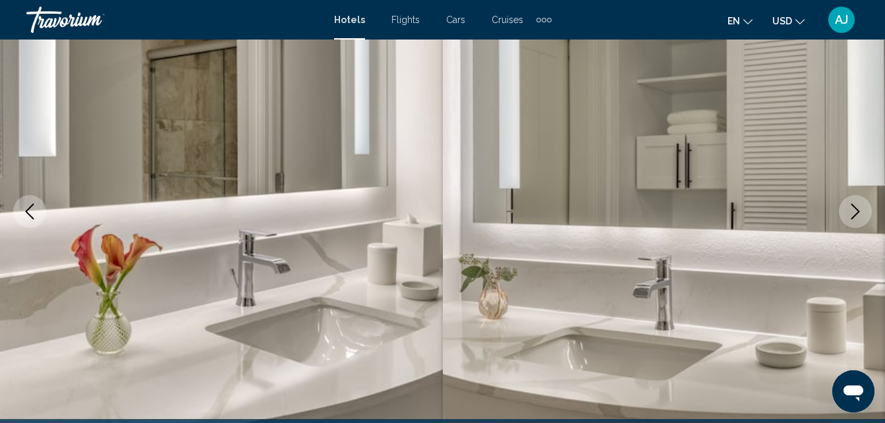
click at [851, 208] on icon "Next image" at bounding box center [856, 212] width 16 height 16
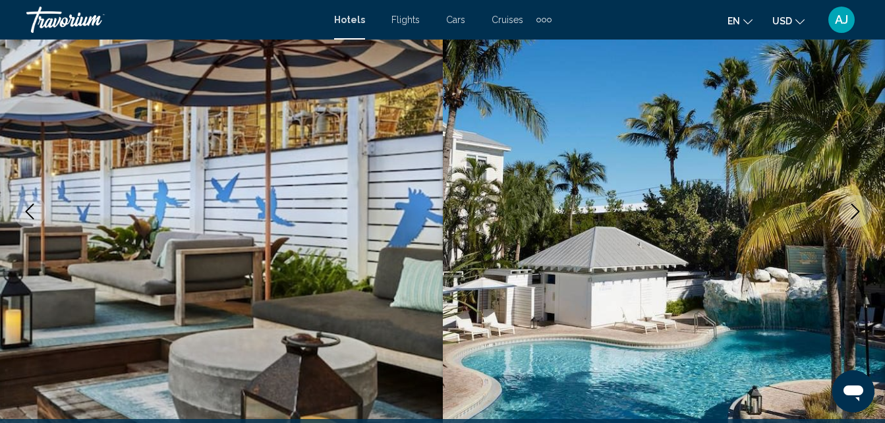
click at [851, 208] on icon "Next image" at bounding box center [856, 212] width 16 height 16
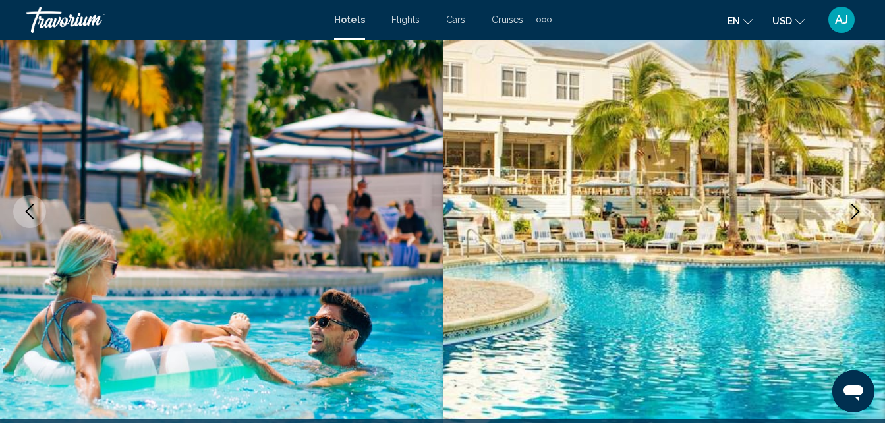
click at [851, 208] on icon "Next image" at bounding box center [856, 212] width 16 height 16
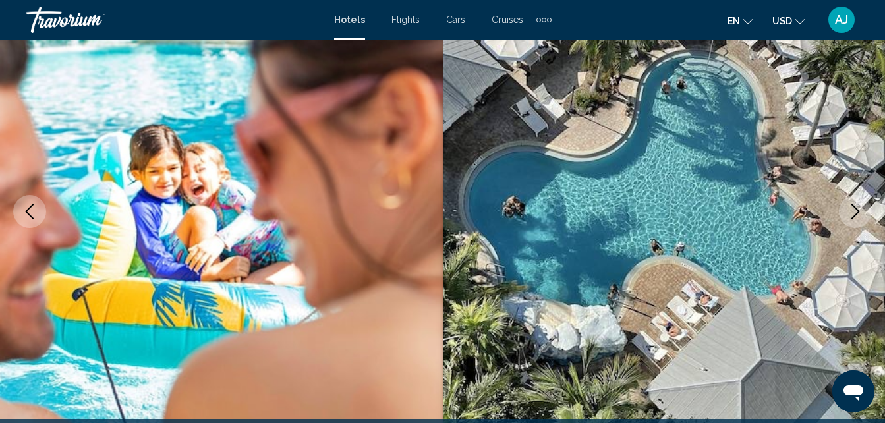
click at [851, 208] on icon "Next image" at bounding box center [856, 212] width 16 height 16
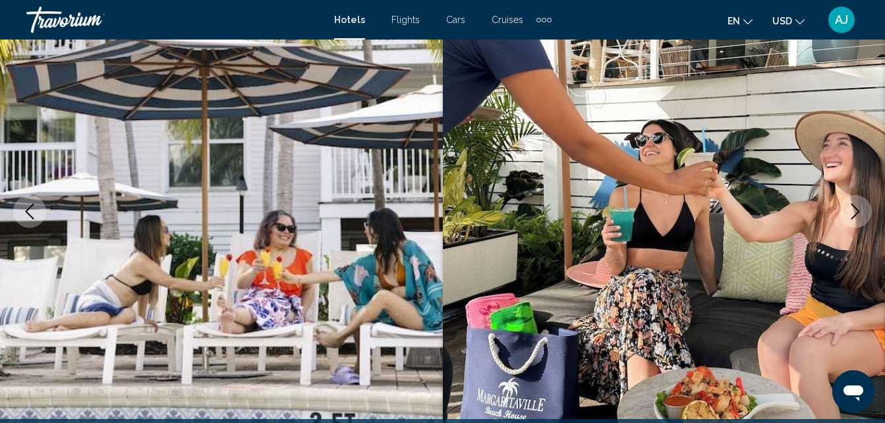
click at [851, 208] on icon "Next image" at bounding box center [856, 212] width 16 height 16
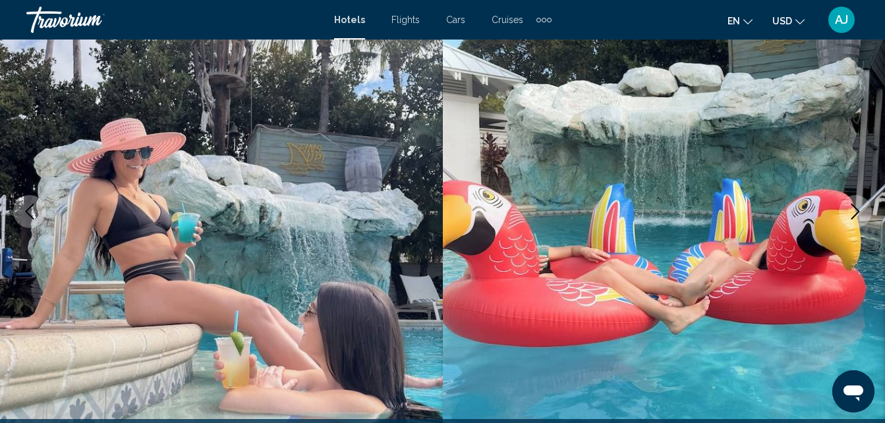
click at [851, 208] on icon "Next image" at bounding box center [856, 212] width 16 height 16
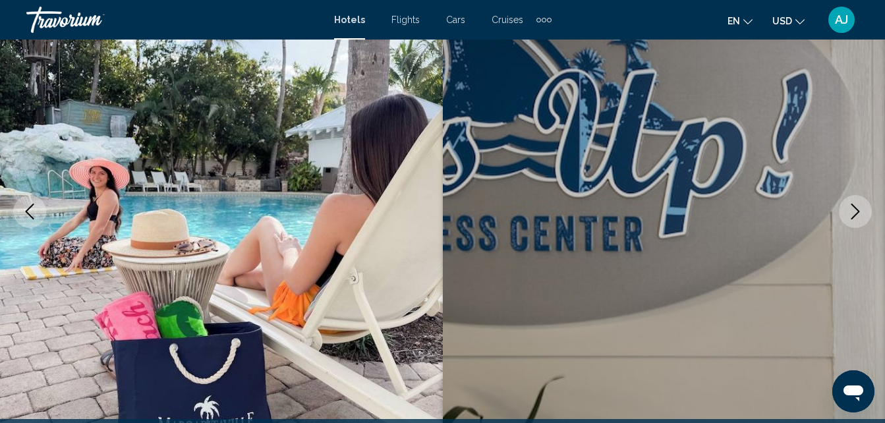
click at [851, 208] on icon "Next image" at bounding box center [856, 212] width 16 height 16
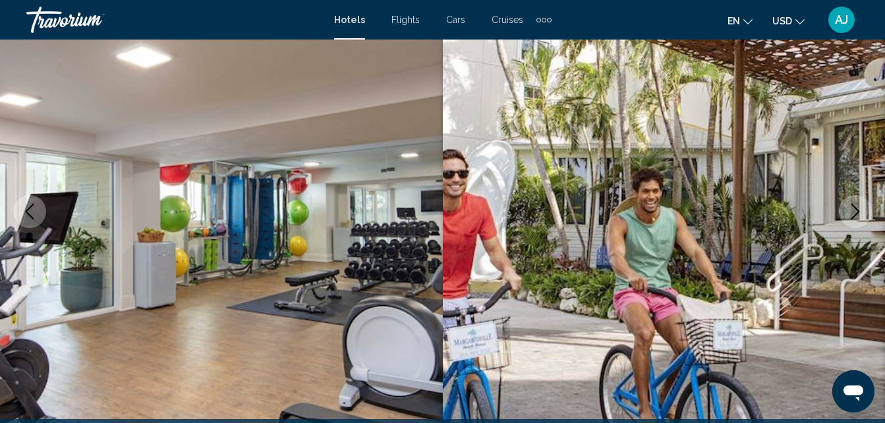
click at [851, 208] on icon "Next image" at bounding box center [856, 212] width 16 height 16
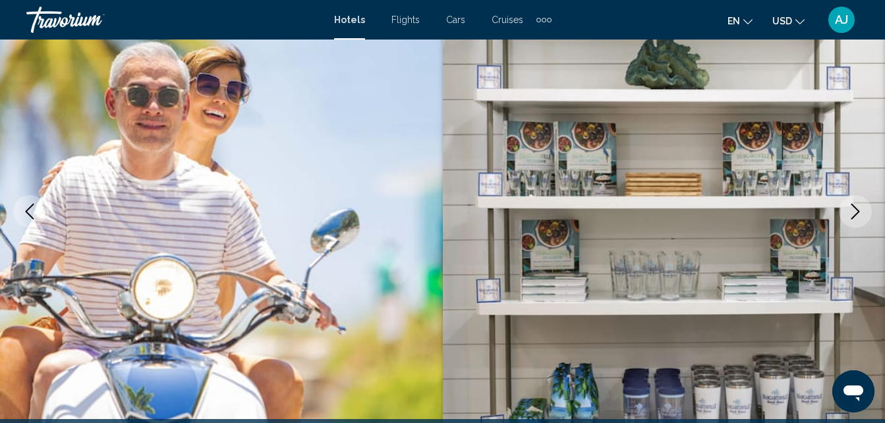
click at [851, 208] on icon "Next image" at bounding box center [856, 212] width 16 height 16
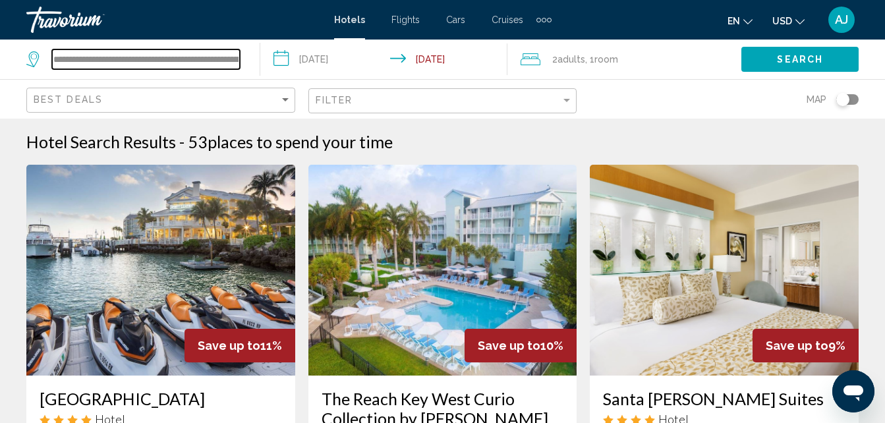
click at [164, 59] on input "**********" at bounding box center [146, 59] width 188 height 20
